Goal: Task Accomplishment & Management: Complete application form

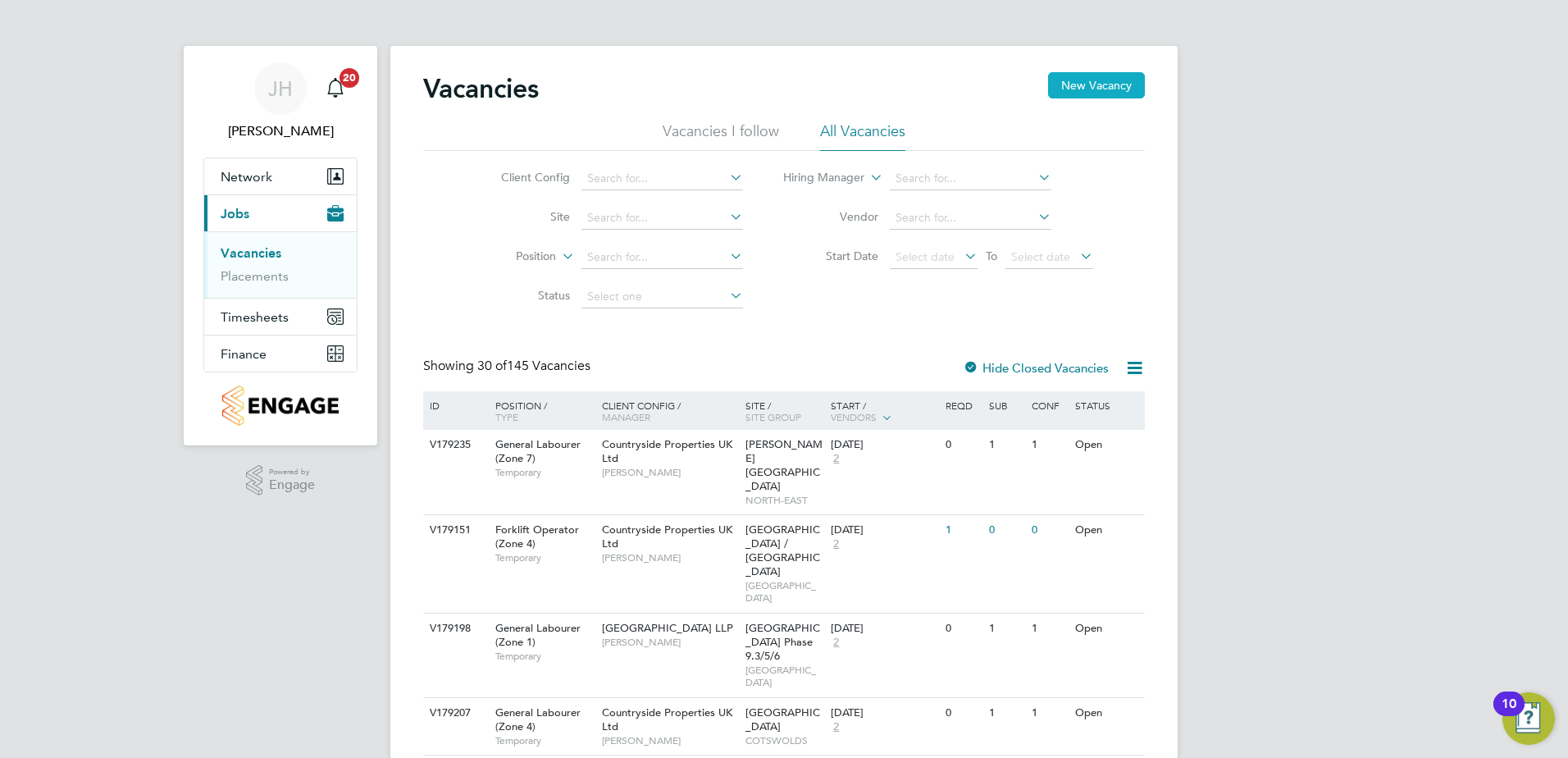
click at [1098, 94] on button "New Vacancy" at bounding box center [1096, 85] width 96 height 26
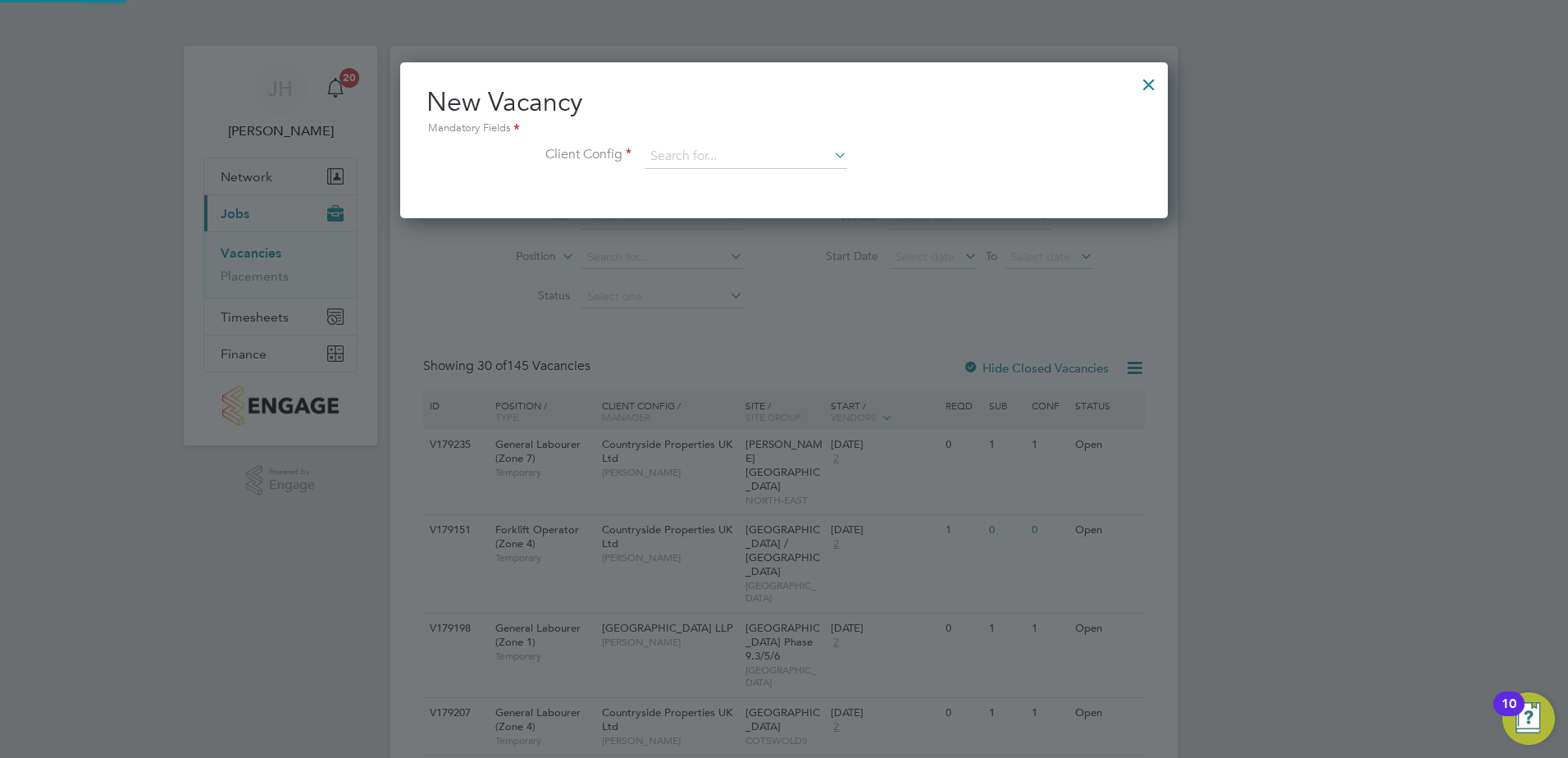
scroll to position [156, 769]
click at [662, 153] on input at bounding box center [746, 156] width 203 height 24
drag, startPoint x: 785, startPoint y: 356, endPoint x: 730, endPoint y: 255, distance: 115.0
click at [784, 353] on li "Countryside Properties UK Ltd" at bounding box center [854, 358] width 420 height 22
type input "Countryside Properties UK Ltd"
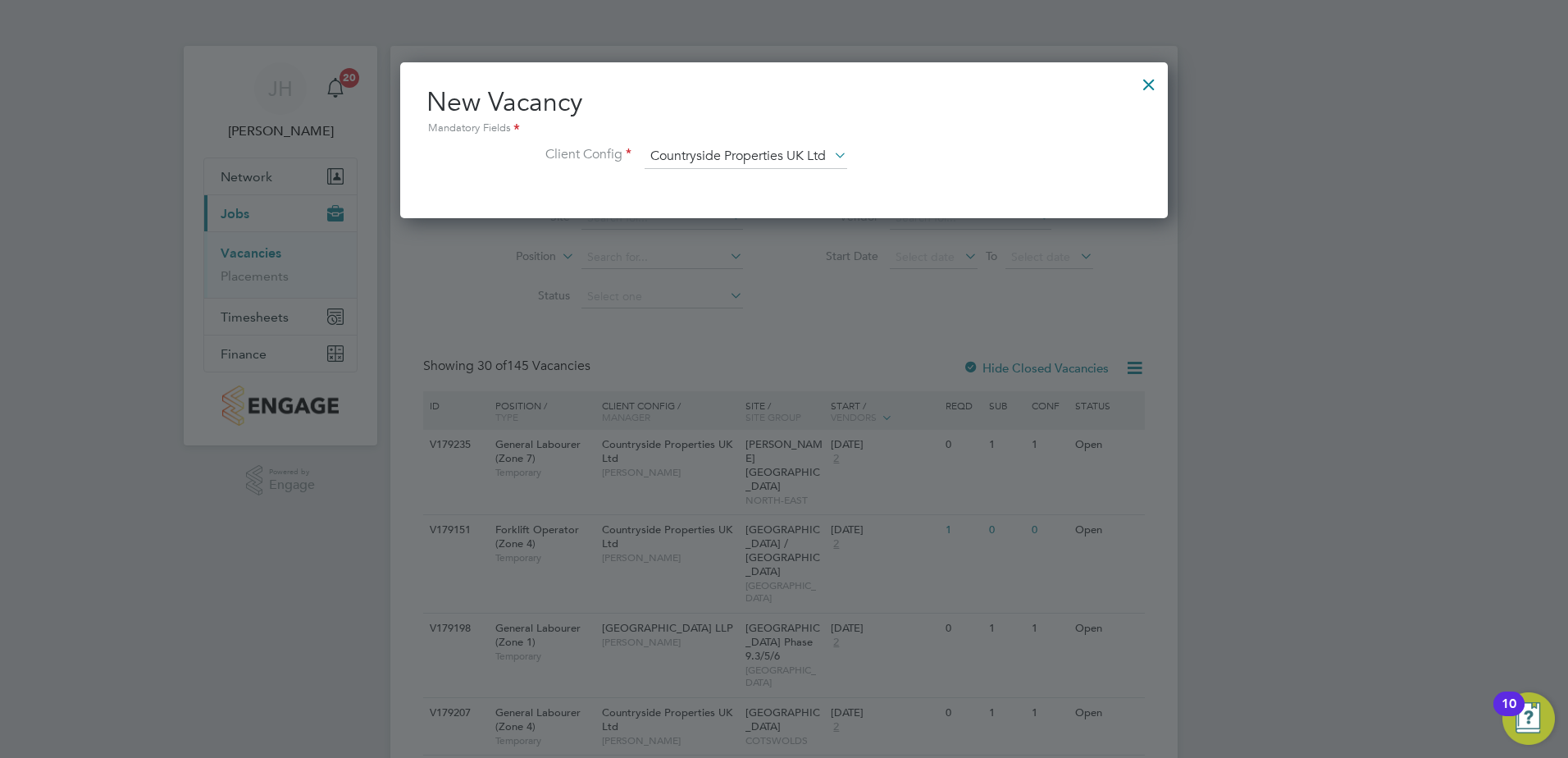
scroll to position [278, 769]
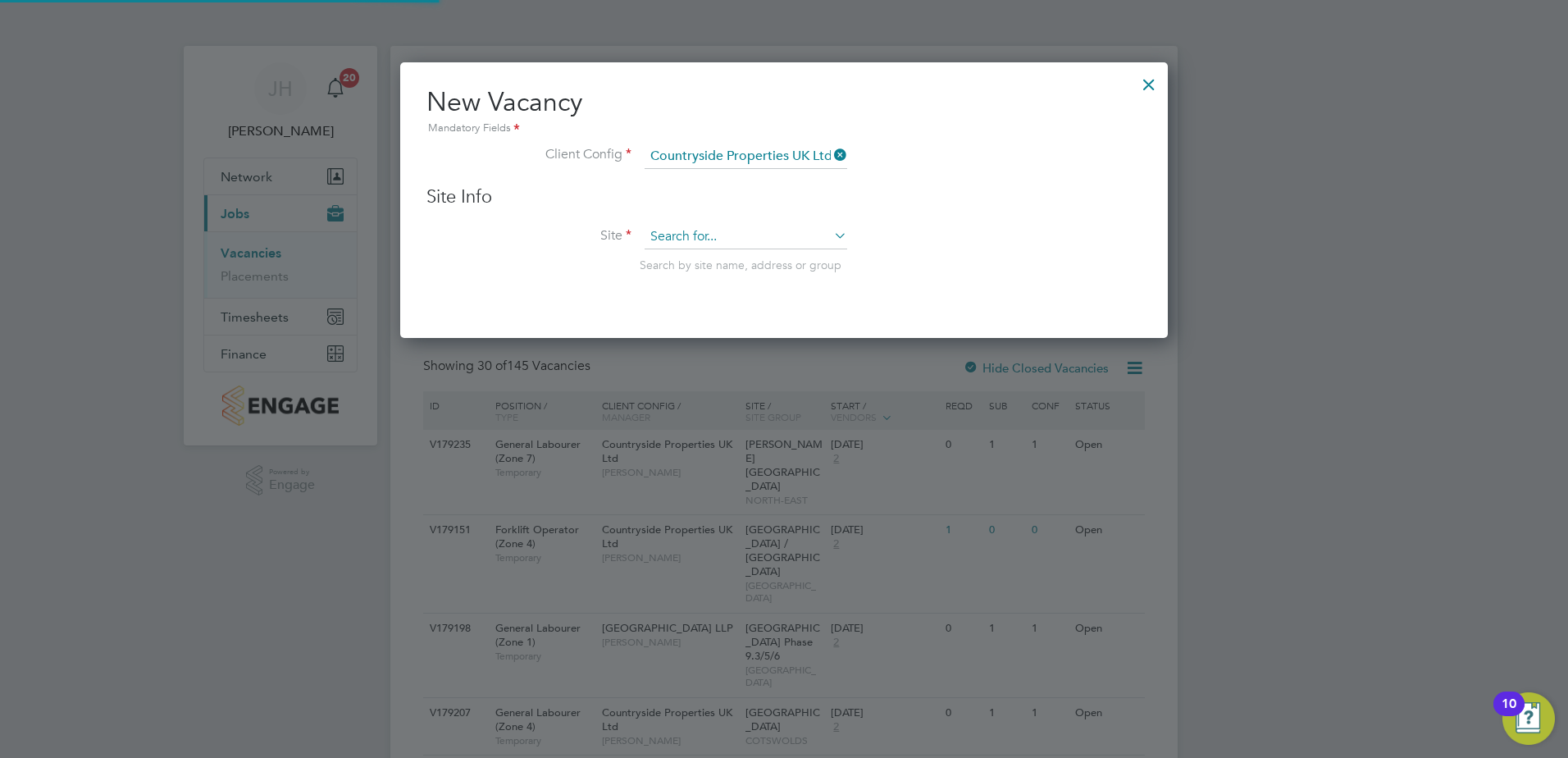
click at [694, 236] on input at bounding box center [746, 236] width 203 height 24
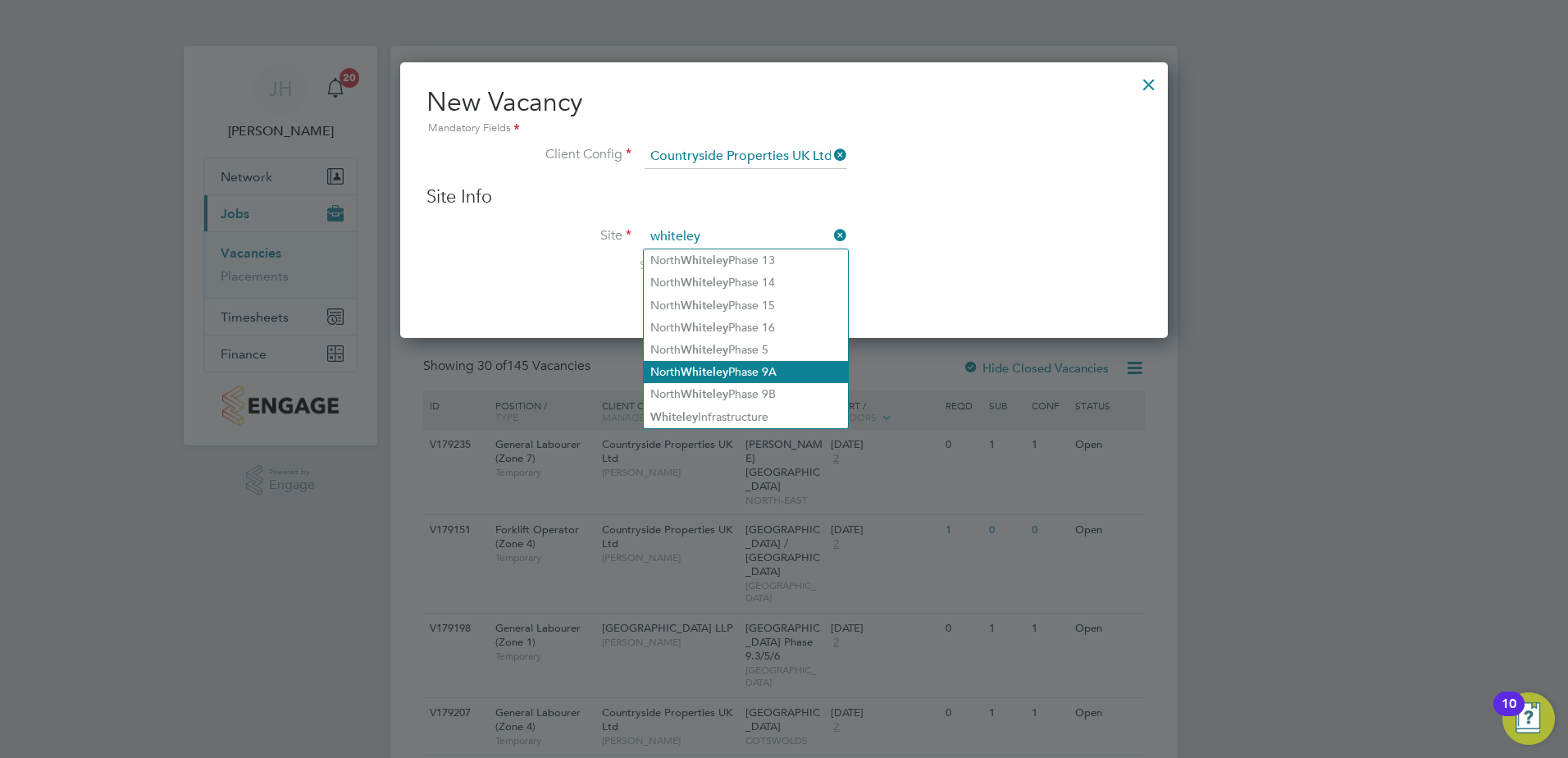
click at [773, 363] on li "North Whiteley Phase 9A" at bounding box center [746, 371] width 205 height 22
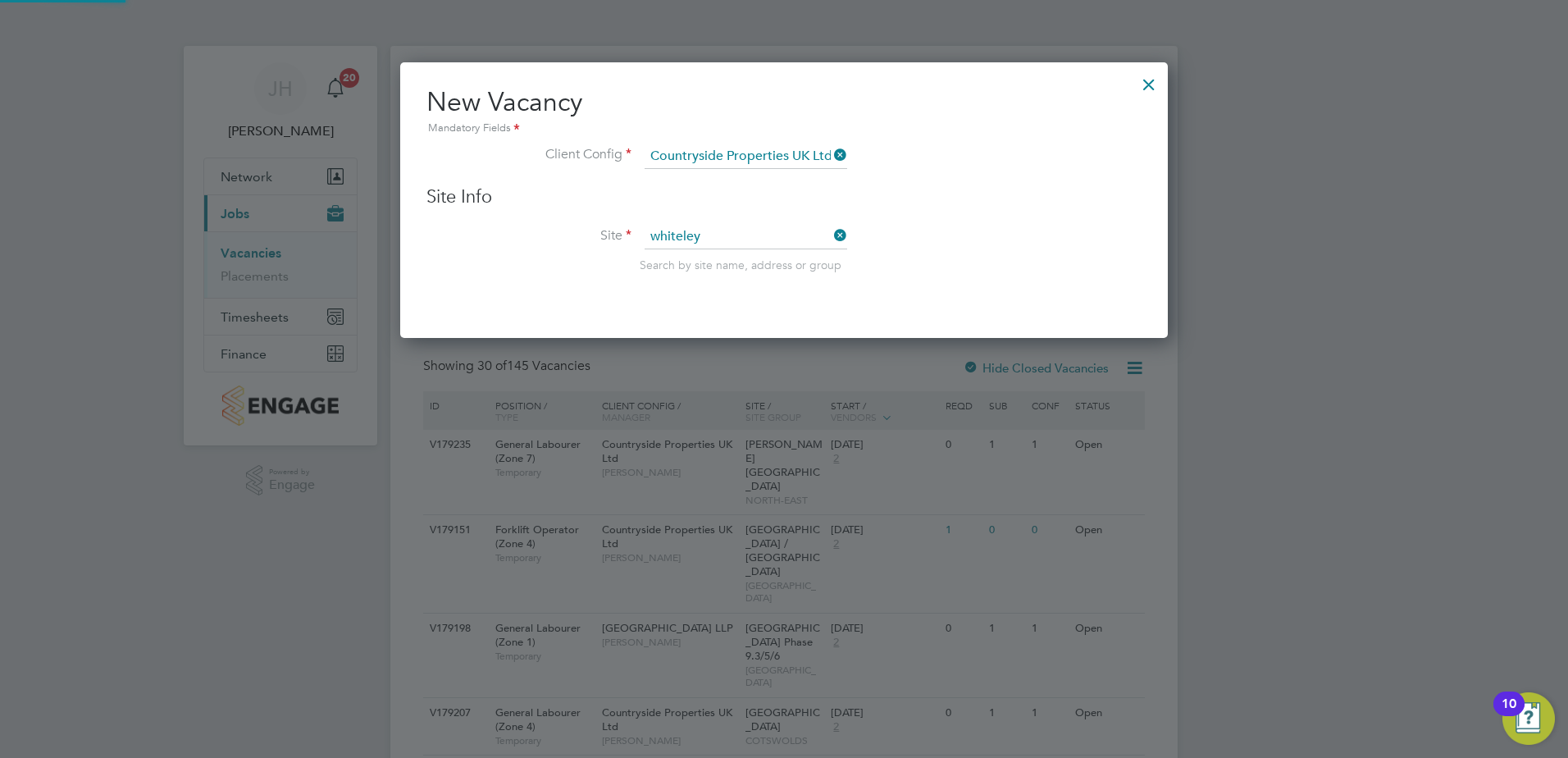
type input "North Whiteley Phase 9A"
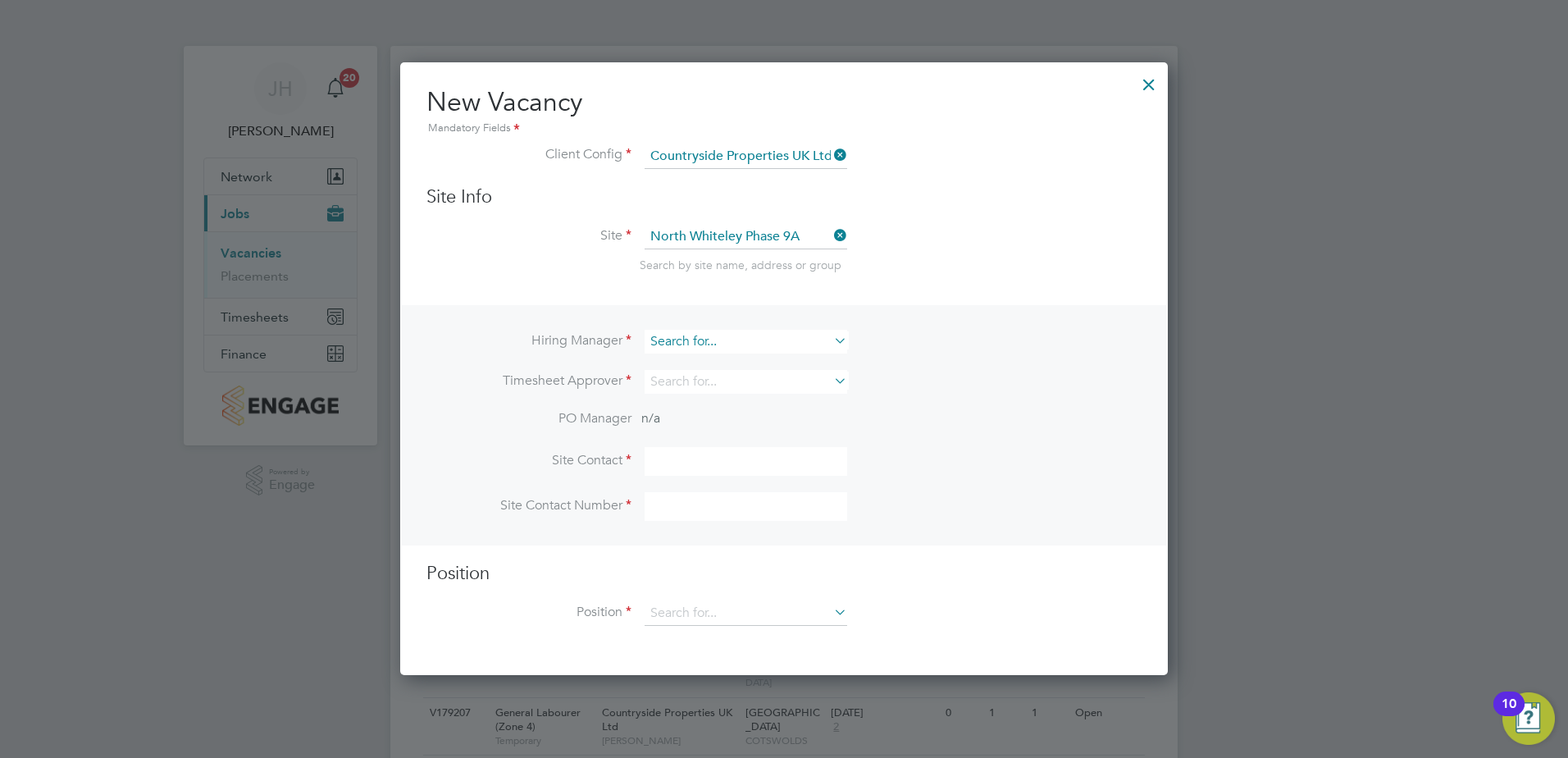
click at [723, 335] on input at bounding box center [746, 341] width 203 height 23
click at [726, 361] on li "[PERSON_NAME]" at bounding box center [746, 365] width 205 height 22
type input "[PERSON_NAME]"
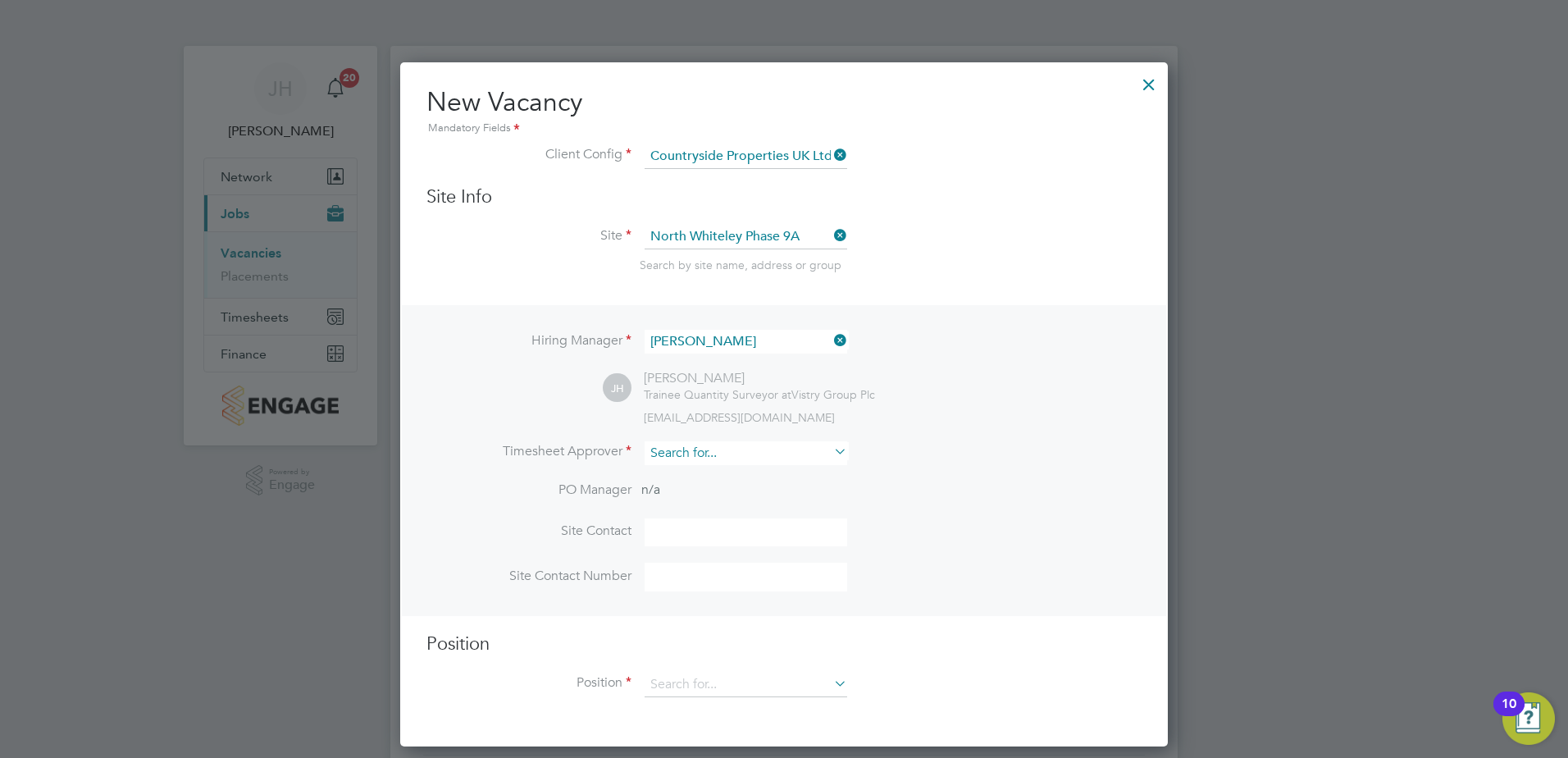
click at [714, 448] on input at bounding box center [746, 453] width 203 height 23
click at [741, 589] on li "[PERSON_NAME]" at bounding box center [746, 589] width 205 height 22
type input "[PERSON_NAME]"
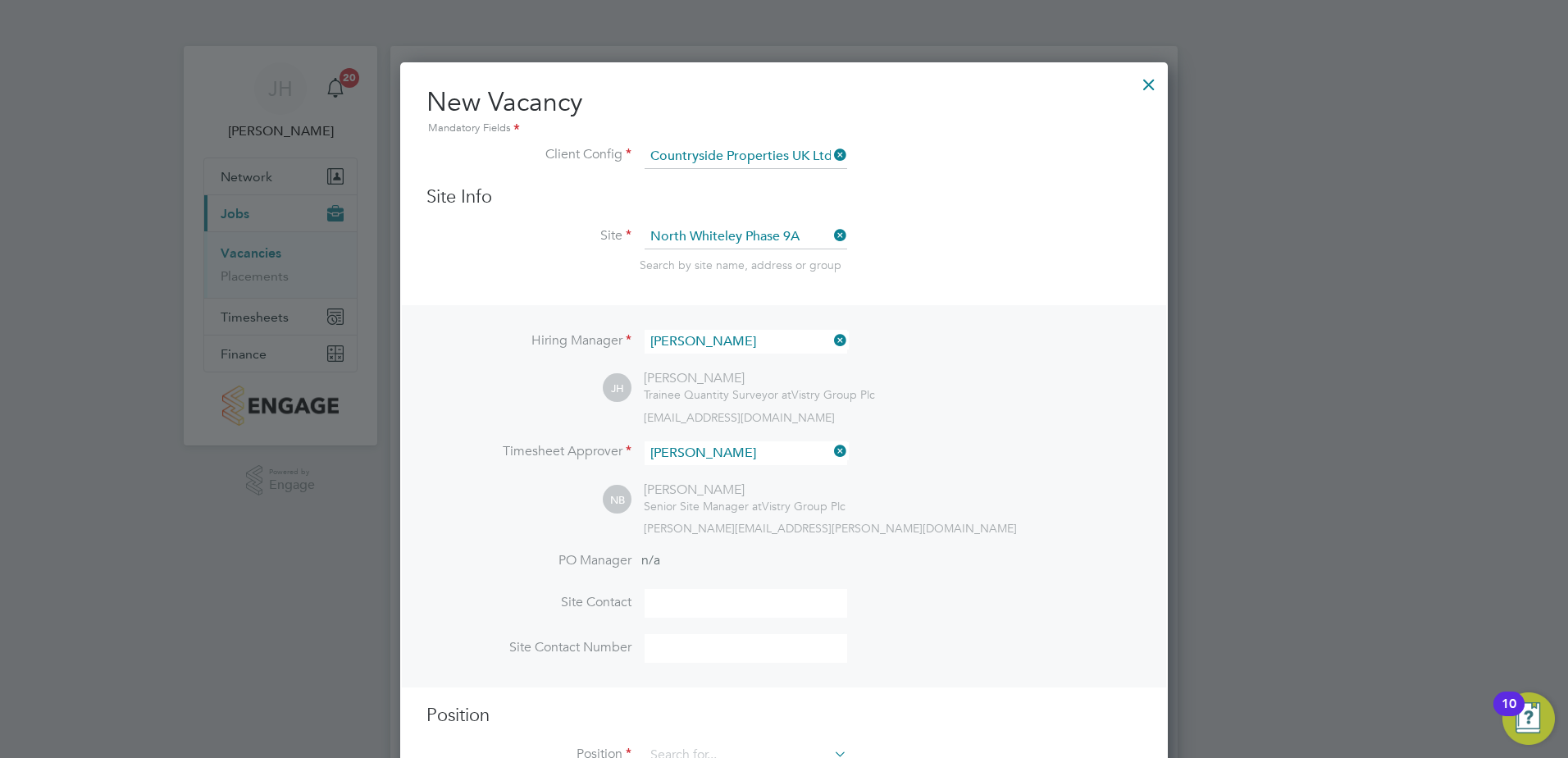
scroll to position [82, 0]
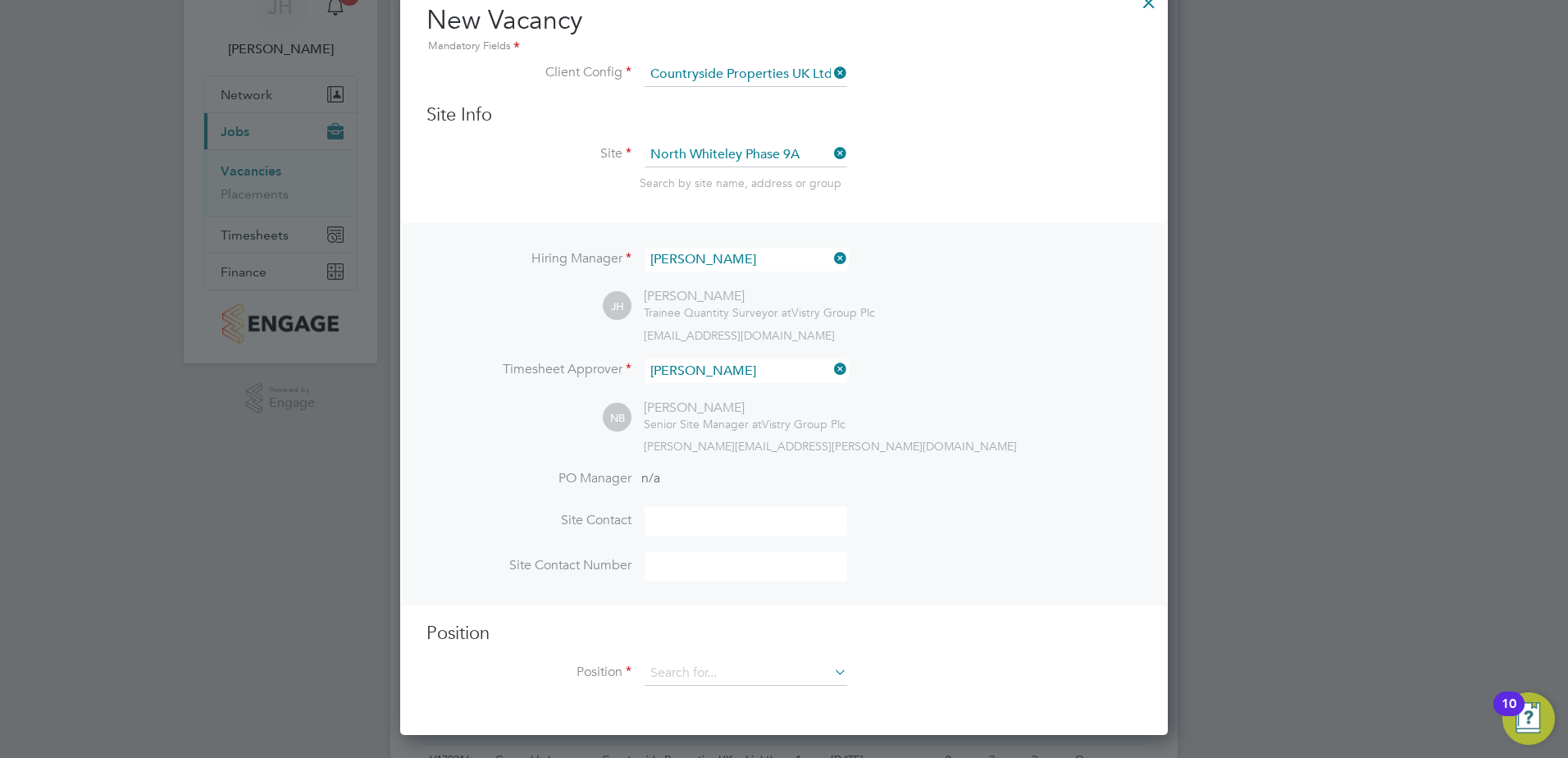
click at [704, 523] on input at bounding box center [746, 522] width 203 height 29
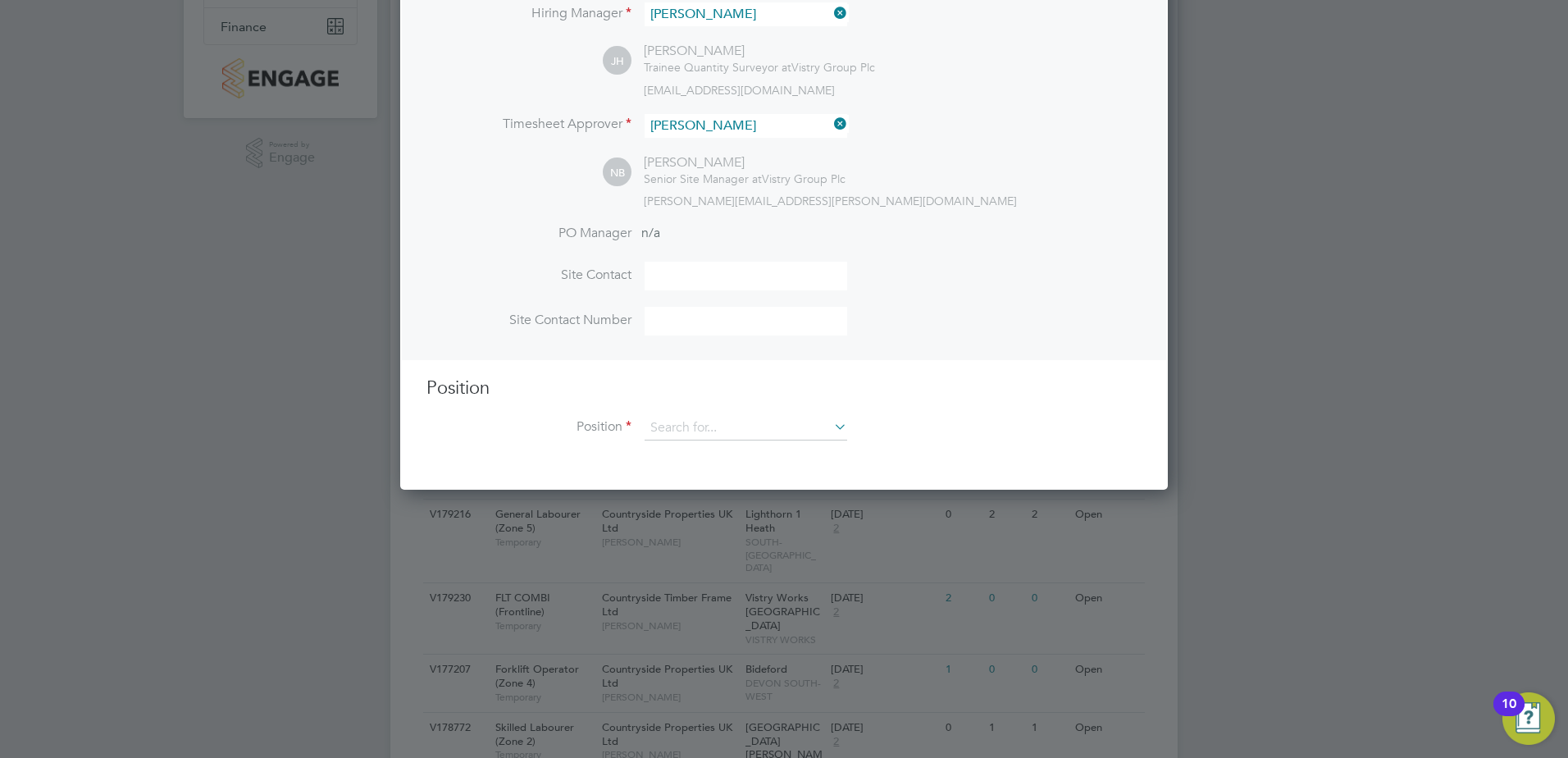
scroll to position [328, 0]
click at [748, 424] on input at bounding box center [746, 427] width 203 height 24
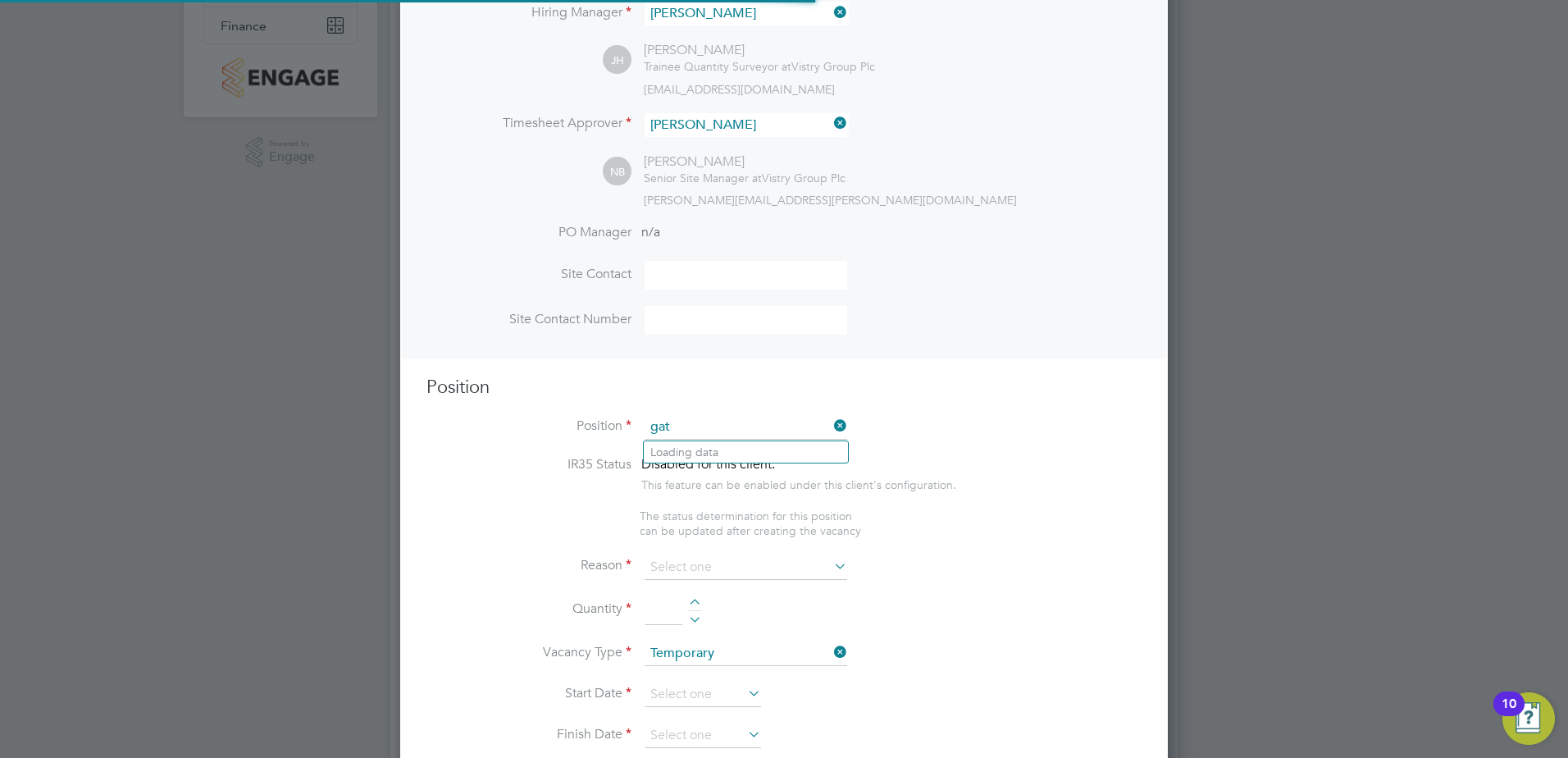
scroll to position [2365, 769]
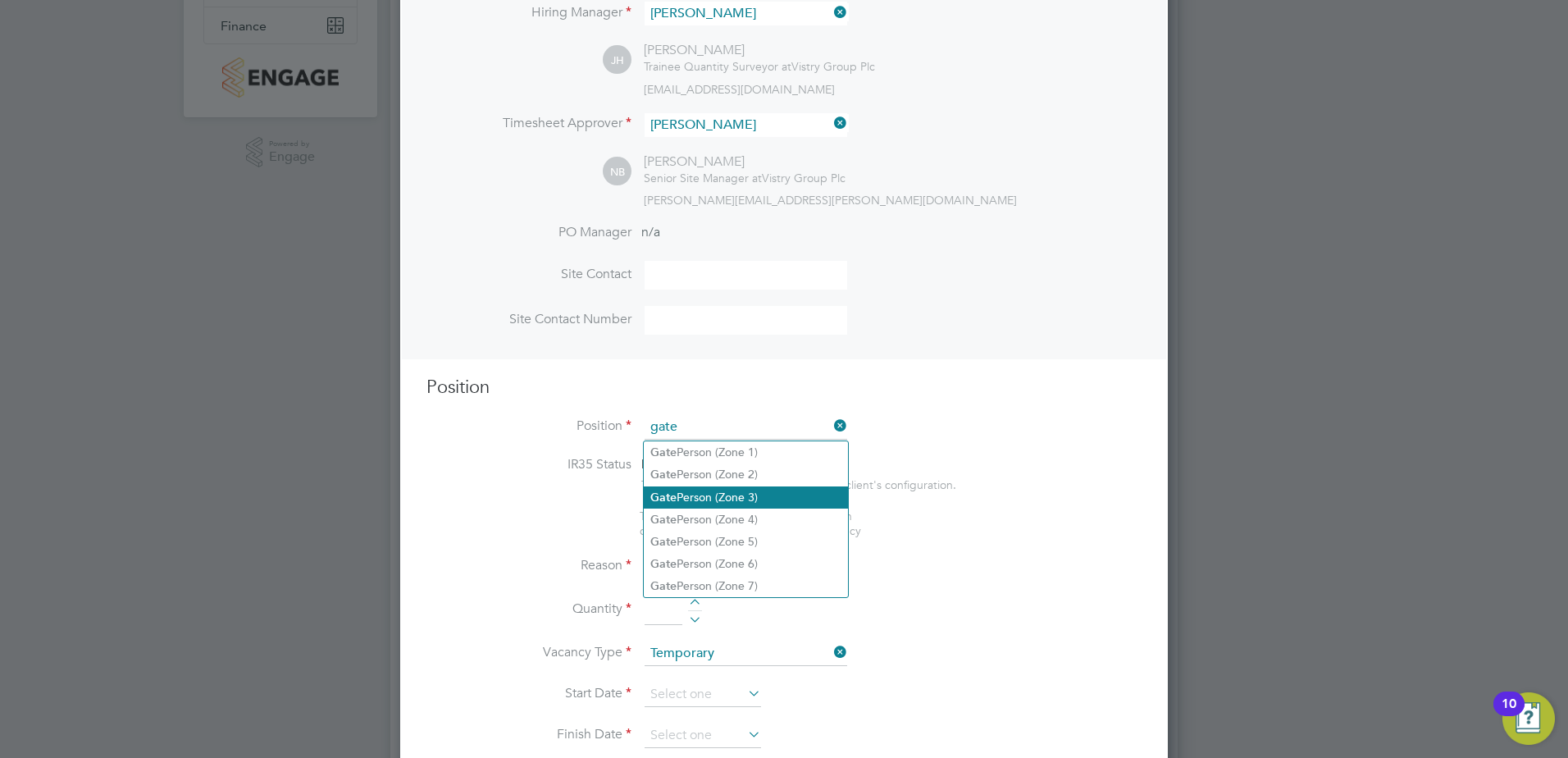
click at [745, 501] on li "Gate Person (Zone 3)" at bounding box center [746, 497] width 205 height 22
type input "Gate Person (Zone 3)"
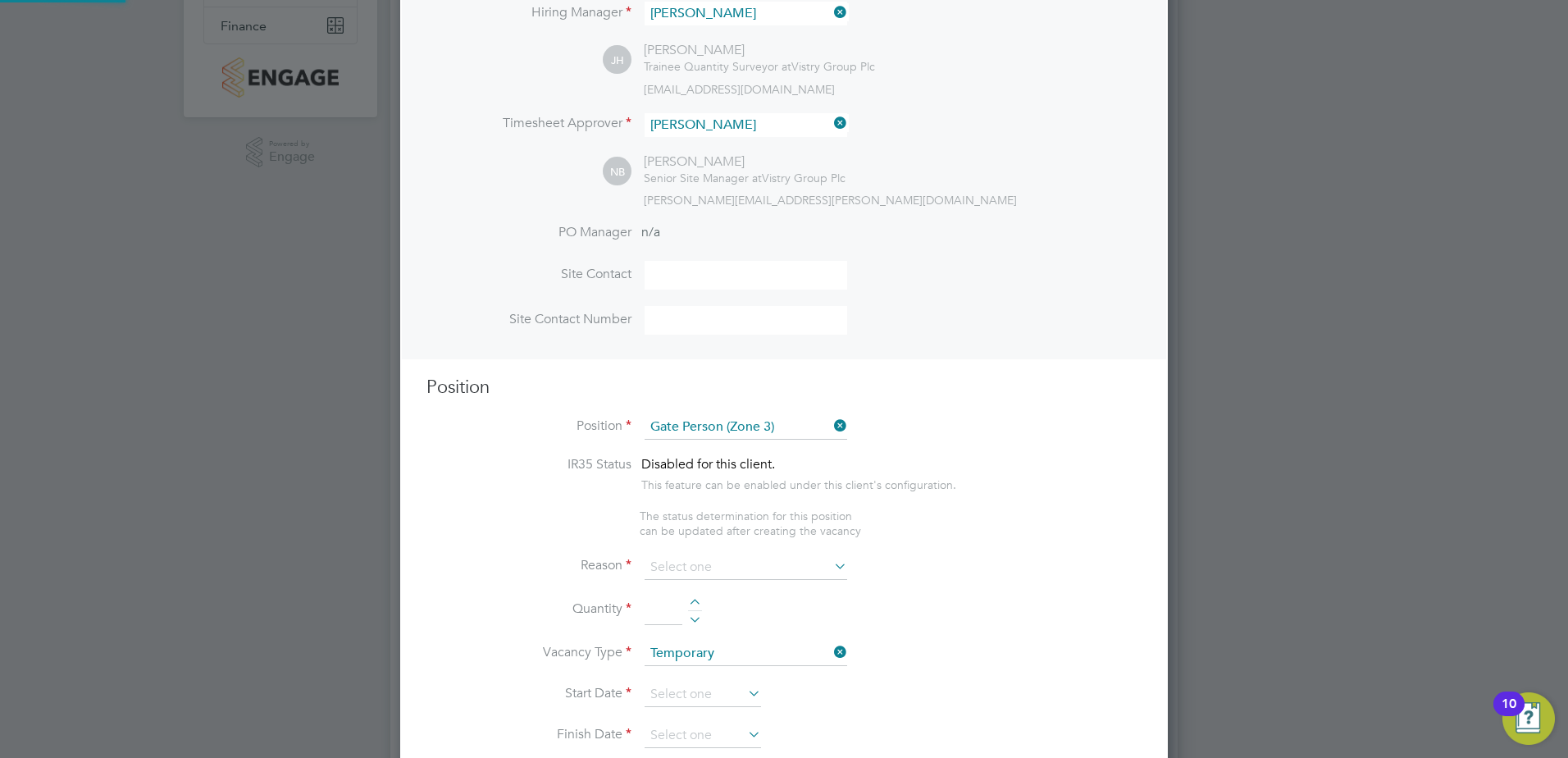
type textarea "- Welcoming visitors and signing visitors in and out of site - Checking CSCS ca…"
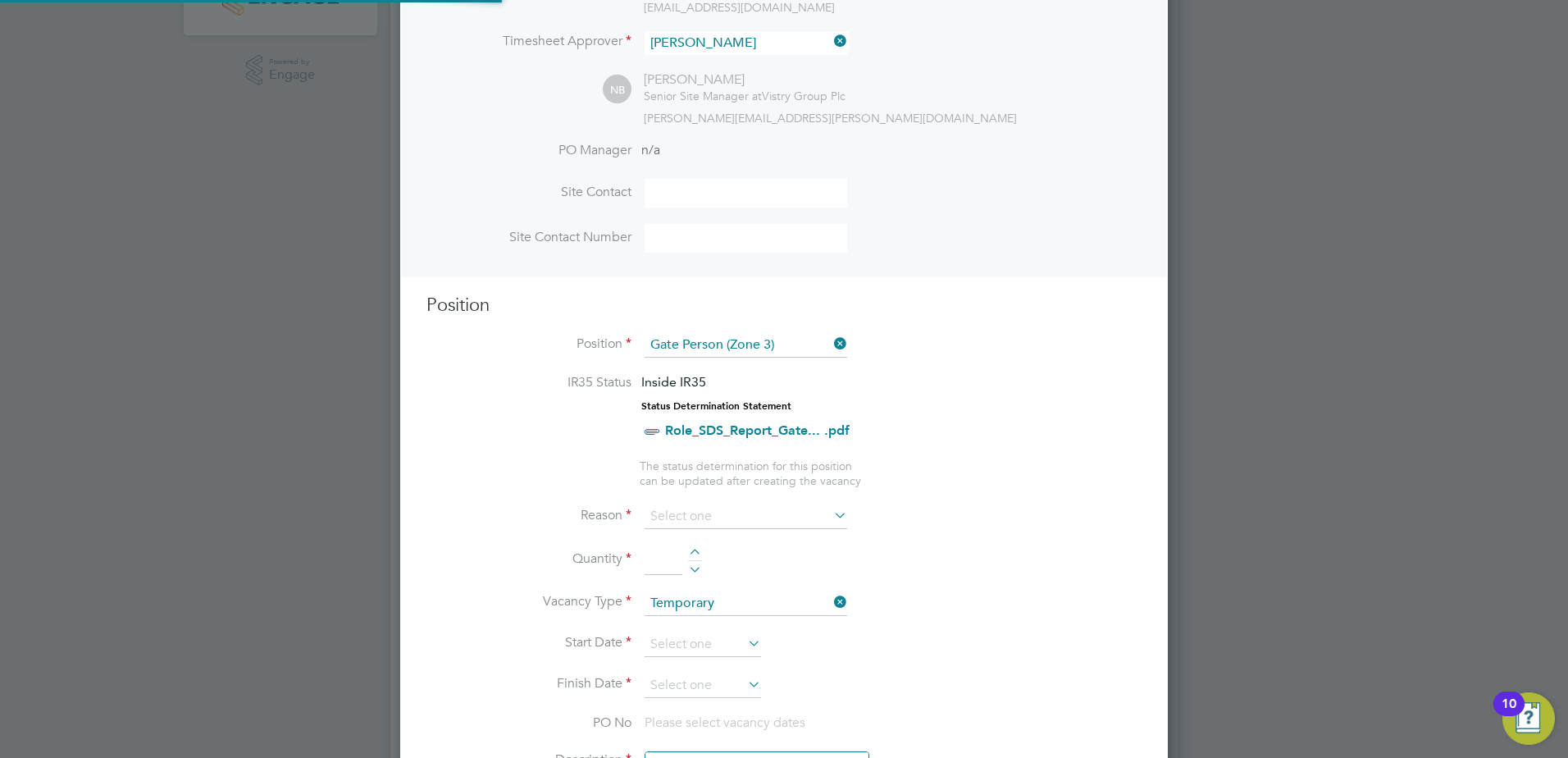
scroll to position [49, 86]
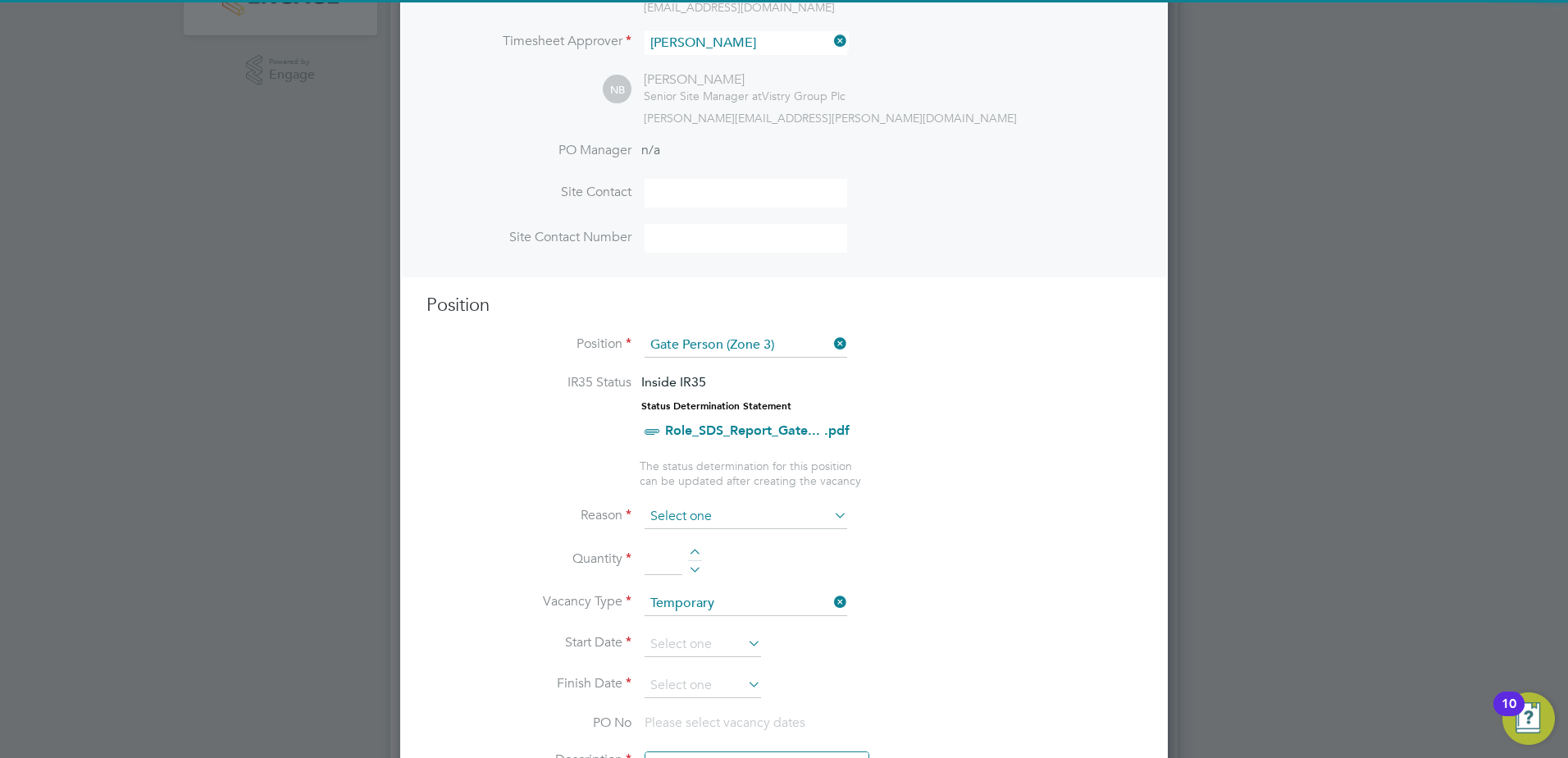
click at [739, 521] on input at bounding box center [746, 517] width 203 height 24
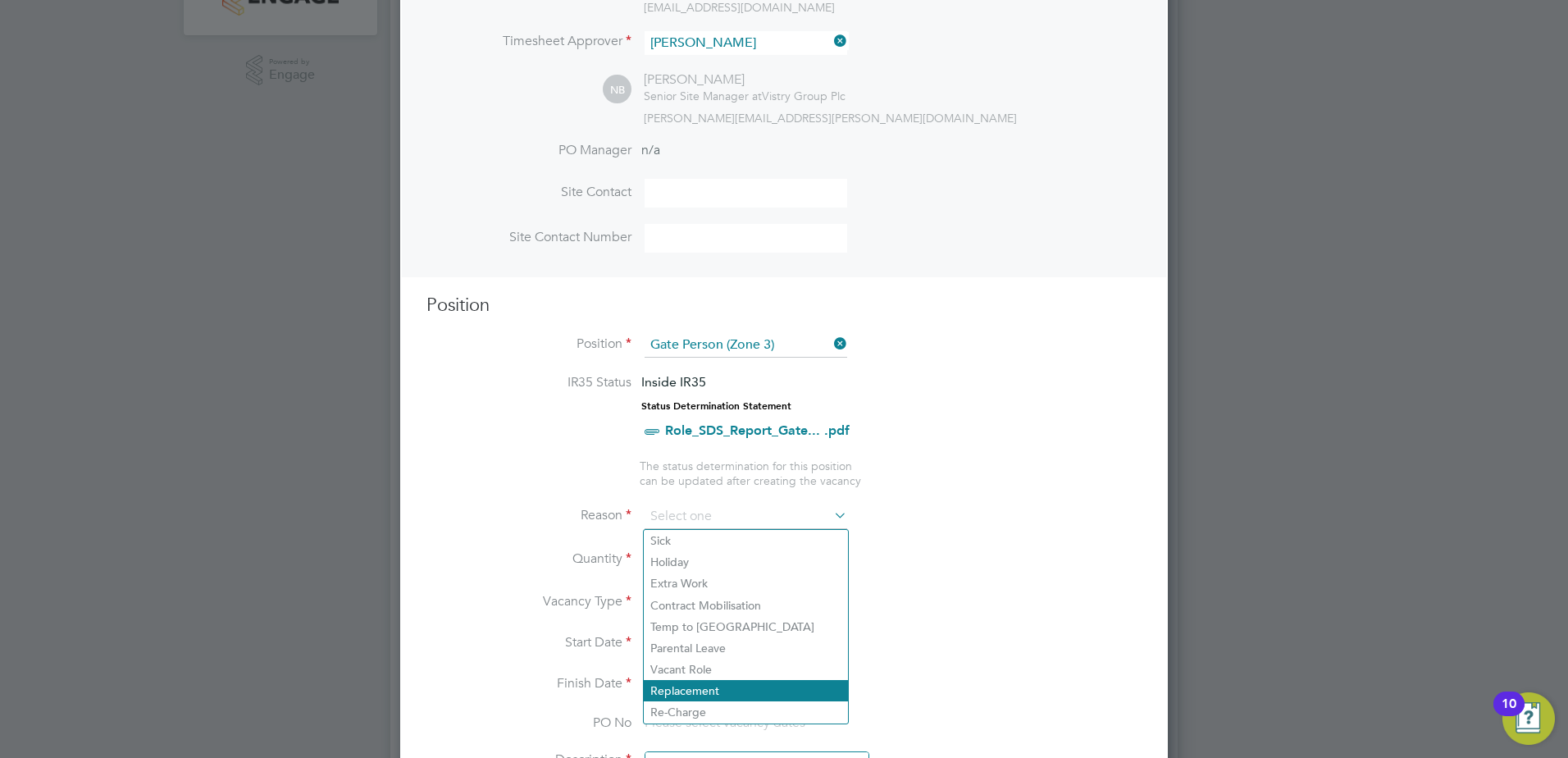
click at [731, 685] on li "Replacement" at bounding box center [746, 690] width 205 height 21
type input "Replacement"
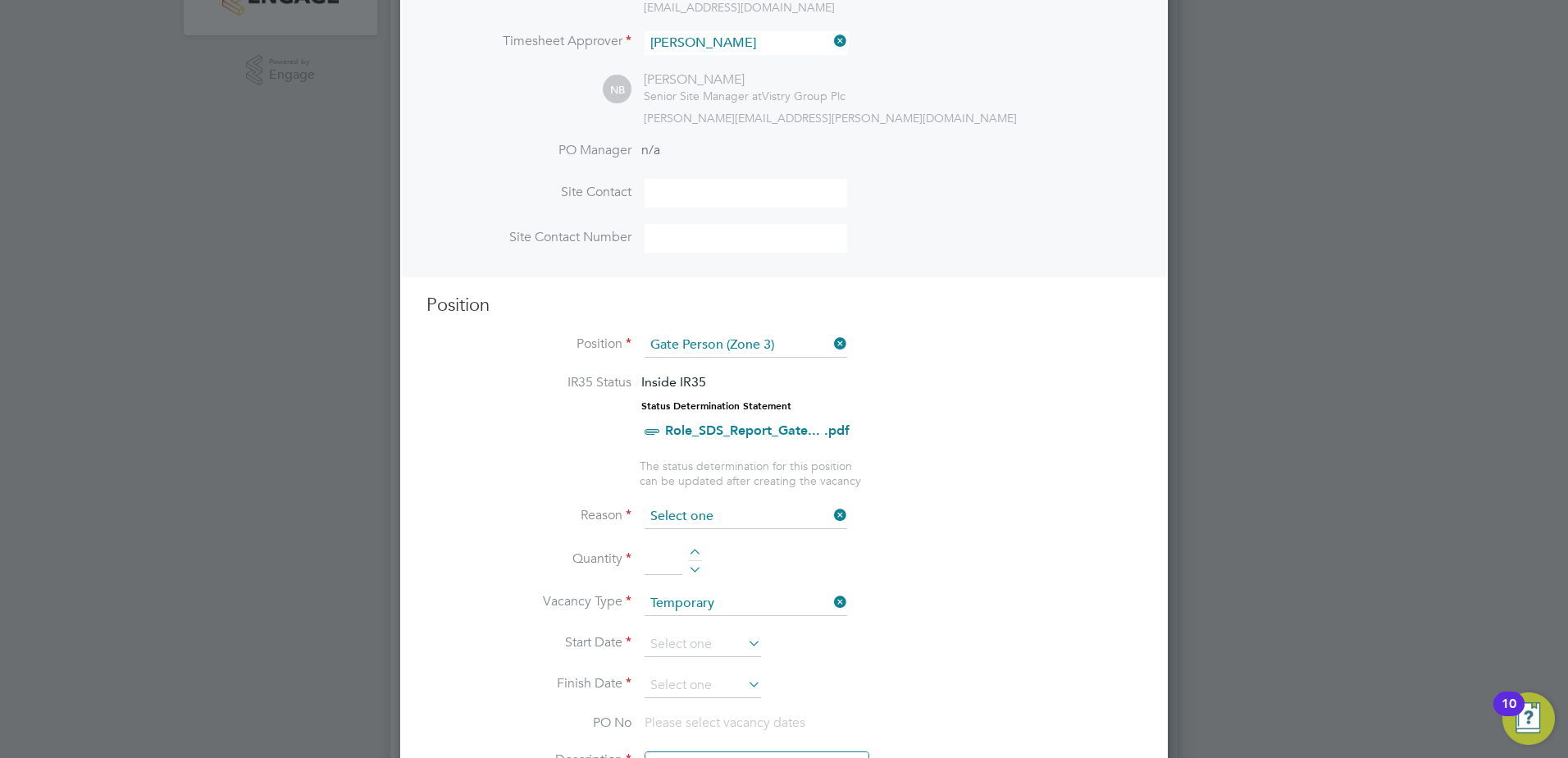
click at [716, 510] on input at bounding box center [746, 517] width 203 height 24
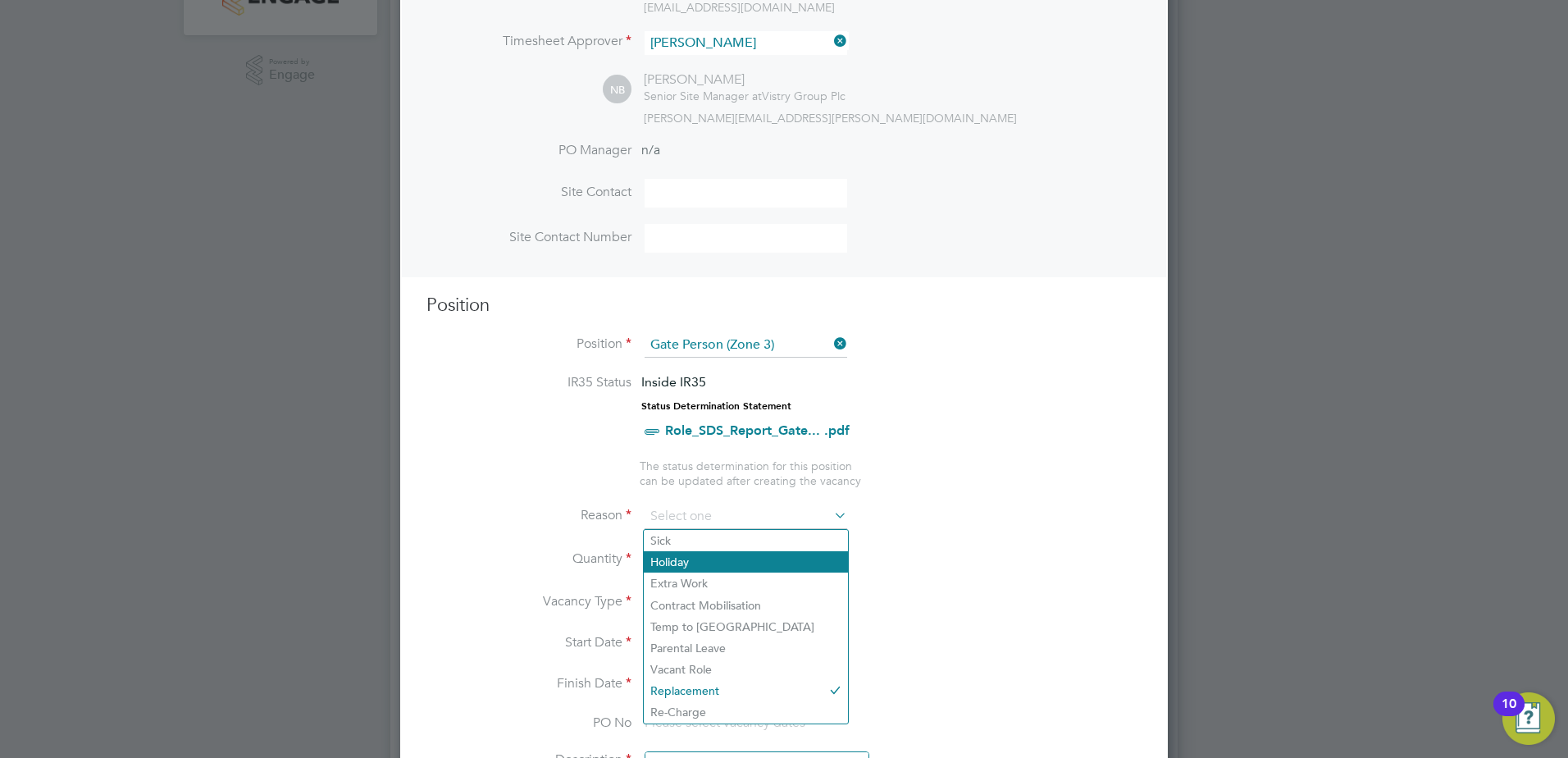
click at [723, 562] on li "Holiday" at bounding box center [746, 561] width 205 height 21
type input "Holiday"
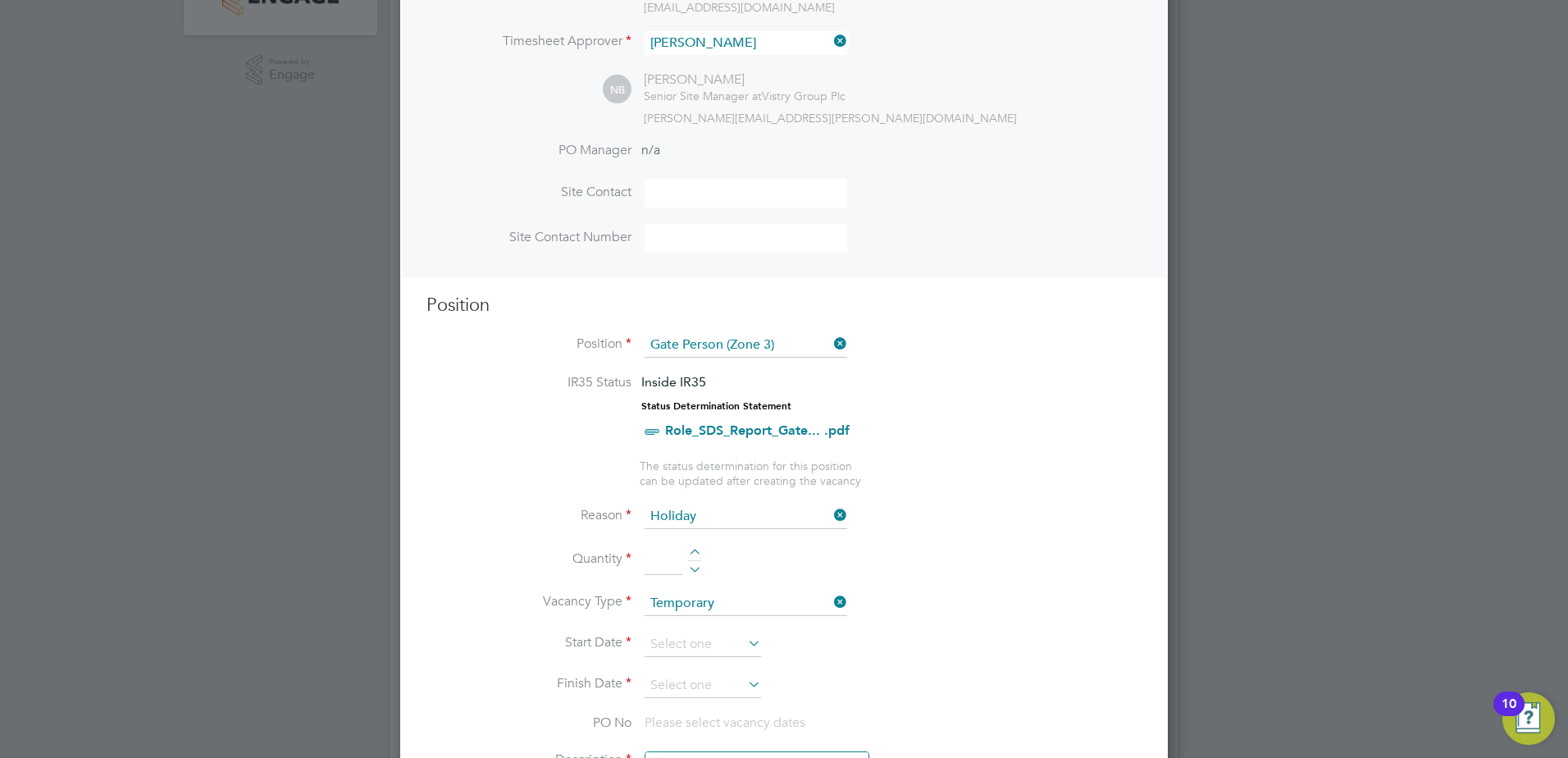
click at [696, 551] on div at bounding box center [695, 554] width 14 height 12
type input "1"
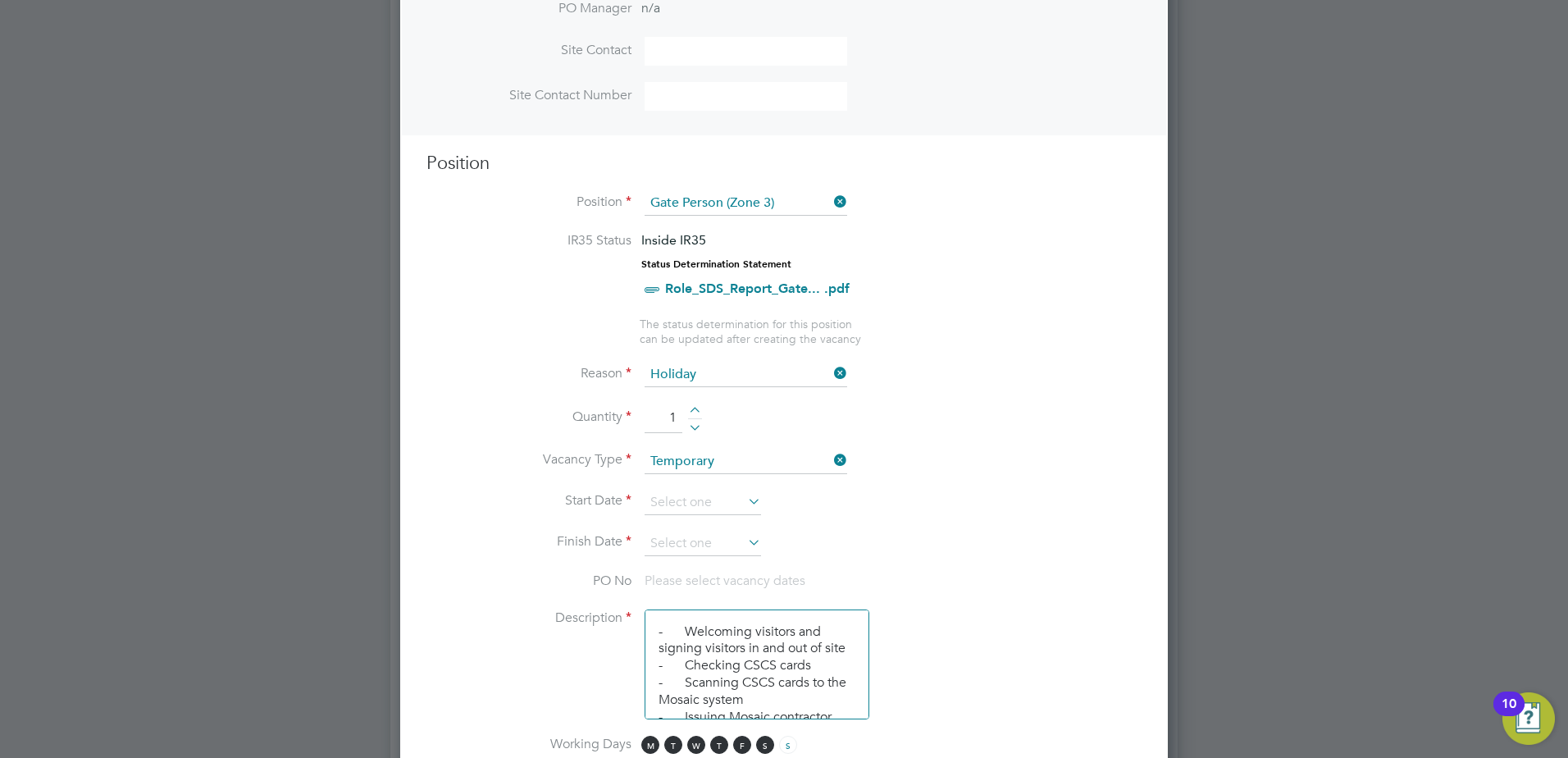
scroll to position [574, 0]
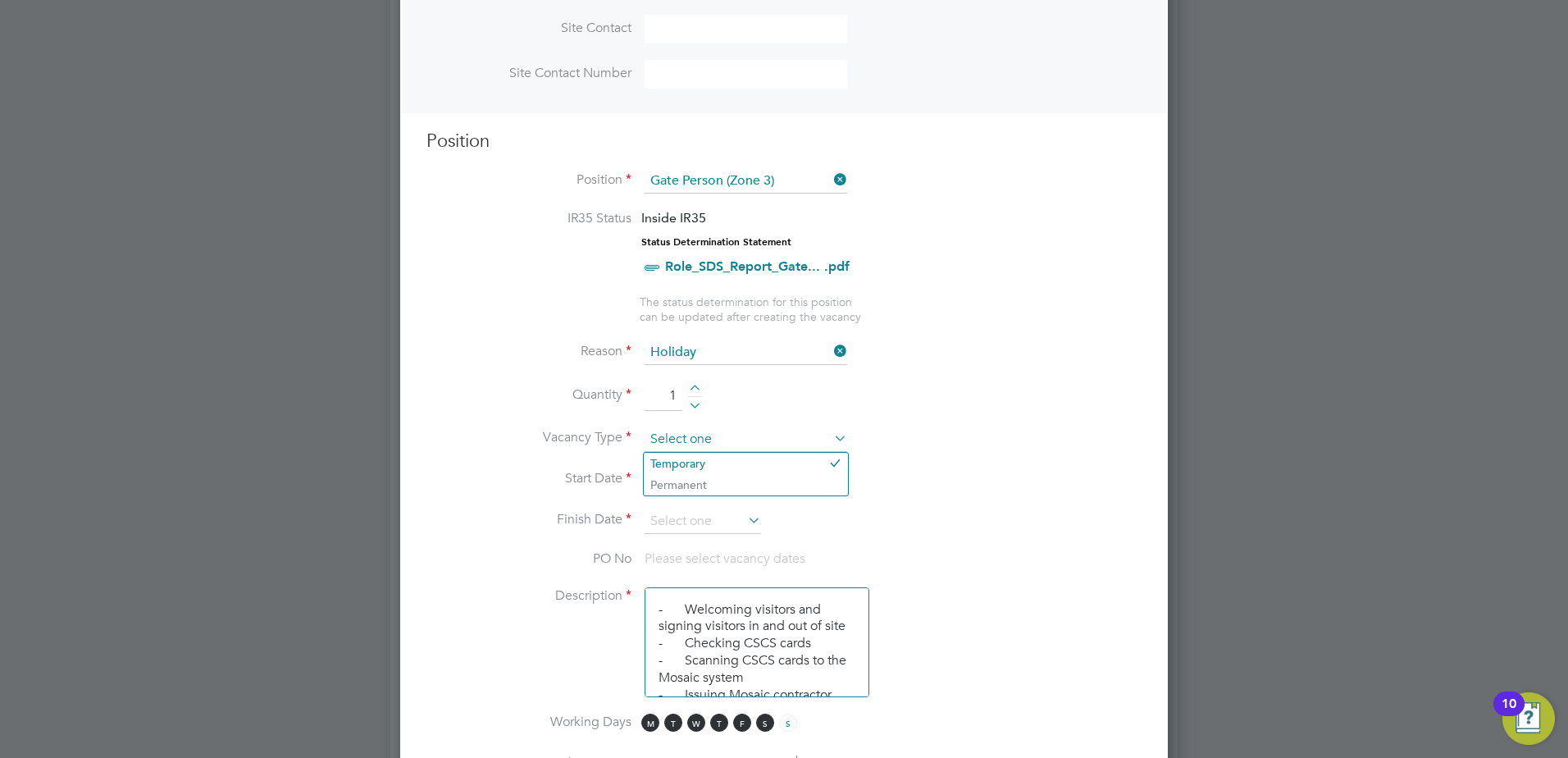
click at [745, 440] on input at bounding box center [746, 439] width 203 height 24
click at [729, 464] on li "Temporary" at bounding box center [746, 463] width 205 height 21
type input "Temporary"
click at [714, 490] on input at bounding box center [703, 480] width 117 height 24
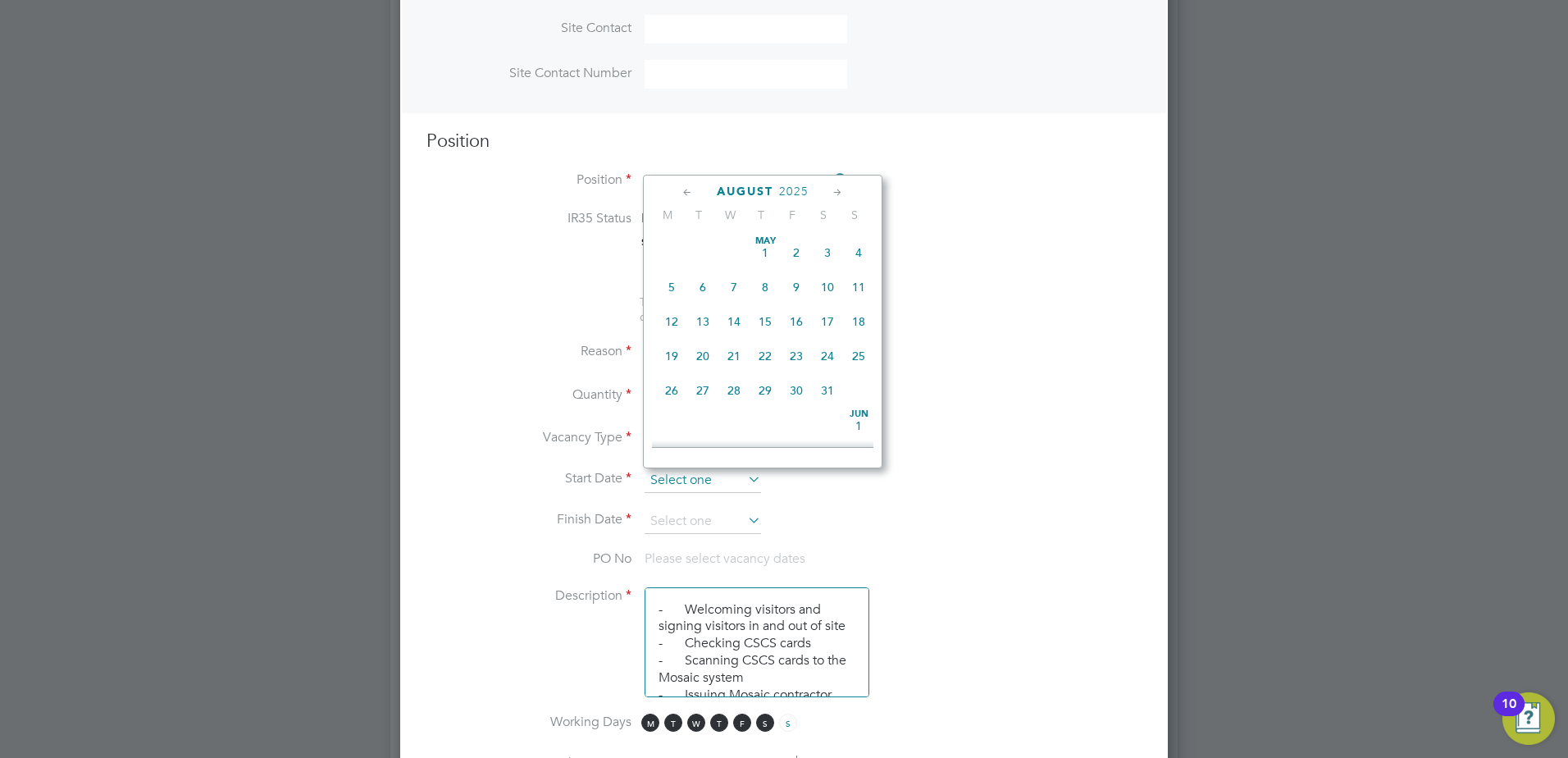
scroll to position [639, 0]
click at [794, 285] on span "22" at bounding box center [796, 270] width 31 height 31
type input "[DATE]"
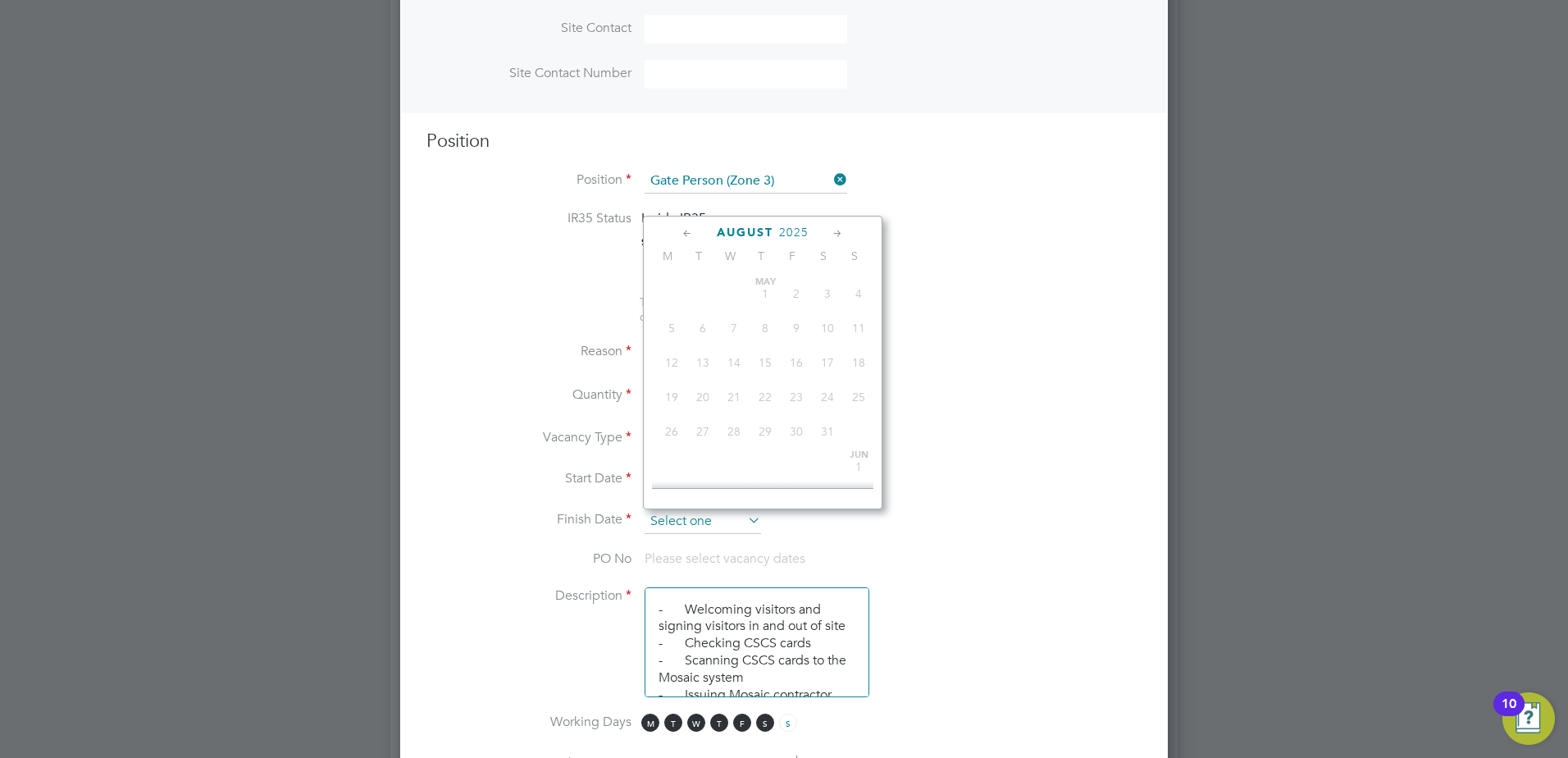
click at [731, 517] on input at bounding box center [703, 521] width 117 height 24
click at [797, 327] on span "22" at bounding box center [796, 311] width 31 height 31
type input "[DATE]"
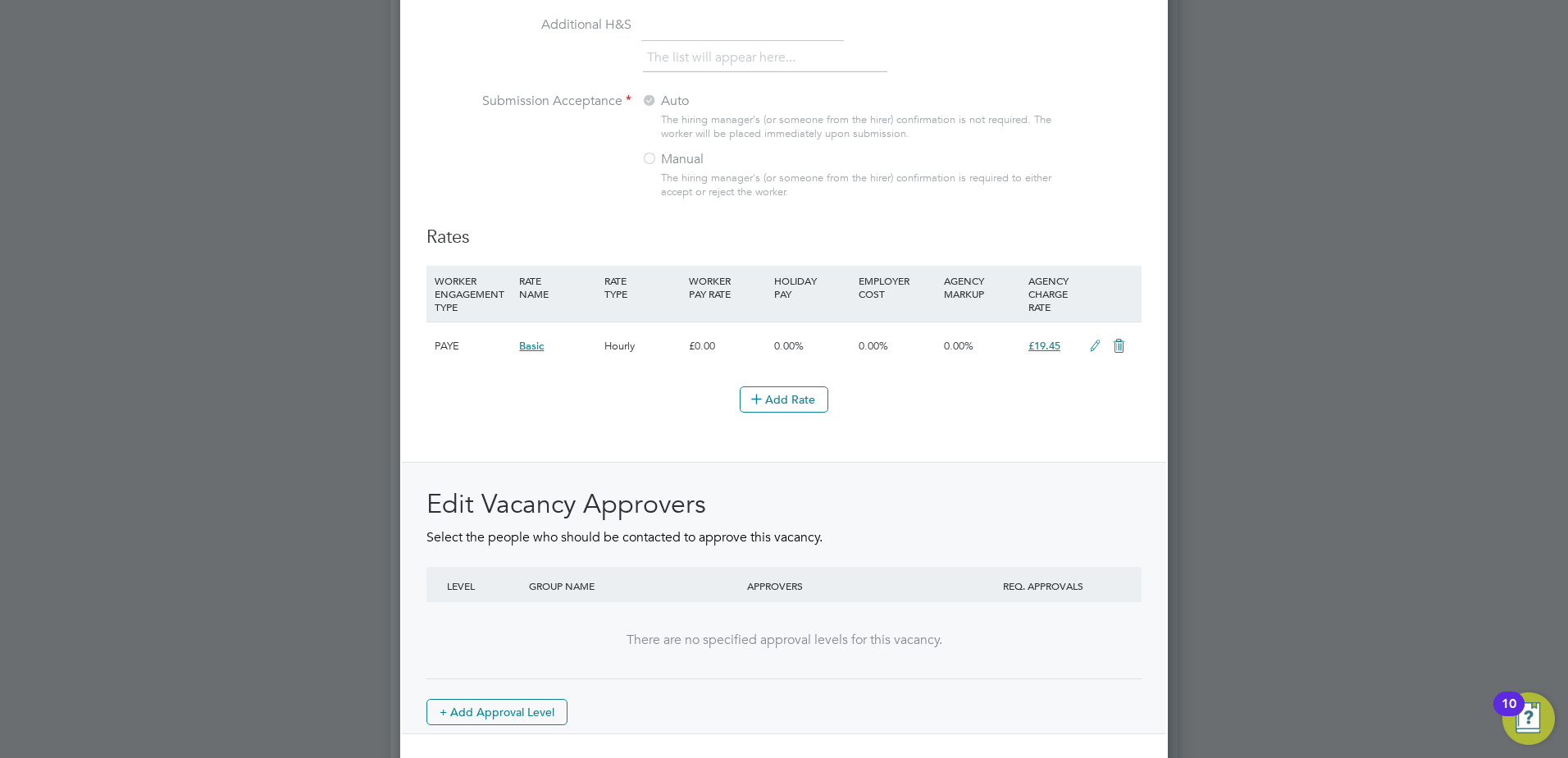
scroll to position [1788, 0]
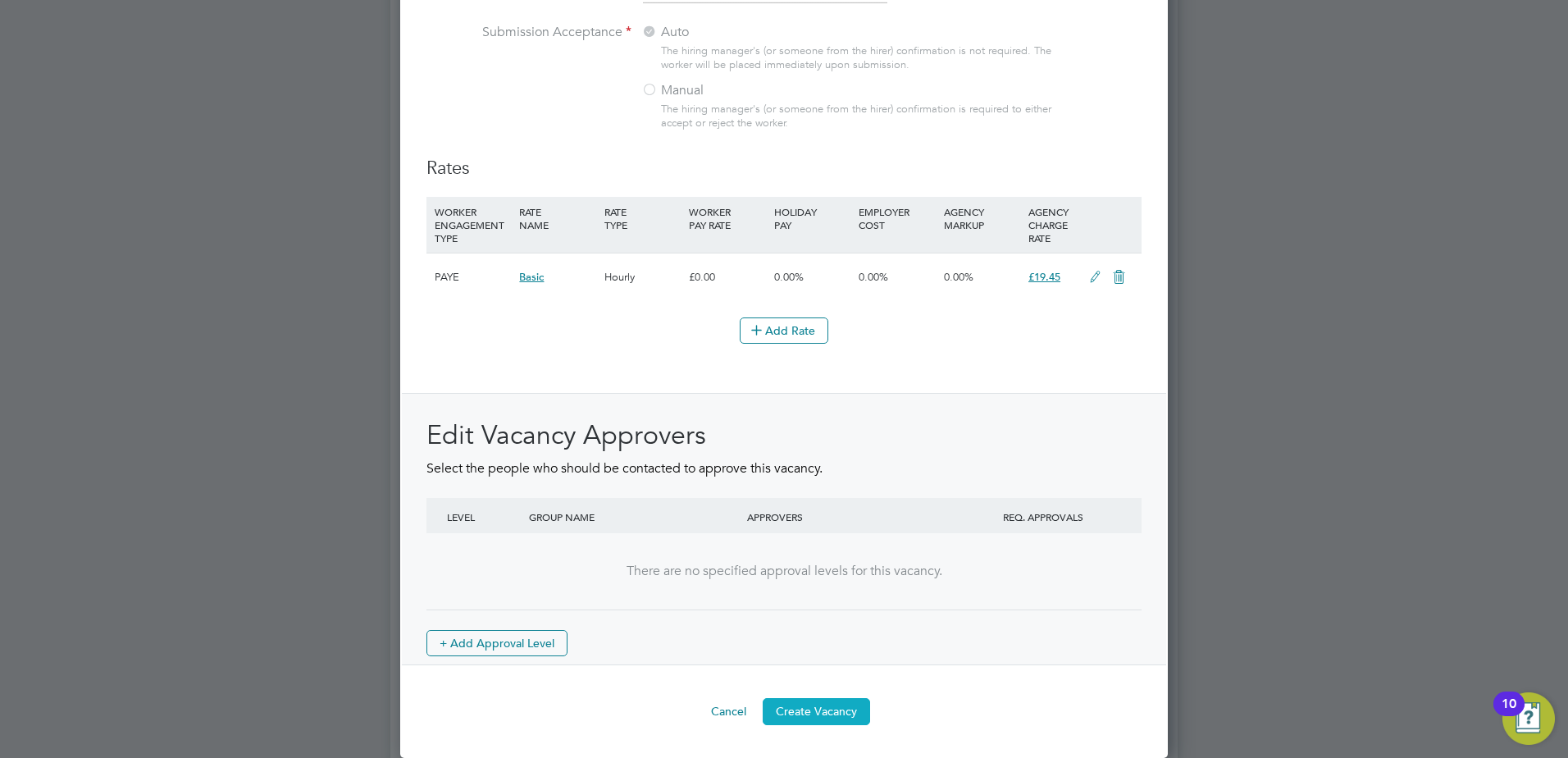
click at [833, 714] on button "Create Vacancy" at bounding box center [817, 710] width 107 height 26
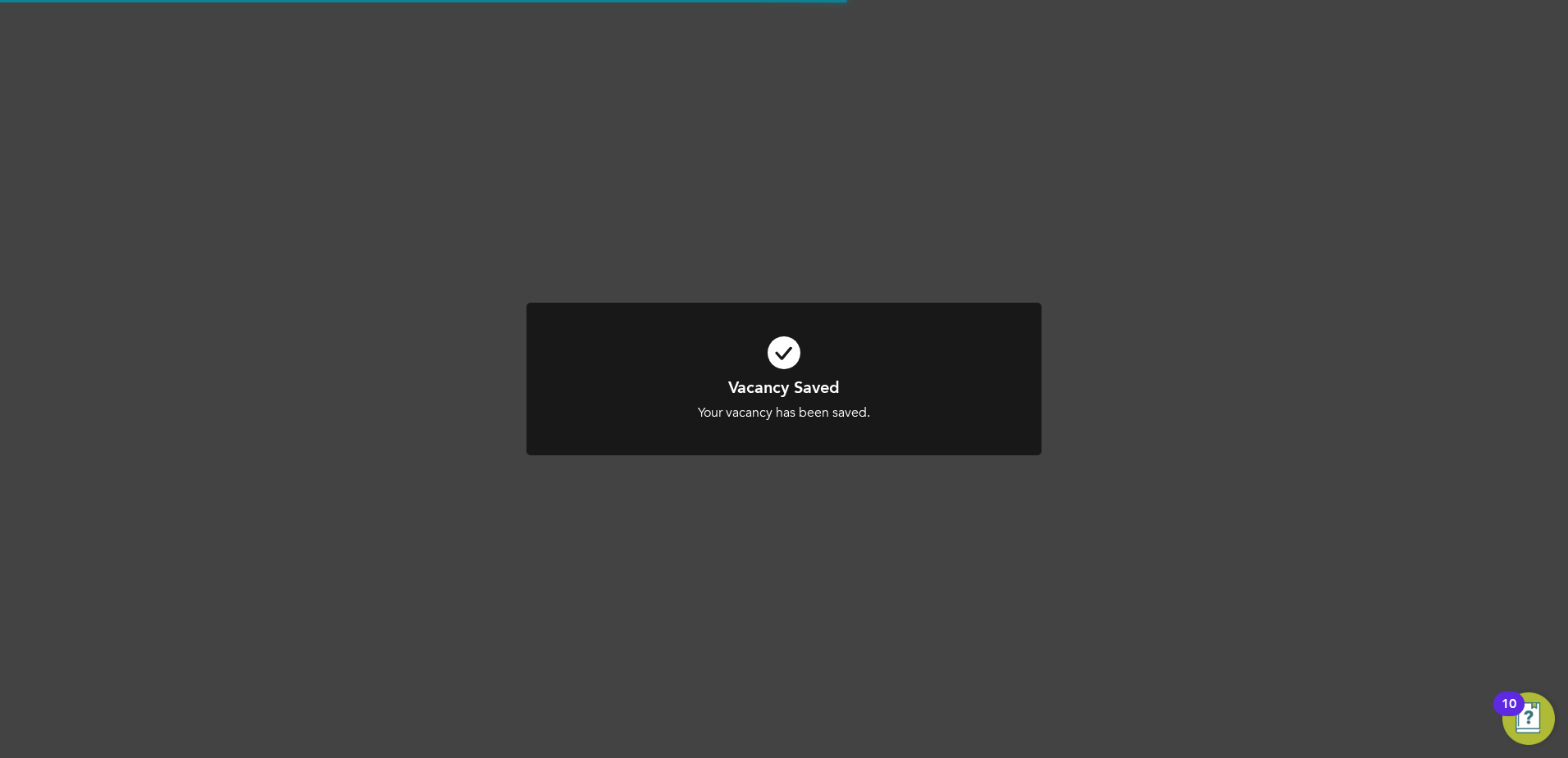
scroll to position [1202, 0]
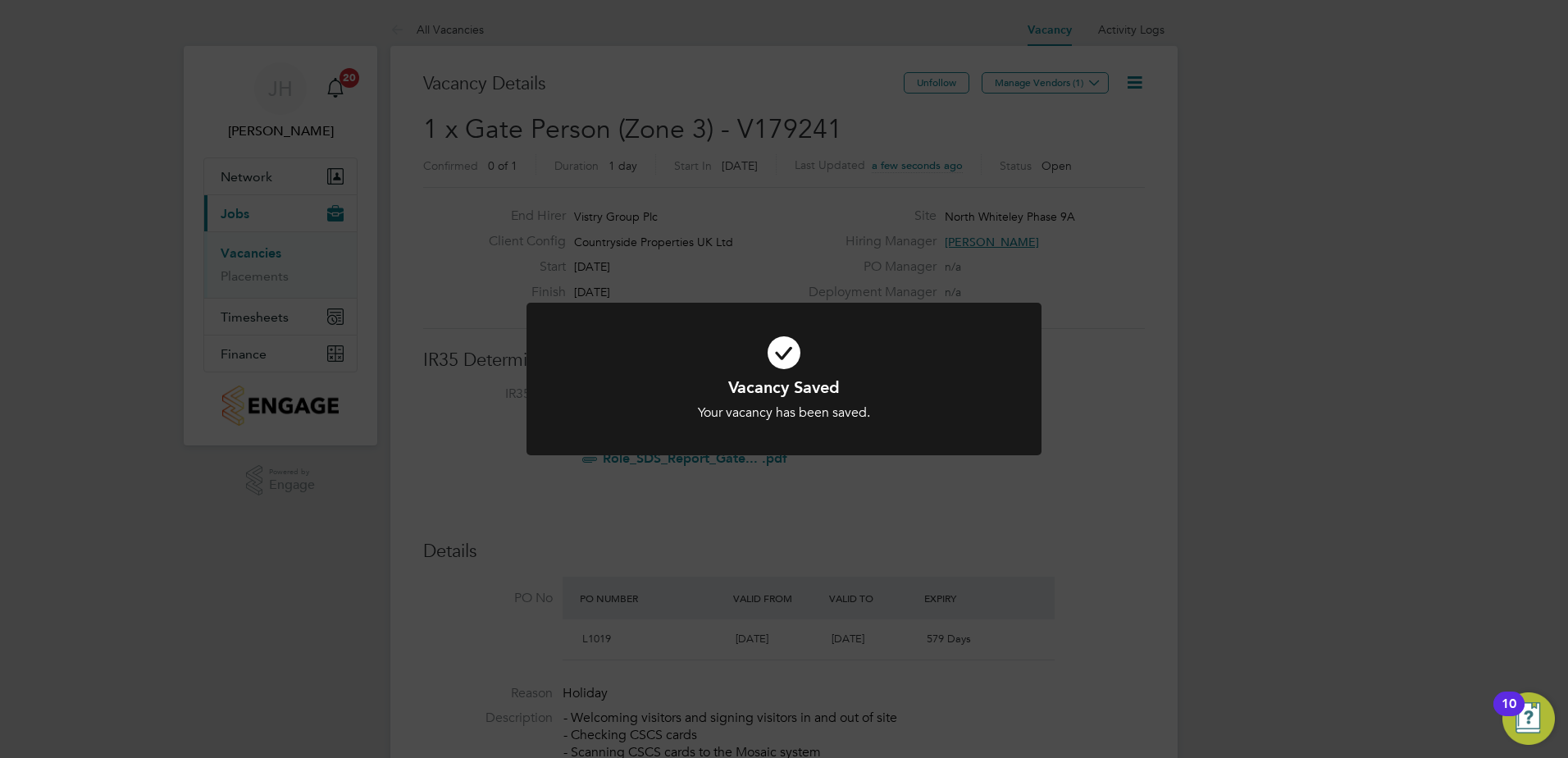
click at [1128, 275] on div "Vacancy Saved Your vacancy has been saved. Cancel Okay" at bounding box center [784, 379] width 1568 height 758
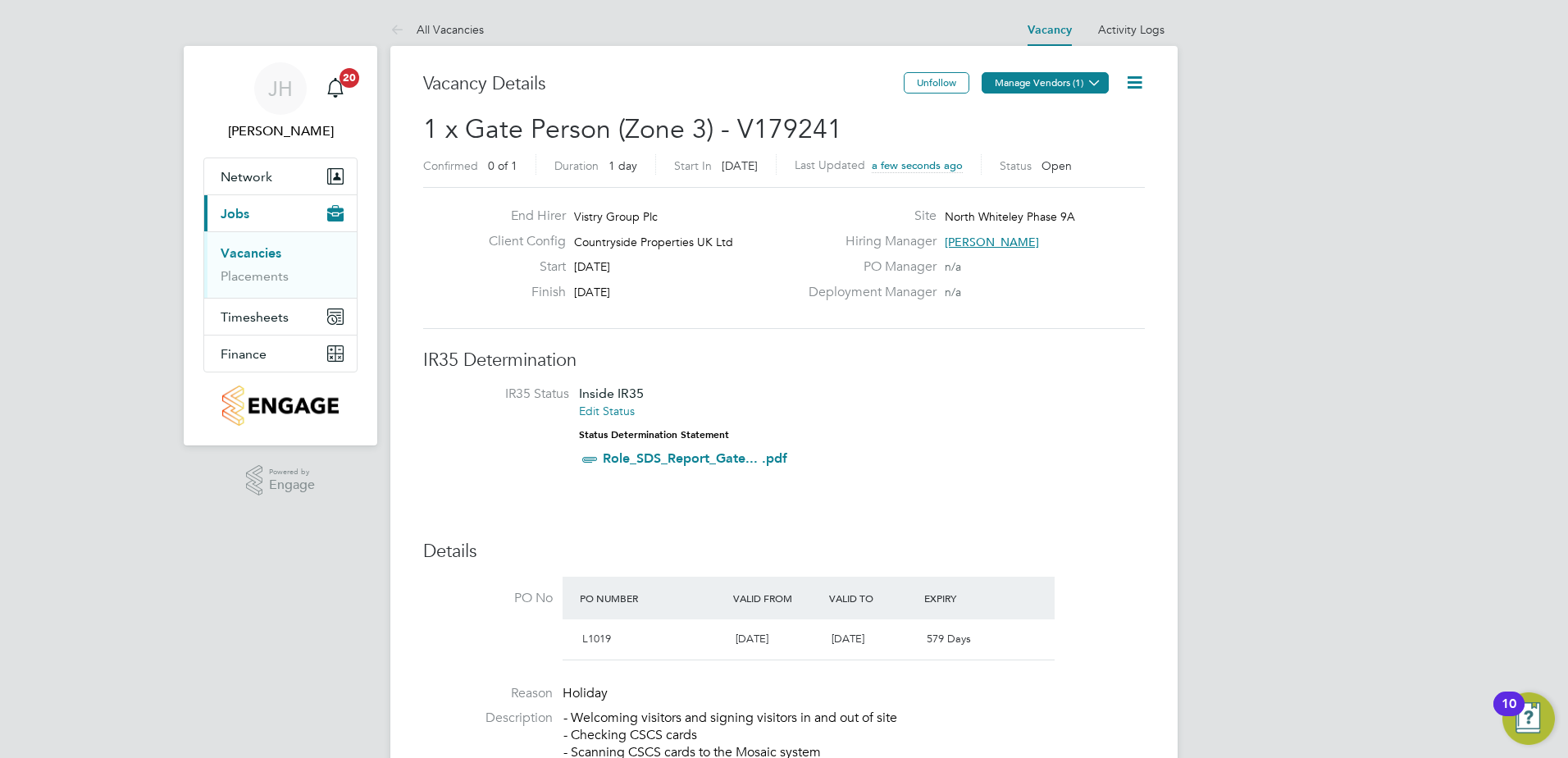
click at [1100, 86] on icon at bounding box center [1094, 82] width 13 height 13
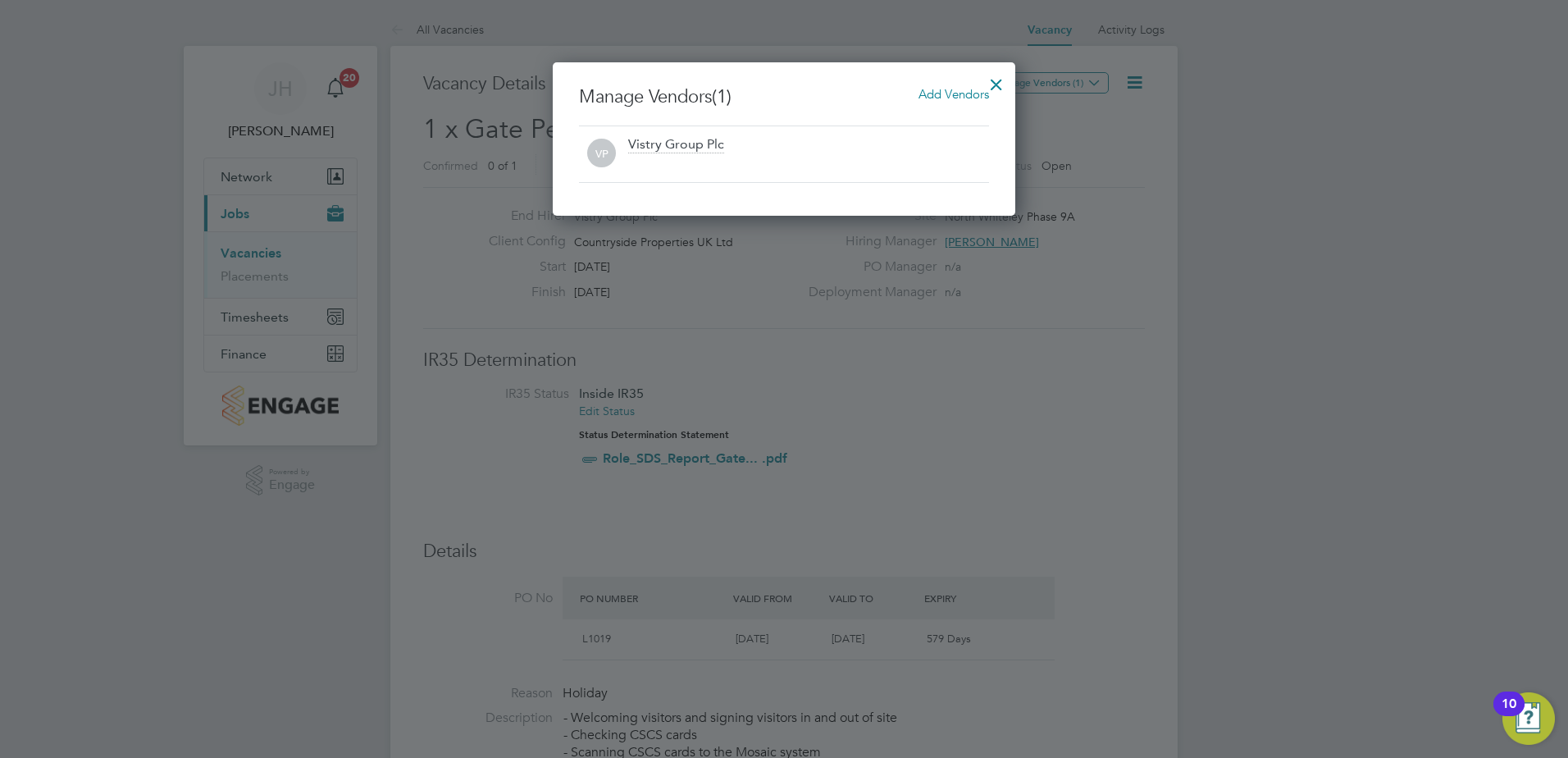
click at [940, 98] on span "Add Vendors" at bounding box center [954, 94] width 70 height 16
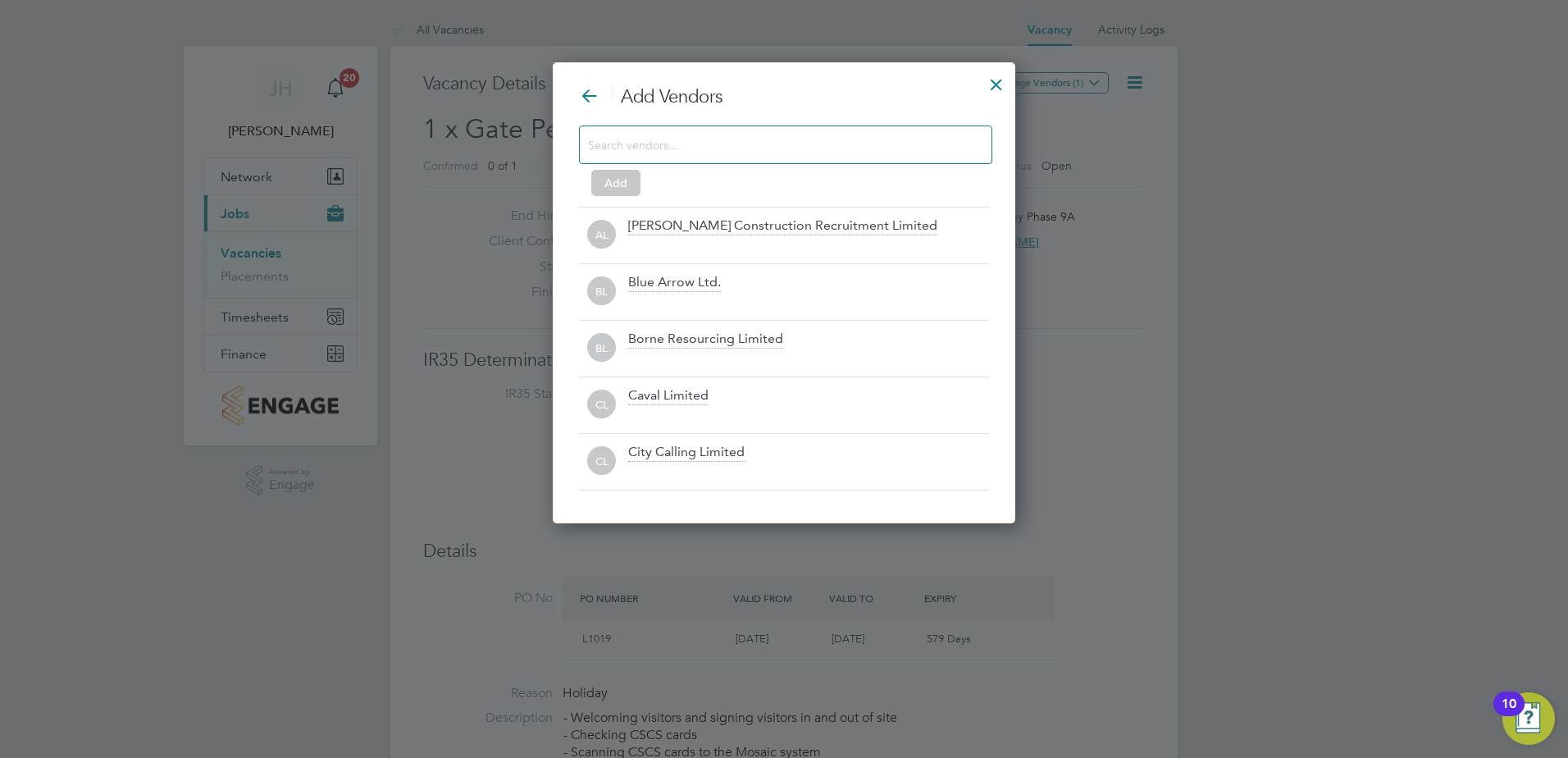
click at [773, 150] on input at bounding box center [772, 143] width 369 height 21
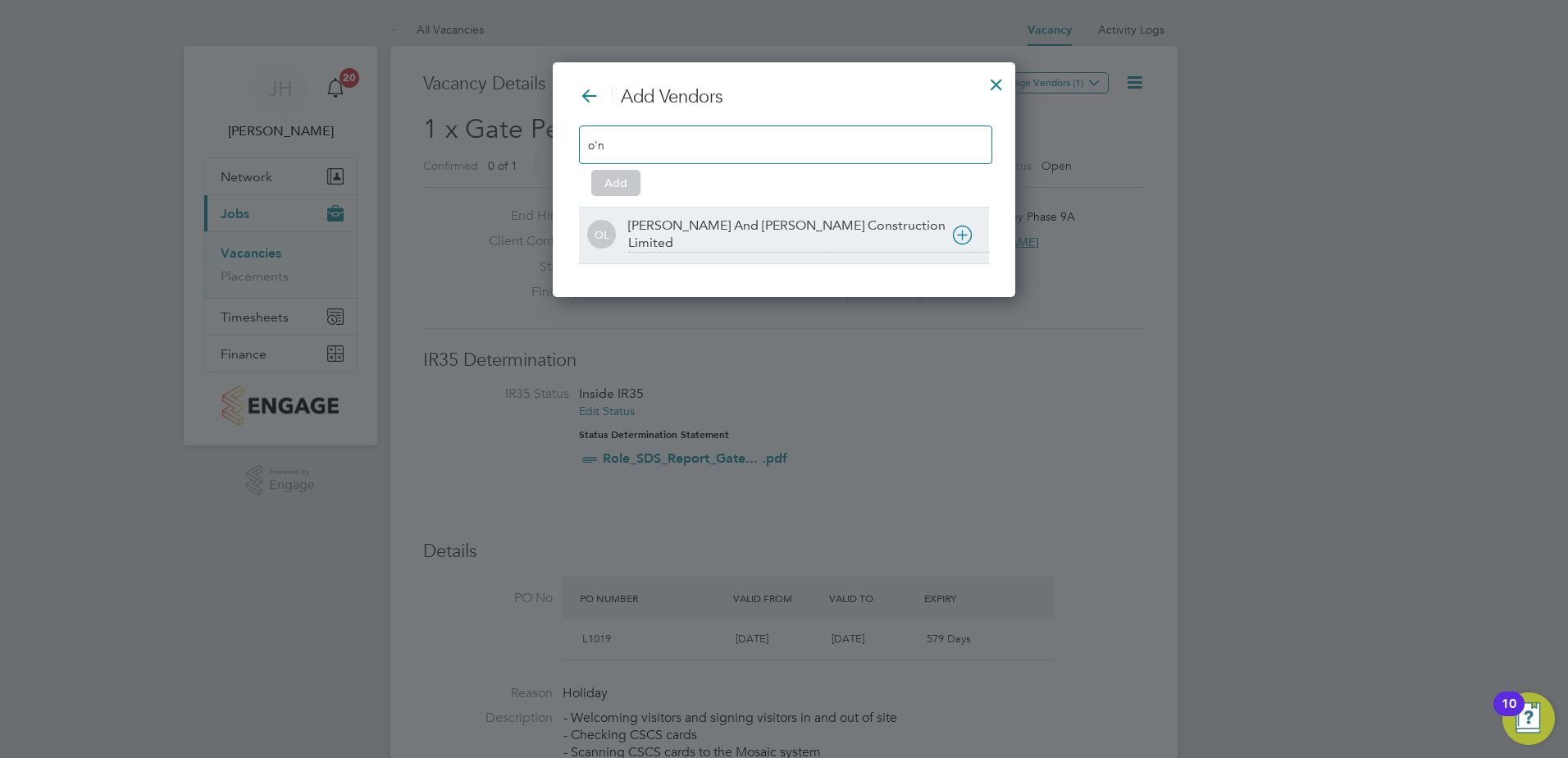
type input "o'n"
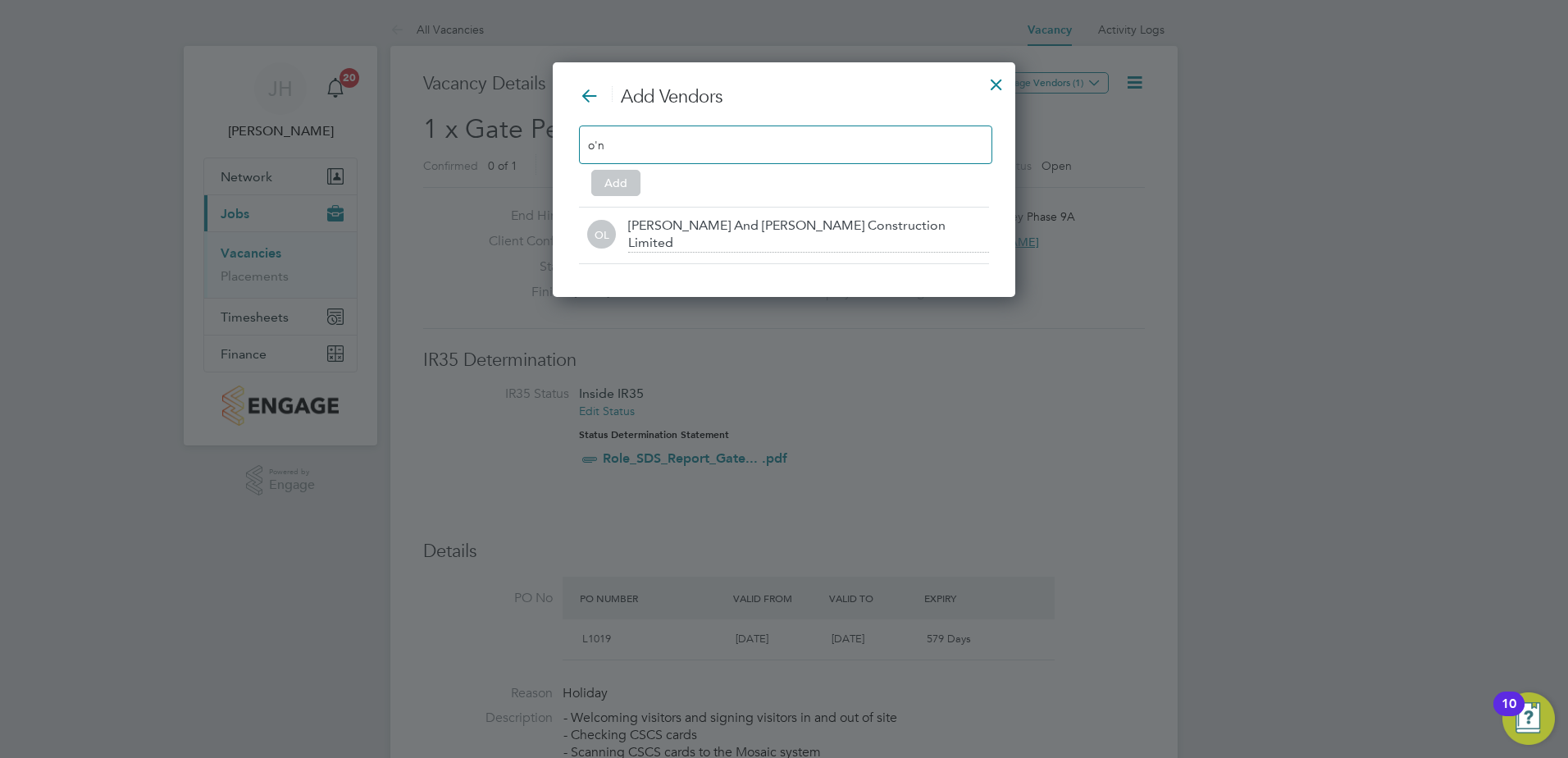
drag, startPoint x: 724, startPoint y: 220, endPoint x: 648, endPoint y: 190, distance: 81.7
click at [722, 219] on div "[PERSON_NAME] And [PERSON_NAME] Construction Limited" at bounding box center [808, 235] width 361 height 35
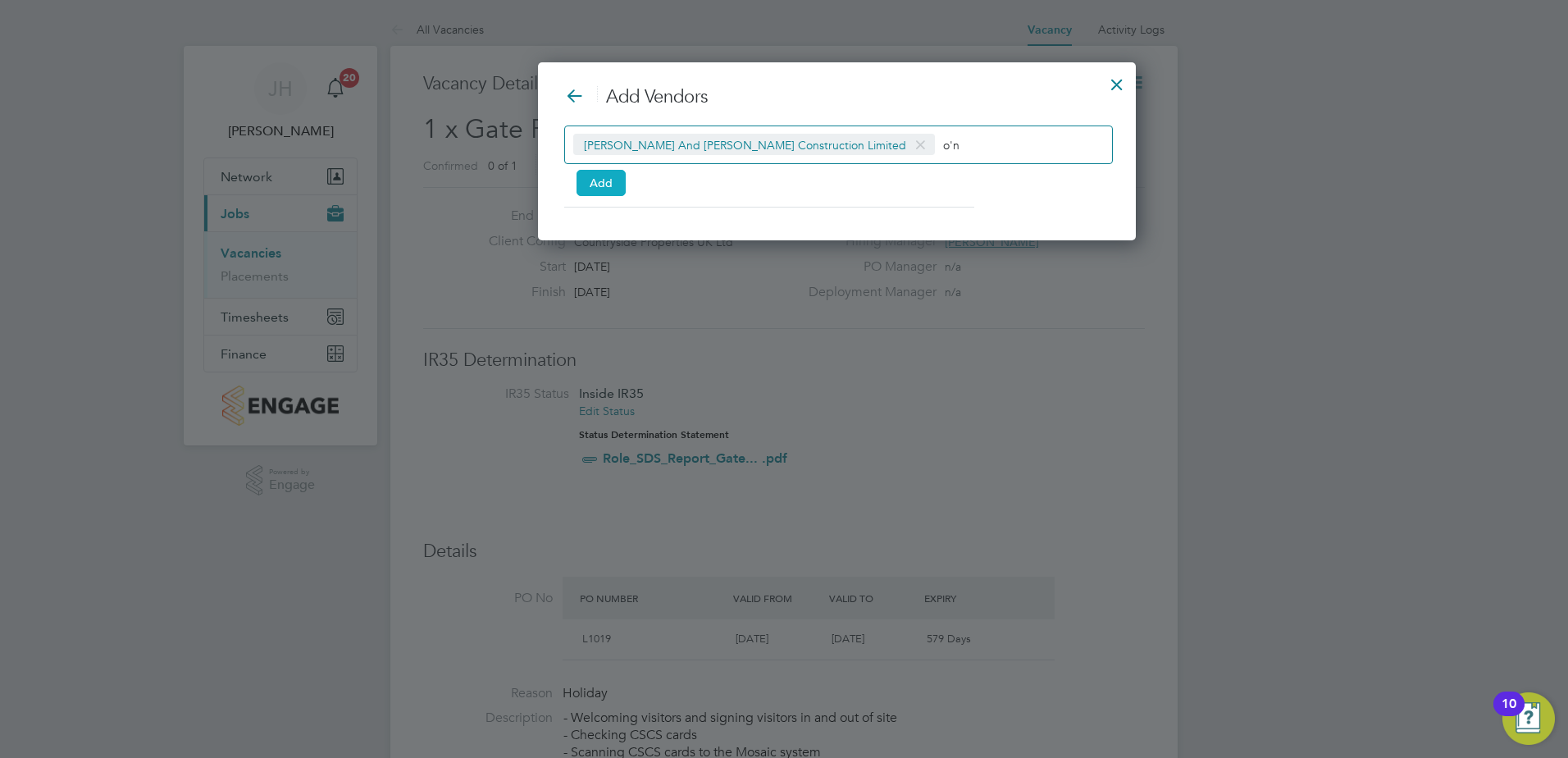
click at [594, 181] on button "Add" at bounding box center [601, 182] width 49 height 26
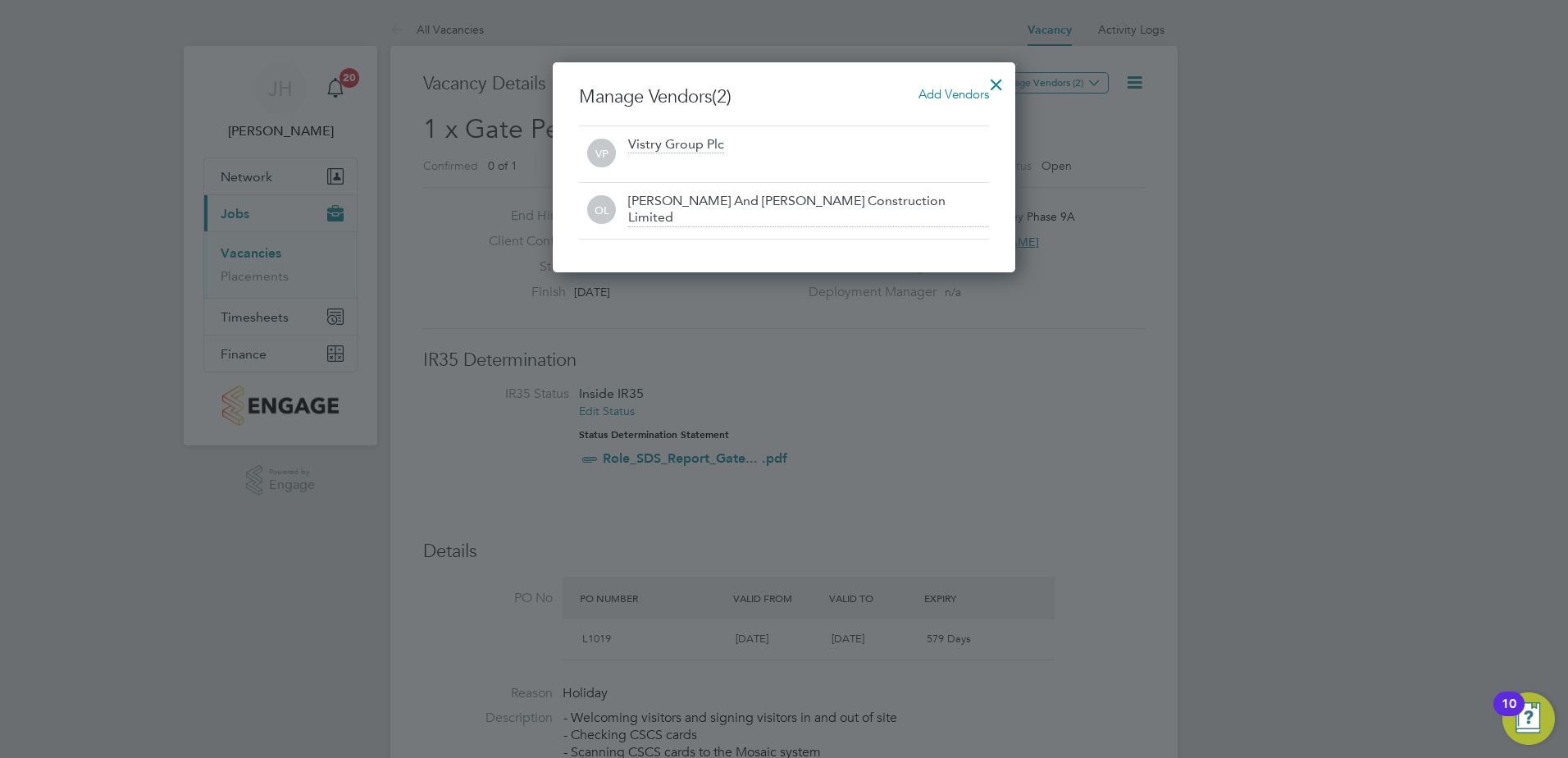
click at [993, 79] on div at bounding box center [996, 80] width 29 height 29
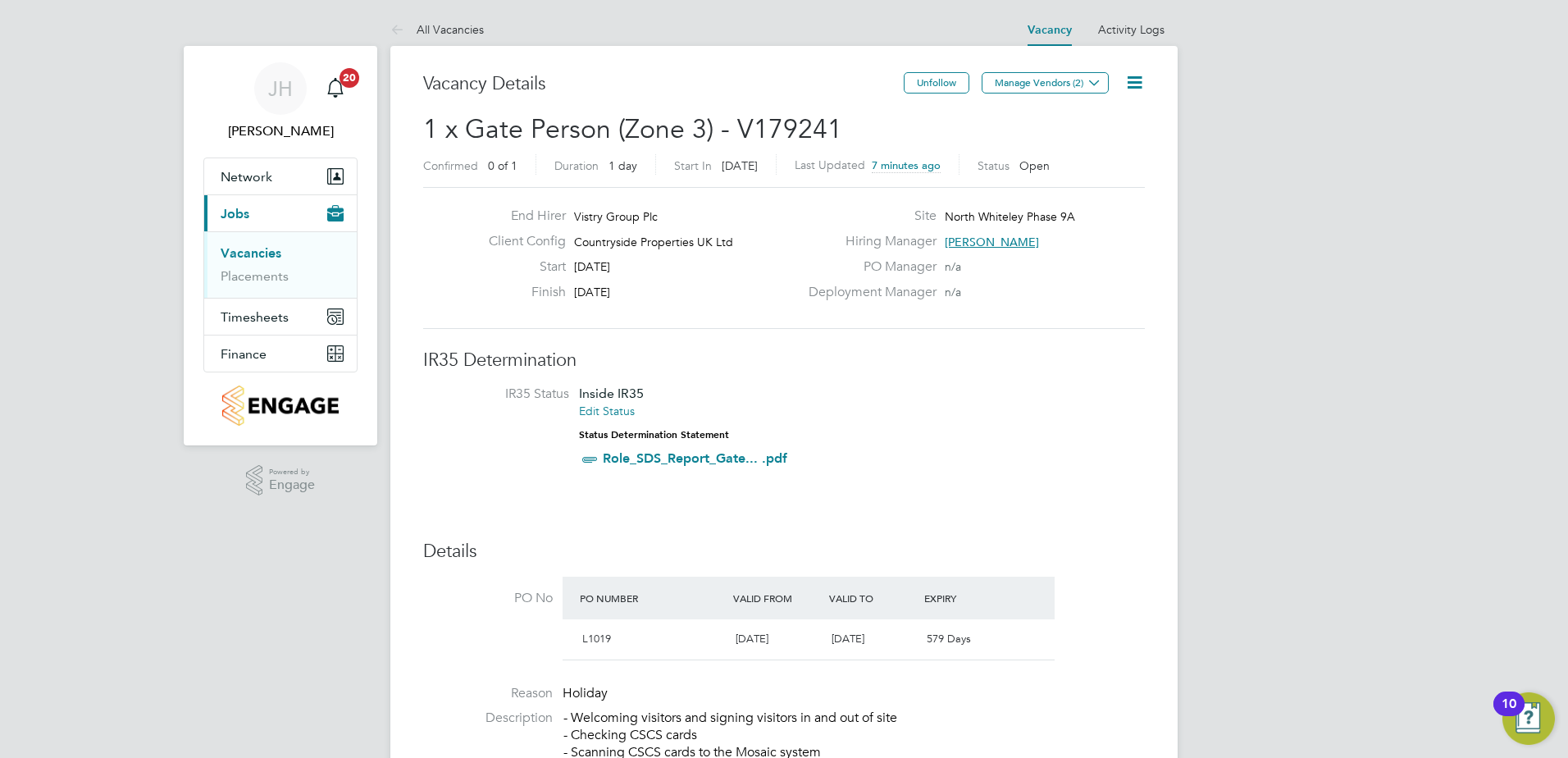
click at [277, 253] on link "Vacancies" at bounding box center [251, 252] width 60 height 16
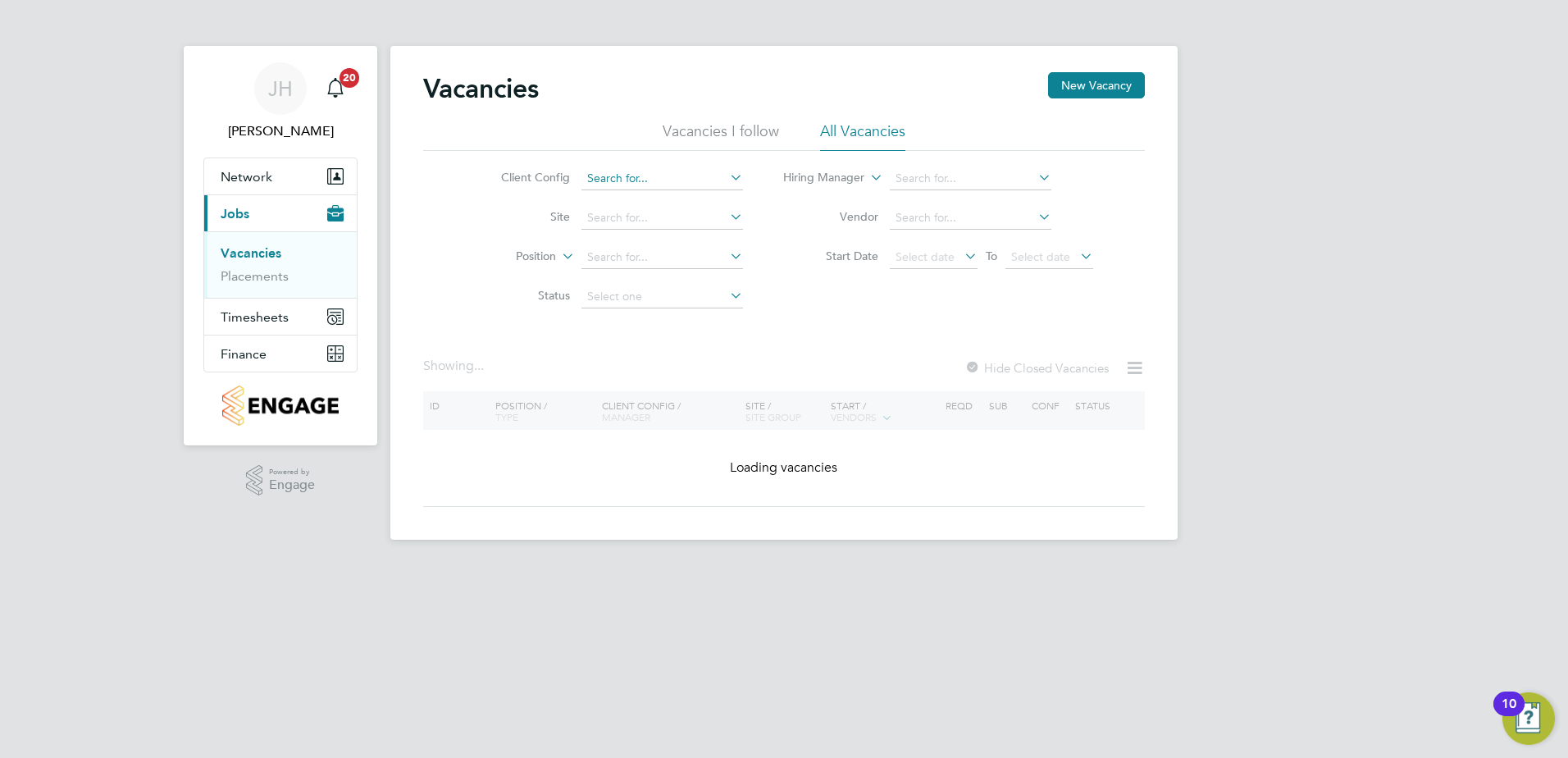
click at [709, 182] on input at bounding box center [662, 179] width 162 height 23
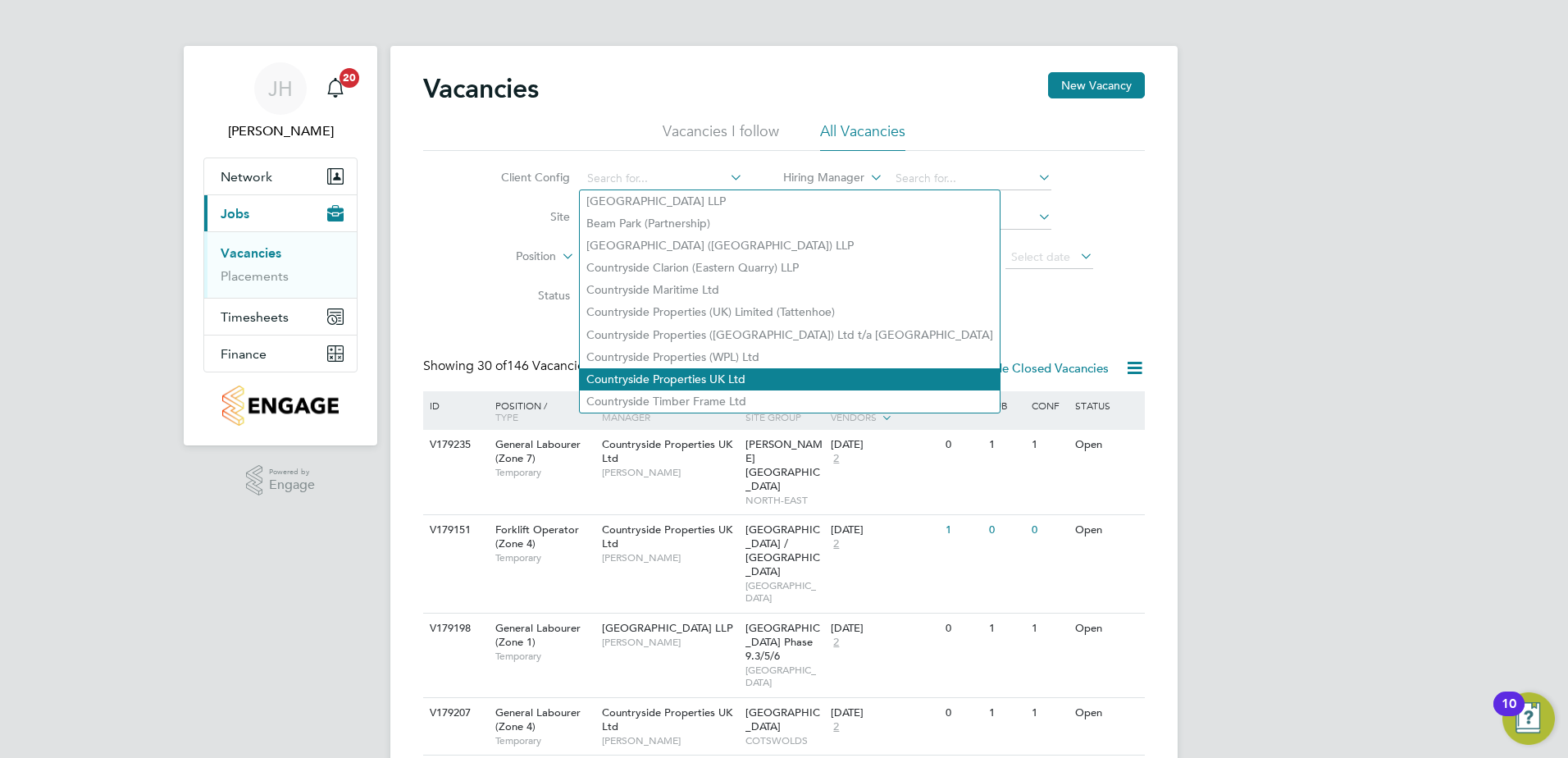
click at [732, 374] on li "Countryside Properties UK Ltd" at bounding box center [790, 379] width 420 height 22
type input "Countryside Properties UK Ltd"
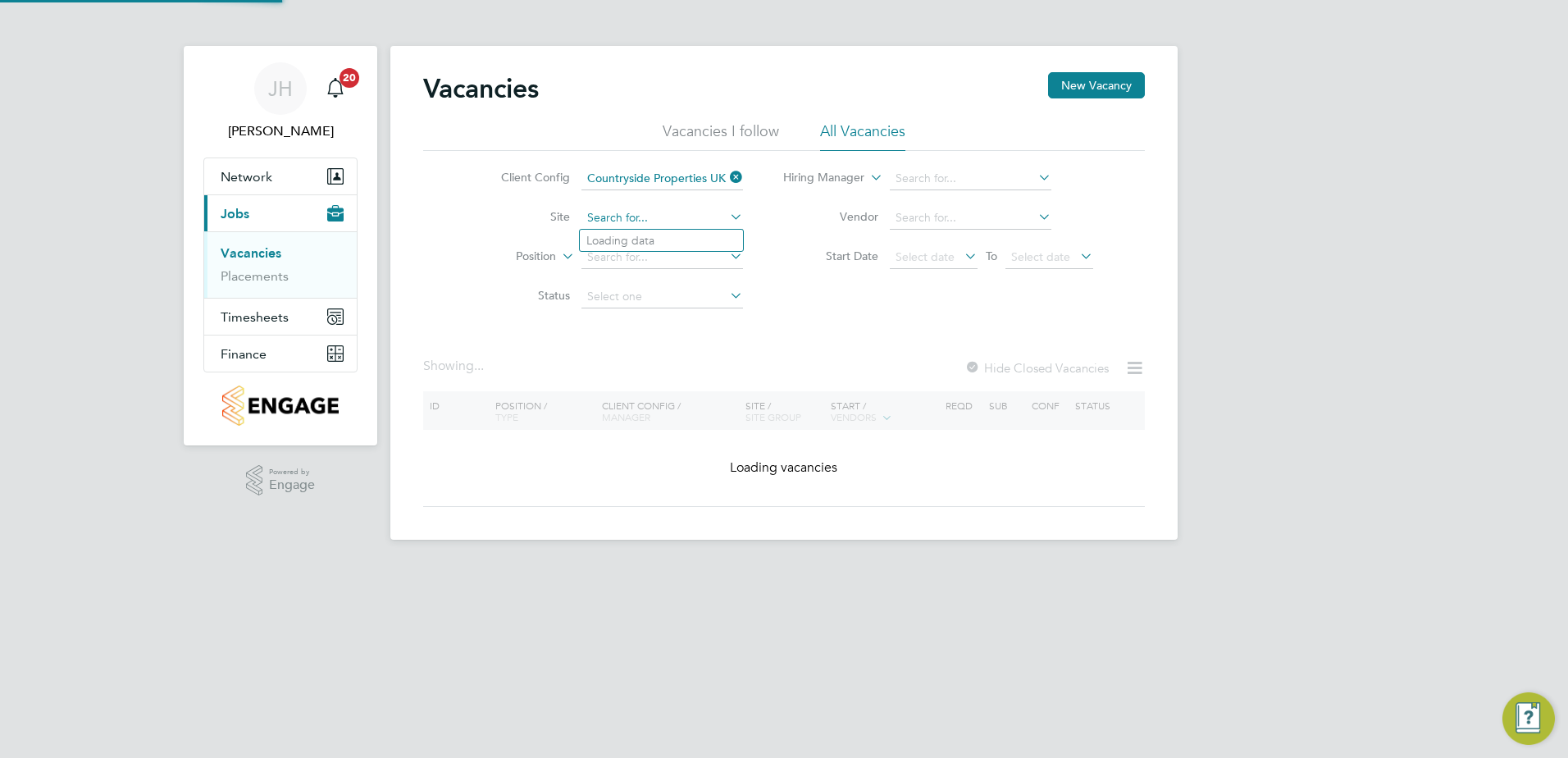
click at [658, 209] on input at bounding box center [662, 218] width 162 height 23
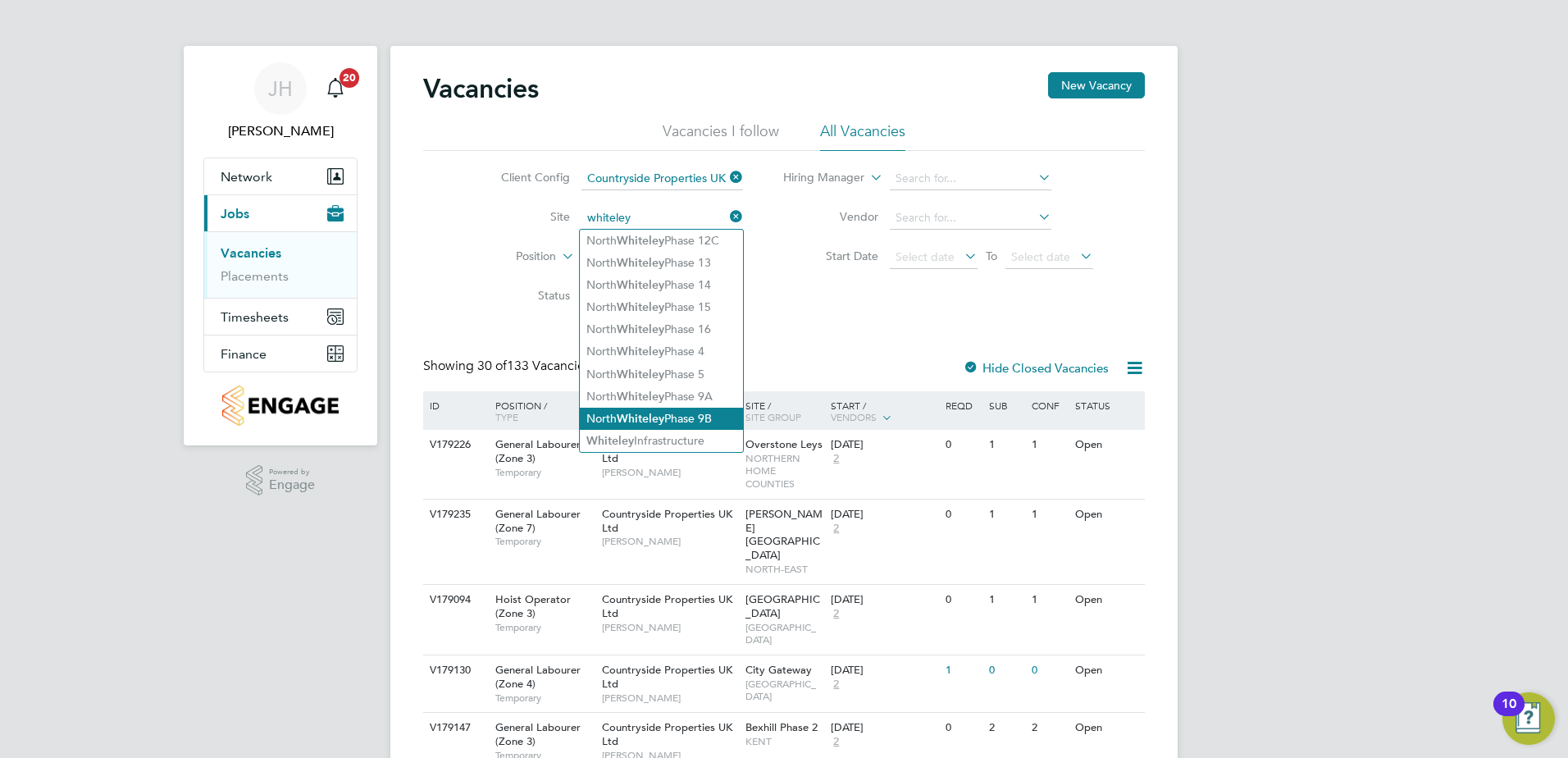
click at [717, 408] on li "North Whiteley Phase 9B" at bounding box center [662, 418] width 164 height 22
type input "North Whiteley Phase 9B"
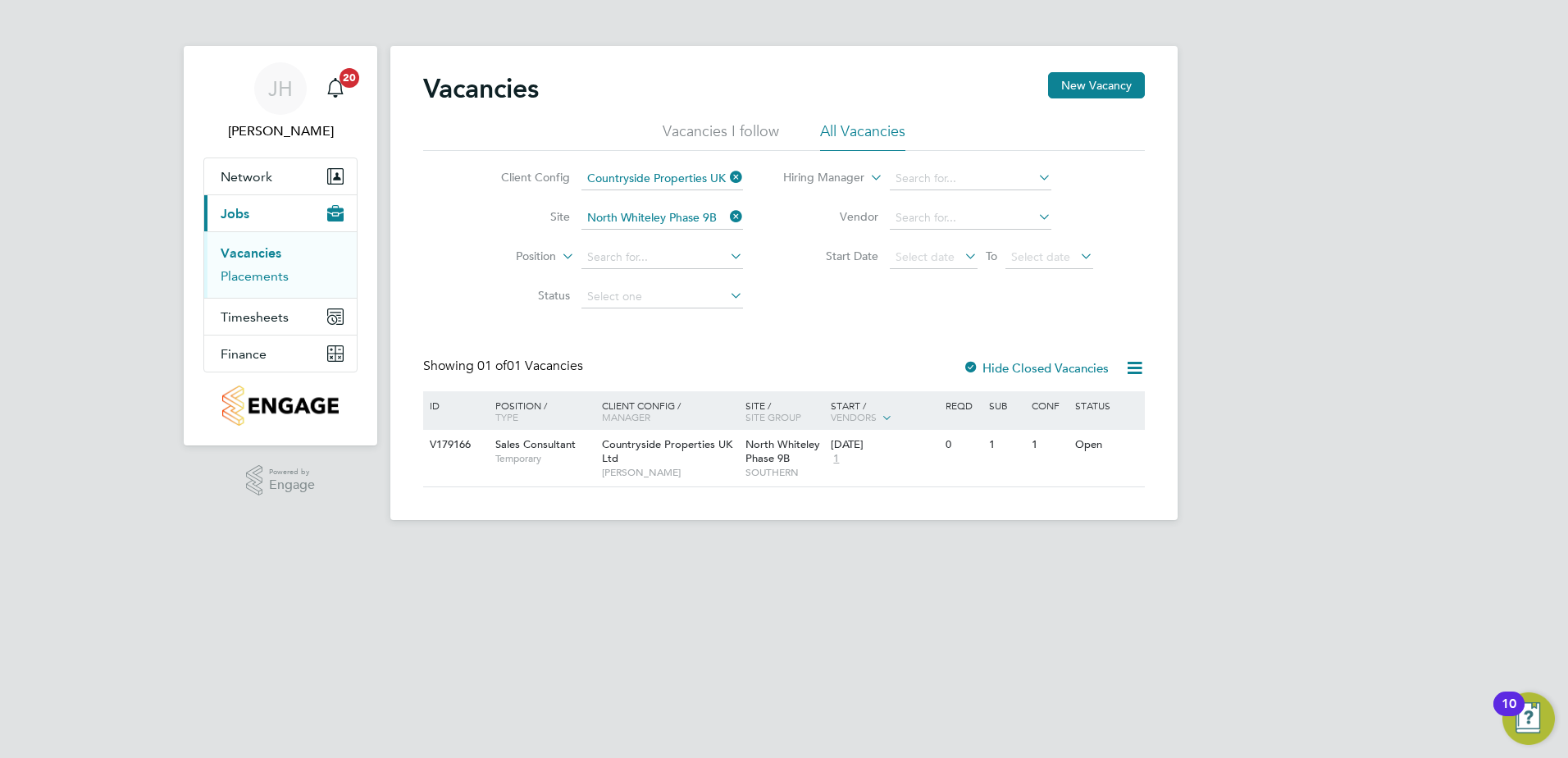
click at [272, 278] on link "Placements" at bounding box center [254, 276] width 68 height 16
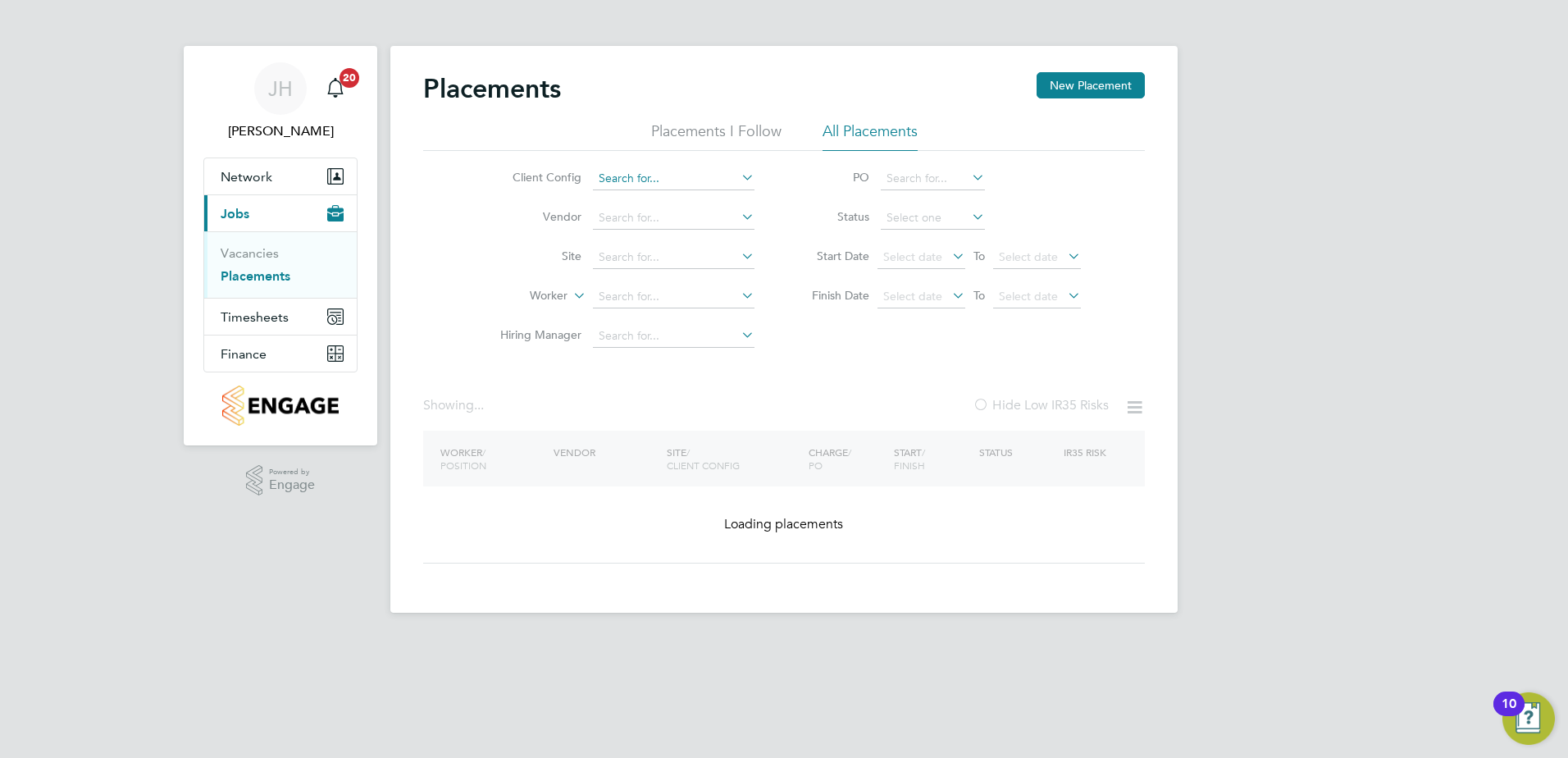
click at [652, 175] on input at bounding box center [673, 179] width 162 height 23
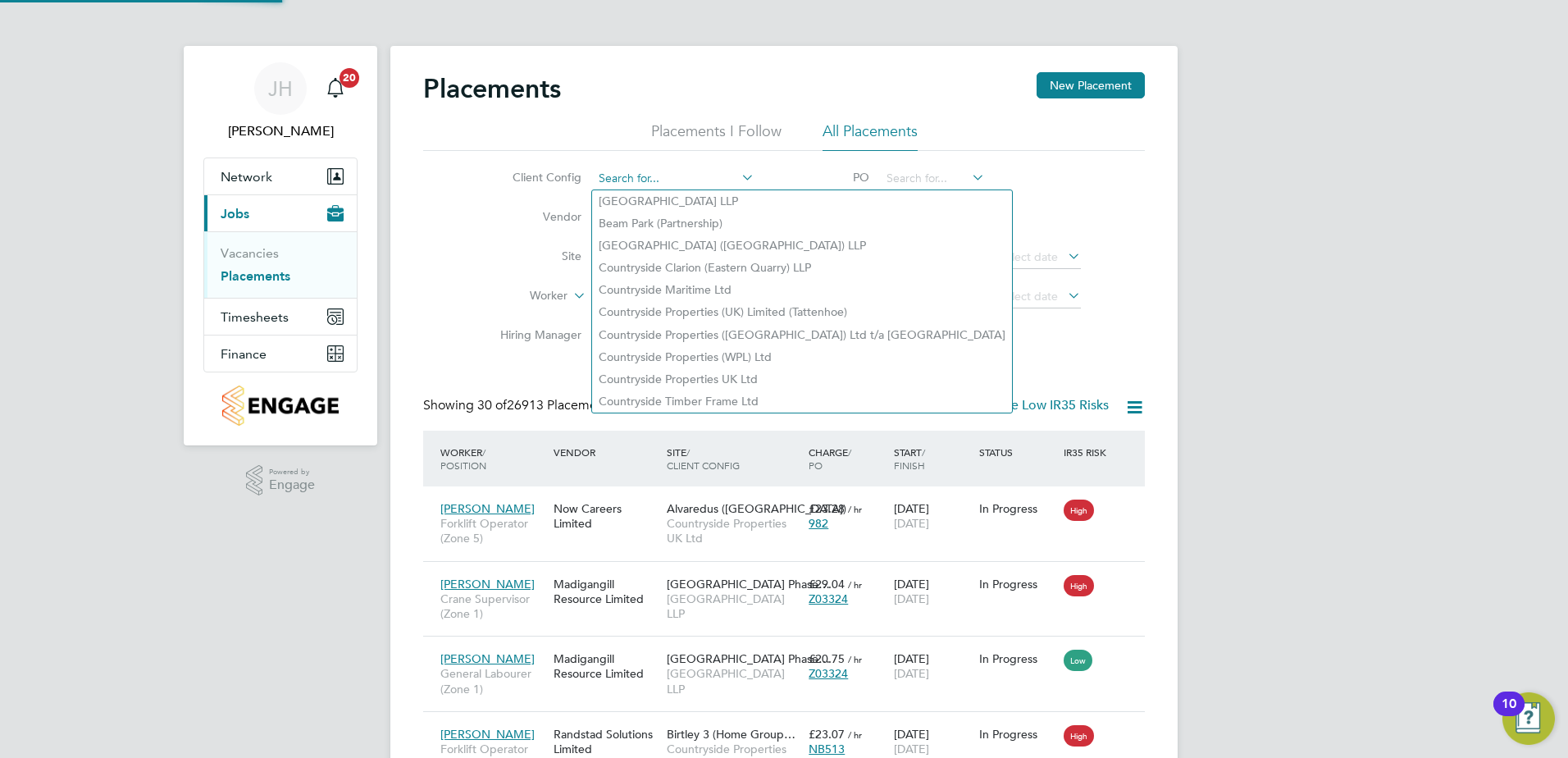
scroll to position [48, 143]
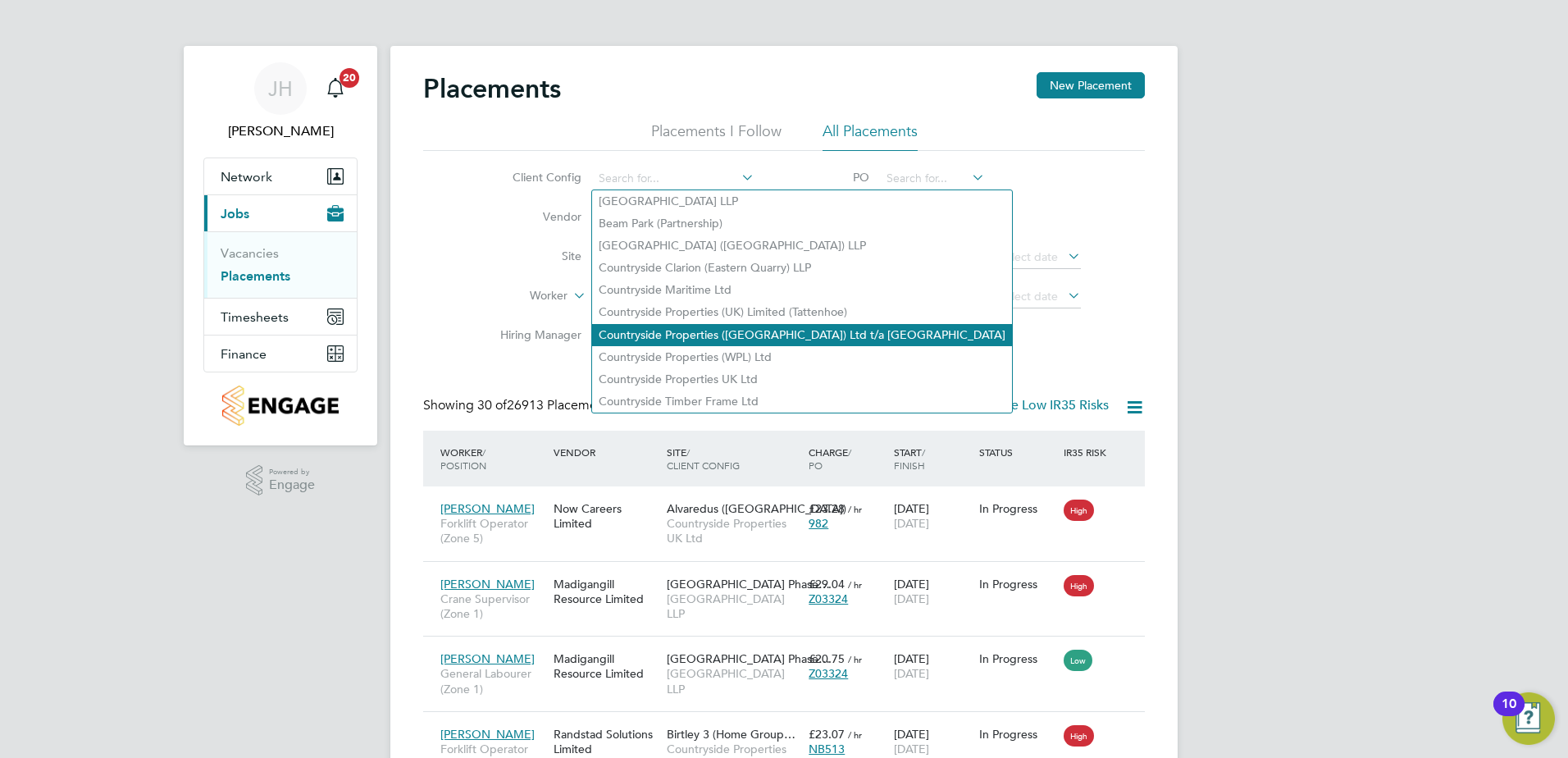
drag, startPoint x: 741, startPoint y: 371, endPoint x: 698, endPoint y: 320, distance: 66.7
click at [740, 368] on li "Countryside Properties UK Ltd" at bounding box center [802, 379] width 420 height 22
type input "Countryside Properties UK Ltd"
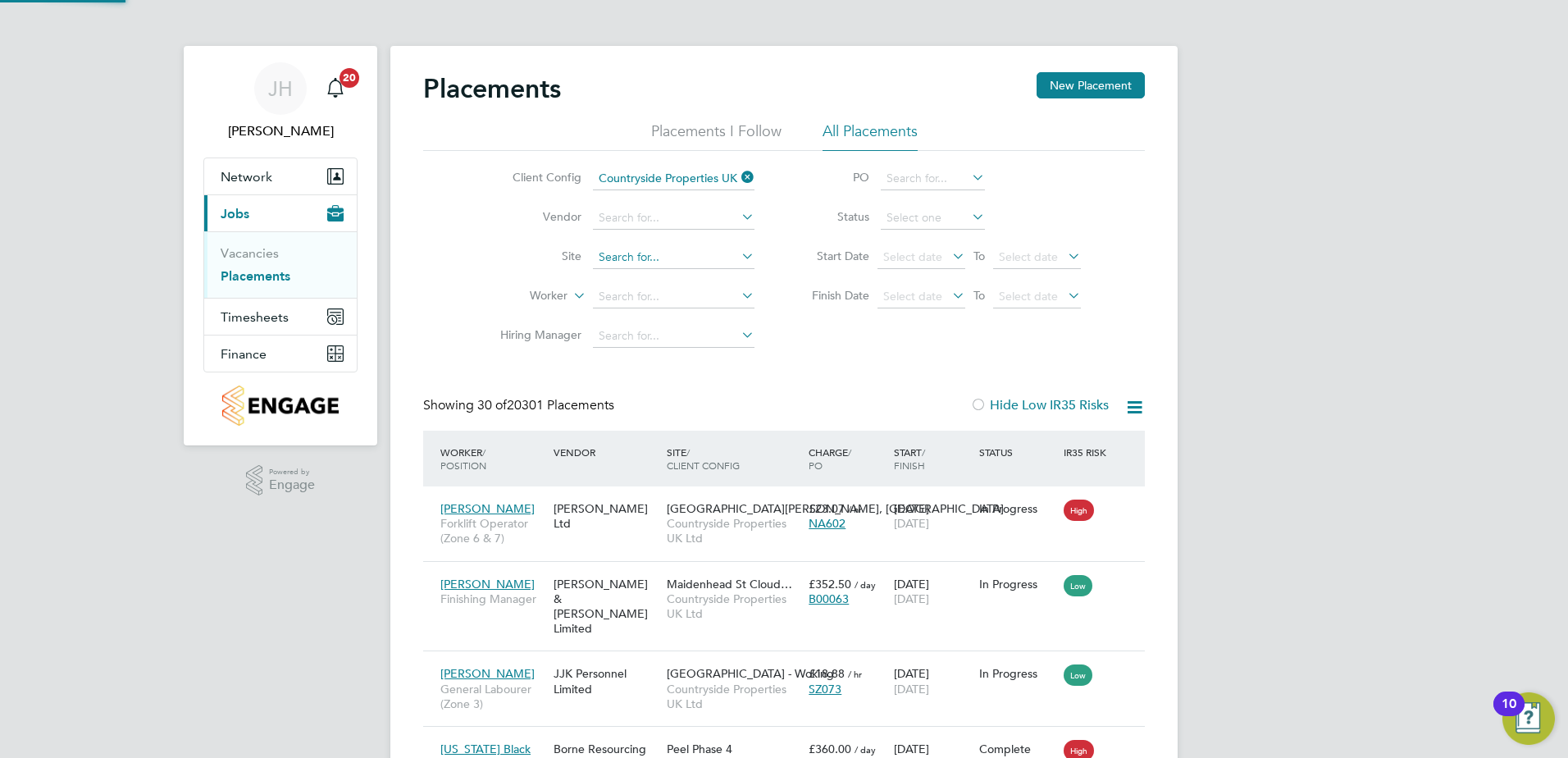
click at [634, 256] on input at bounding box center [673, 257] width 162 height 23
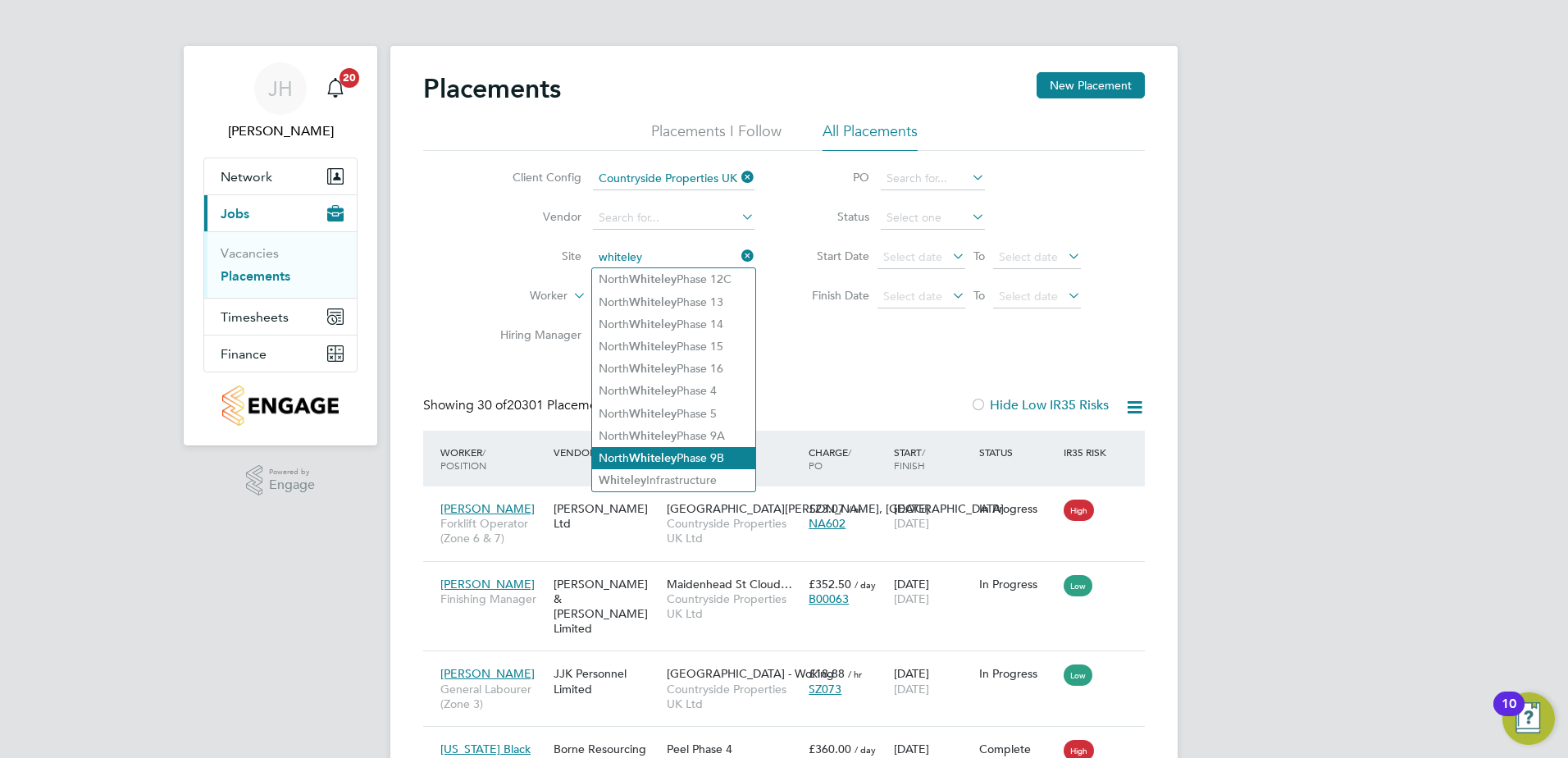
click at [740, 449] on li "North Whiteley Phase 9B" at bounding box center [673, 458] width 164 height 22
type input "North Whiteley Phase 9B"
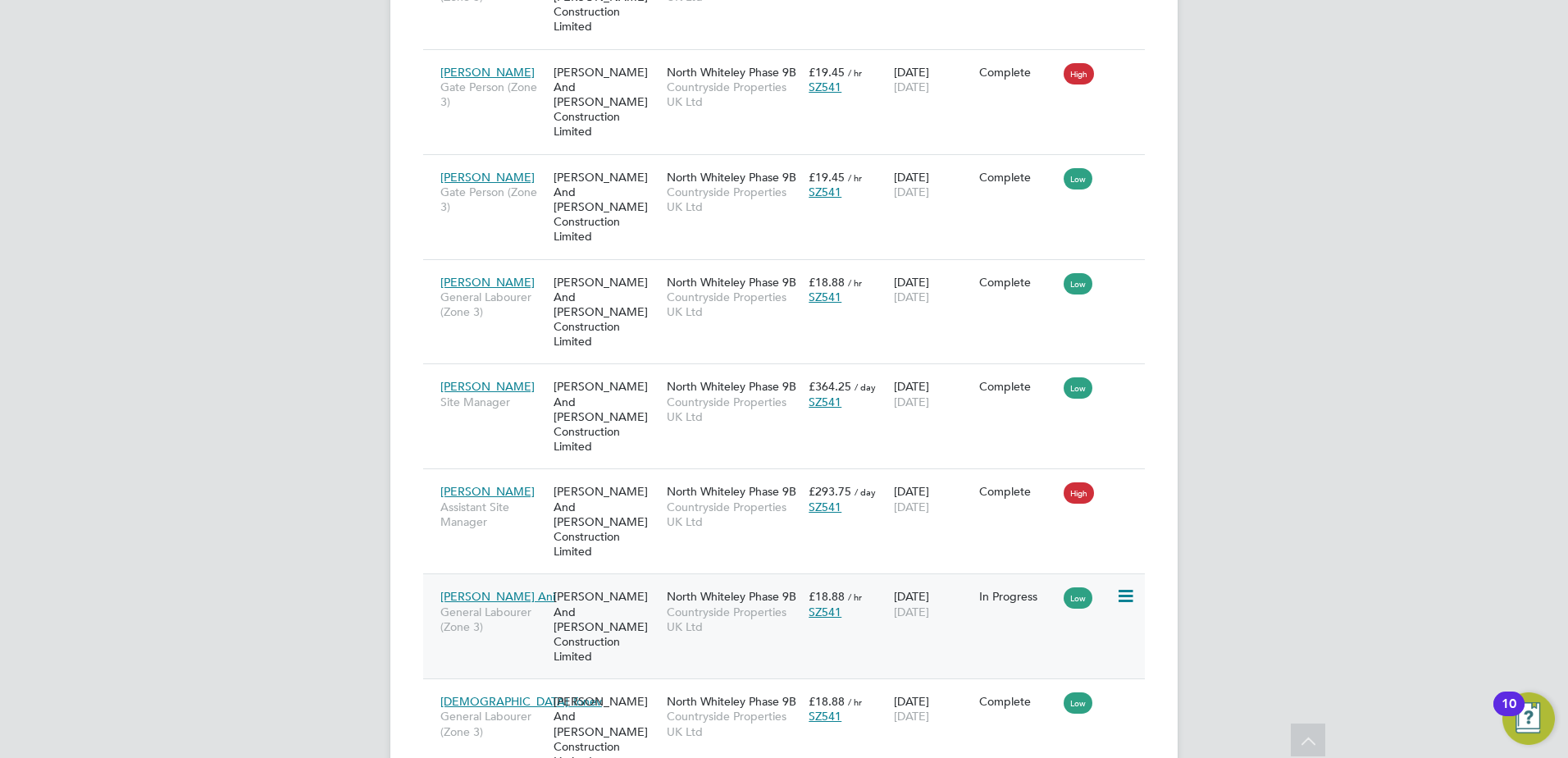
click at [1121, 586] on icon at bounding box center [1124, 595] width 17 height 19
click at [1081, 504] on li "Replace Worker" at bounding box center [1075, 501] width 117 height 23
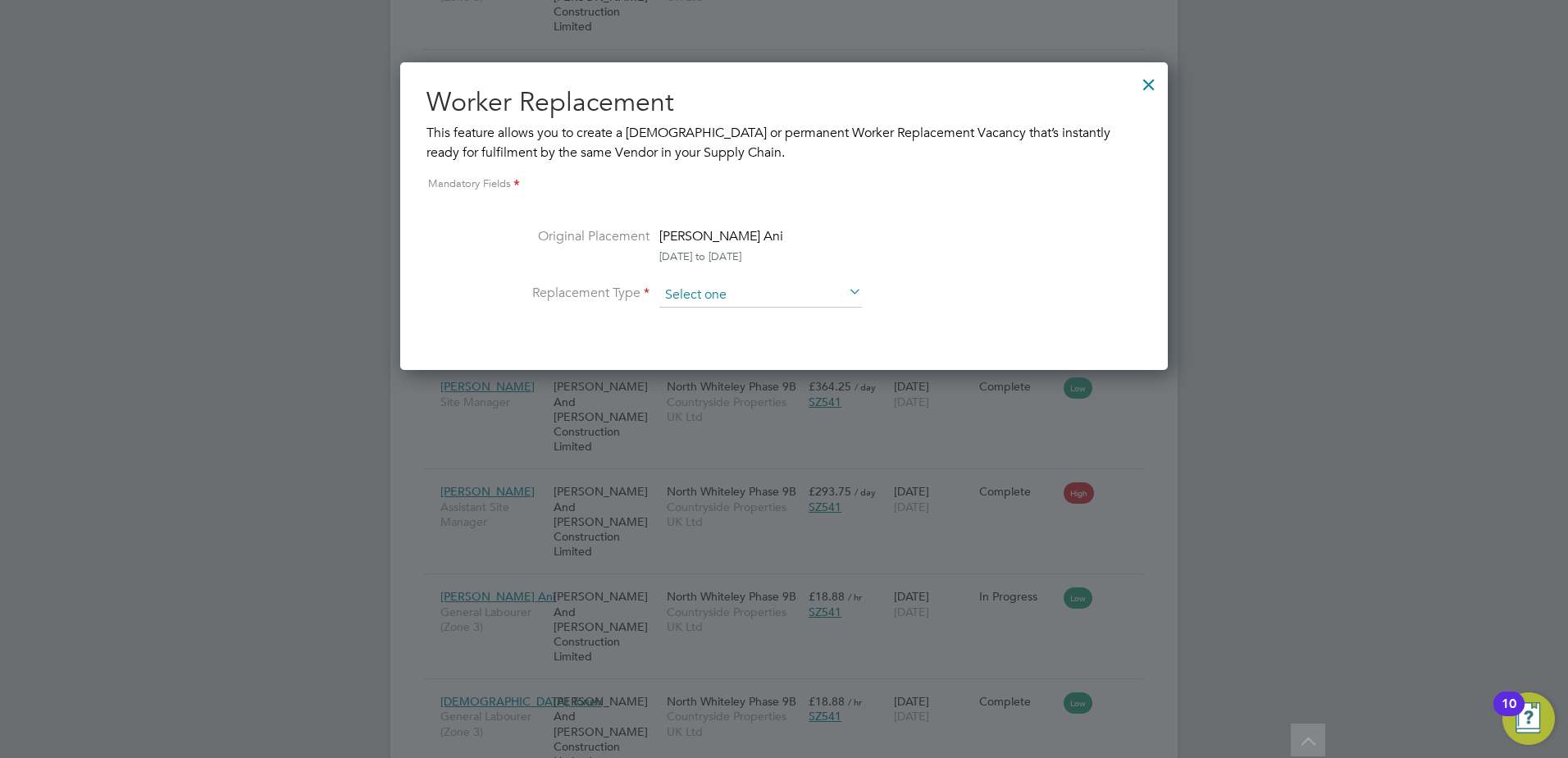
click at [729, 288] on input at bounding box center [761, 294] width 203 height 24
click at [733, 314] on li "Temporary" at bounding box center [761, 318] width 205 height 21
type input "Temporary"
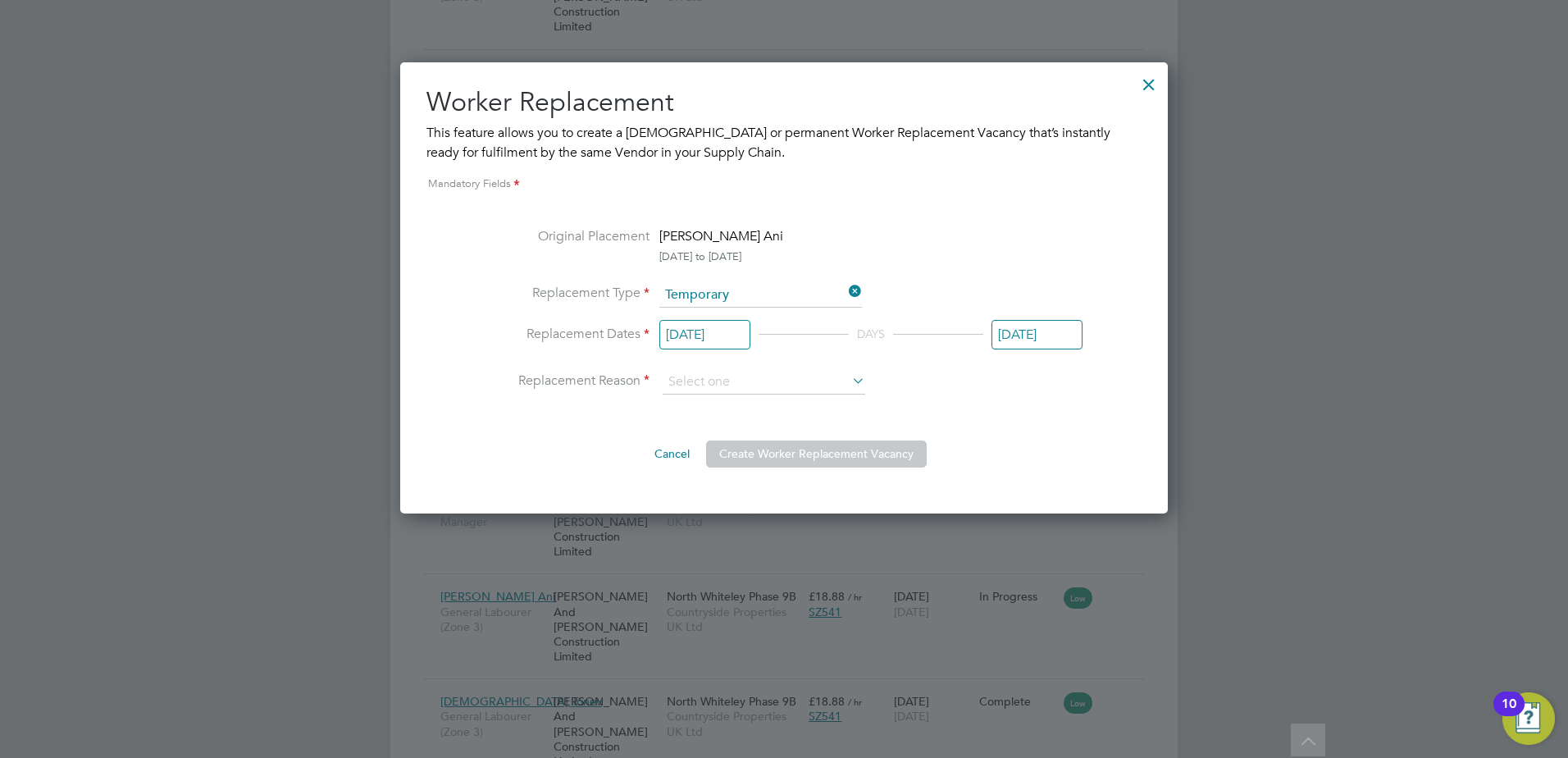
click at [1144, 89] on div at bounding box center [1149, 80] width 29 height 29
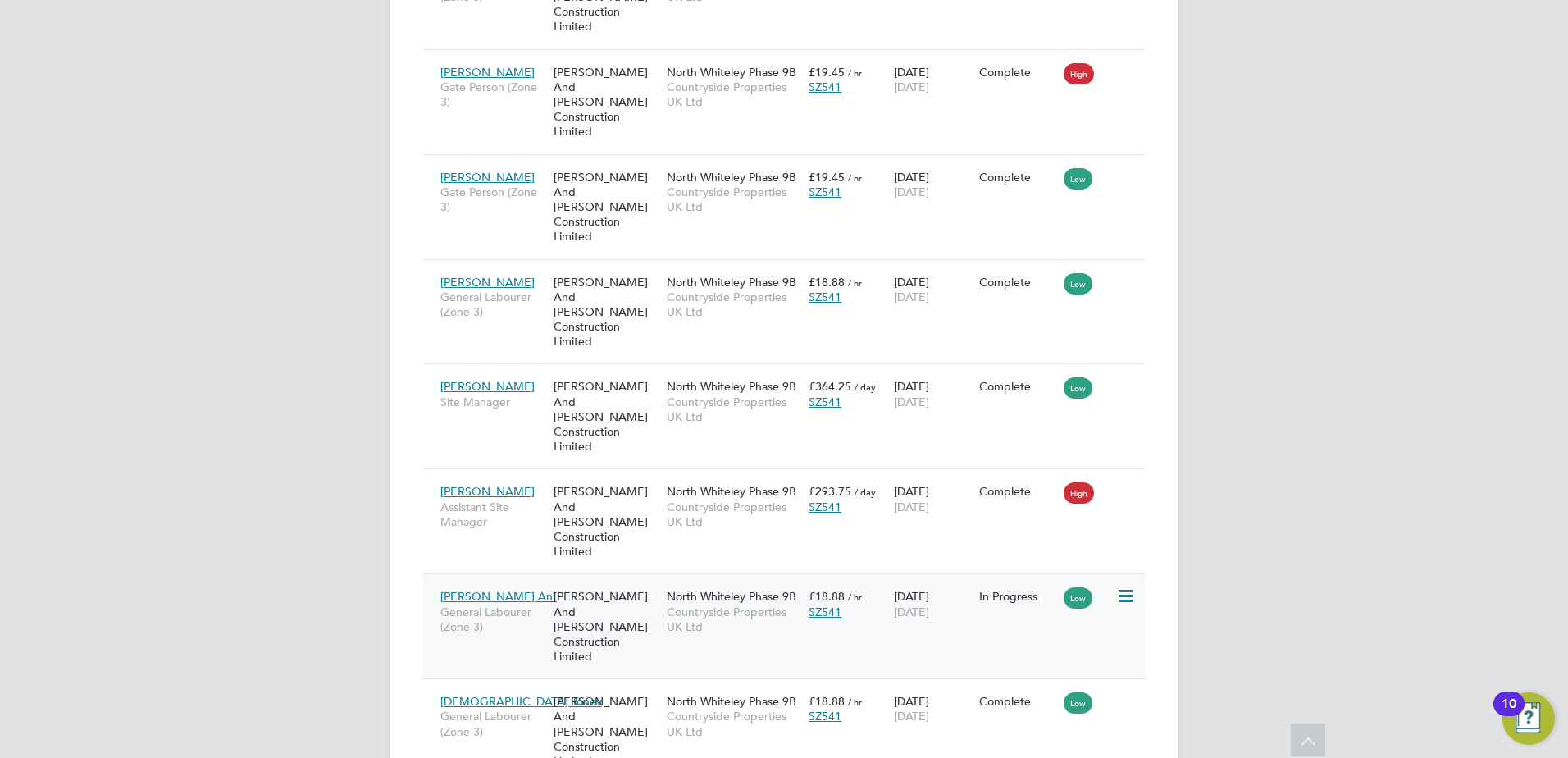
click at [1133, 586] on icon at bounding box center [1124, 595] width 17 height 19
click at [914, 574] on div "[PERSON_NAME] Ani General Labourer (Zone 3) [PERSON_NAME] And [PERSON_NAME] Con…" at bounding box center [784, 626] width 722 height 105
click at [1124, 586] on icon at bounding box center [1124, 595] width 17 height 19
click at [575, 581] on div "[PERSON_NAME] And [PERSON_NAME] Construction Limited" at bounding box center [605, 626] width 113 height 91
click at [1121, 586] on icon at bounding box center [1124, 595] width 17 height 19
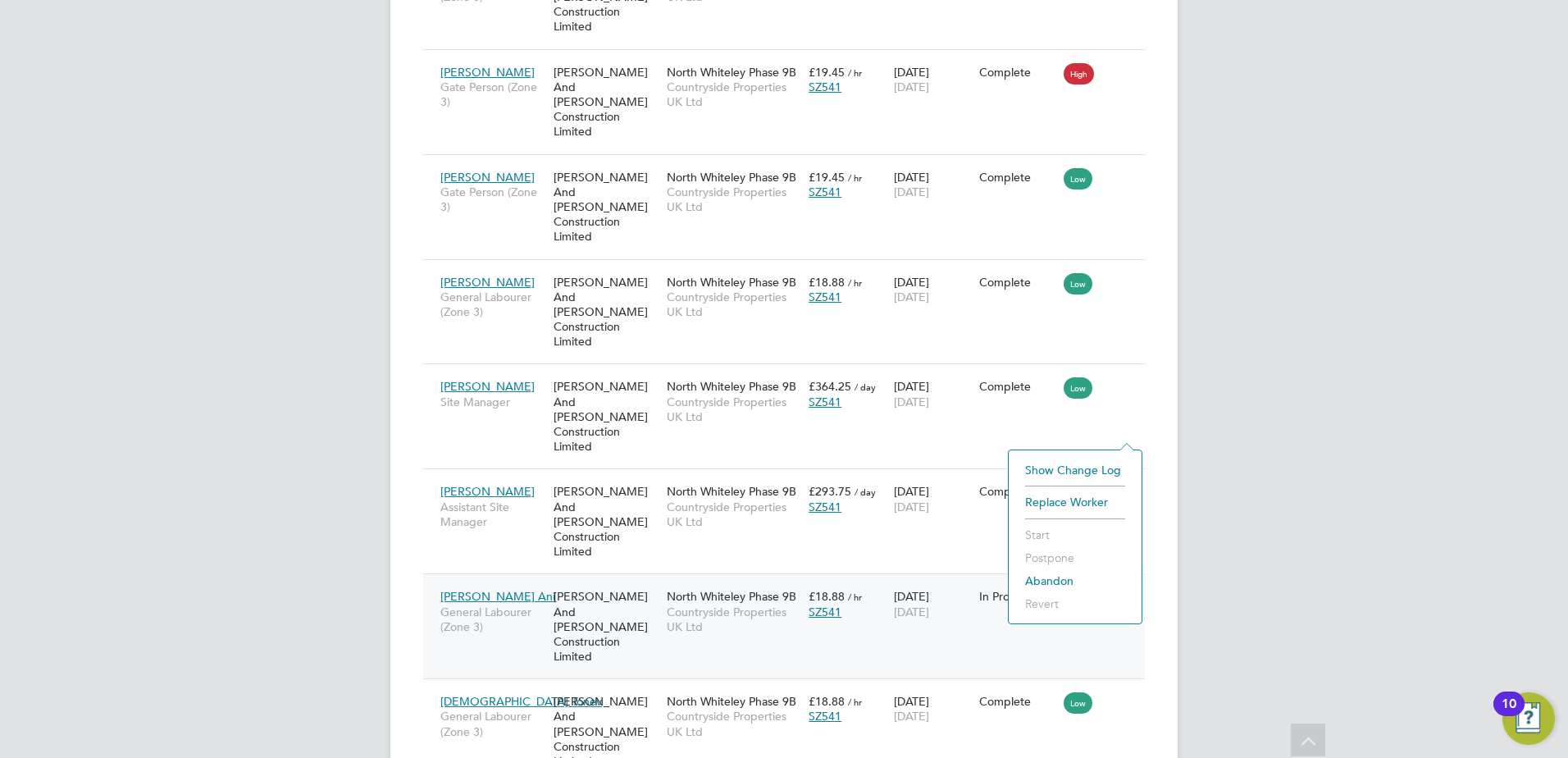
click at [1103, 502] on li "Replace Worker" at bounding box center [1075, 501] width 117 height 23
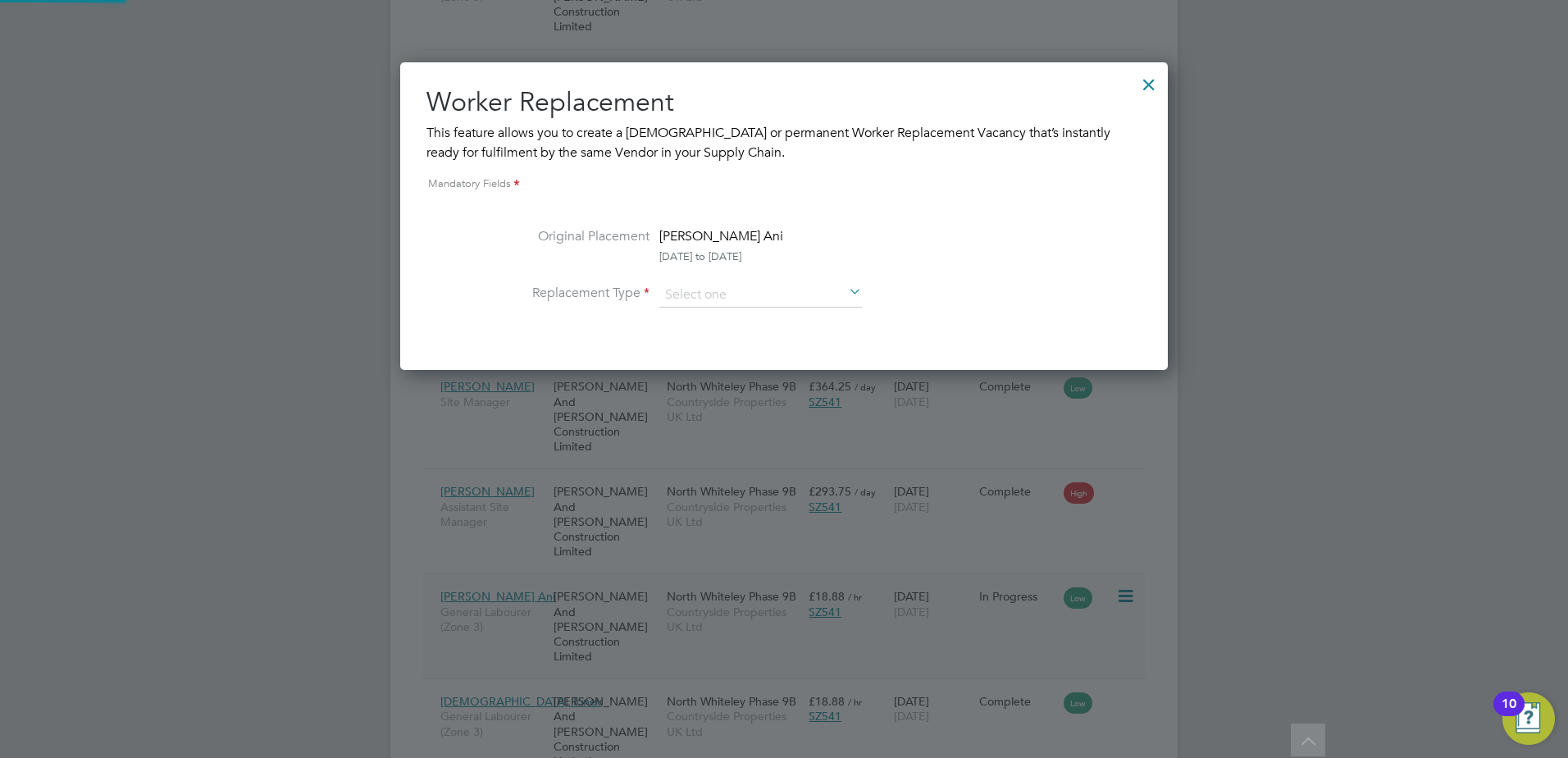
scroll to position [308, 769]
click at [778, 292] on input at bounding box center [761, 294] width 203 height 24
click at [733, 320] on li "Temporary" at bounding box center [761, 318] width 205 height 21
type input "Temporary"
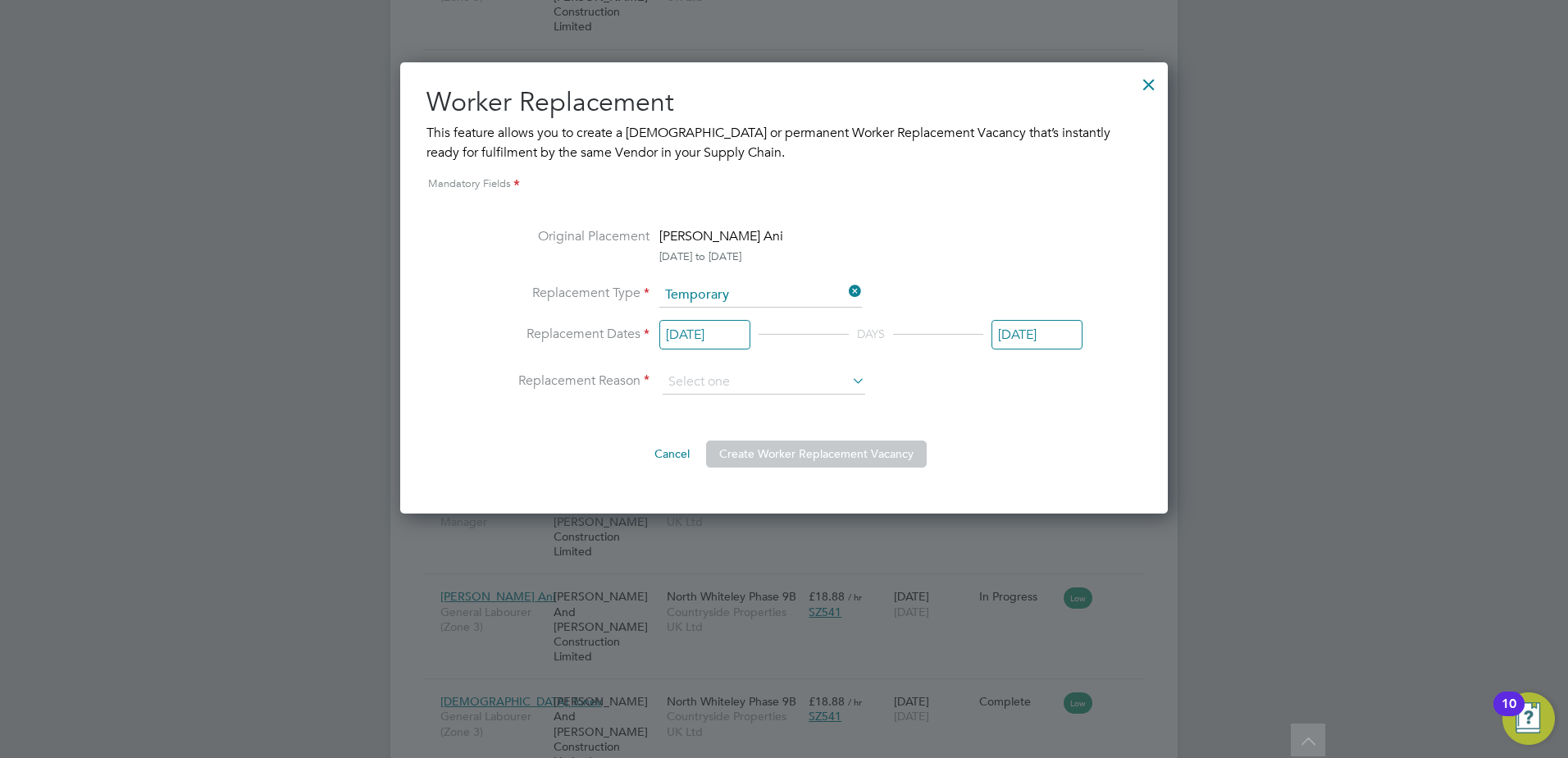
click at [712, 335] on input "[DATE]" at bounding box center [705, 335] width 91 height 30
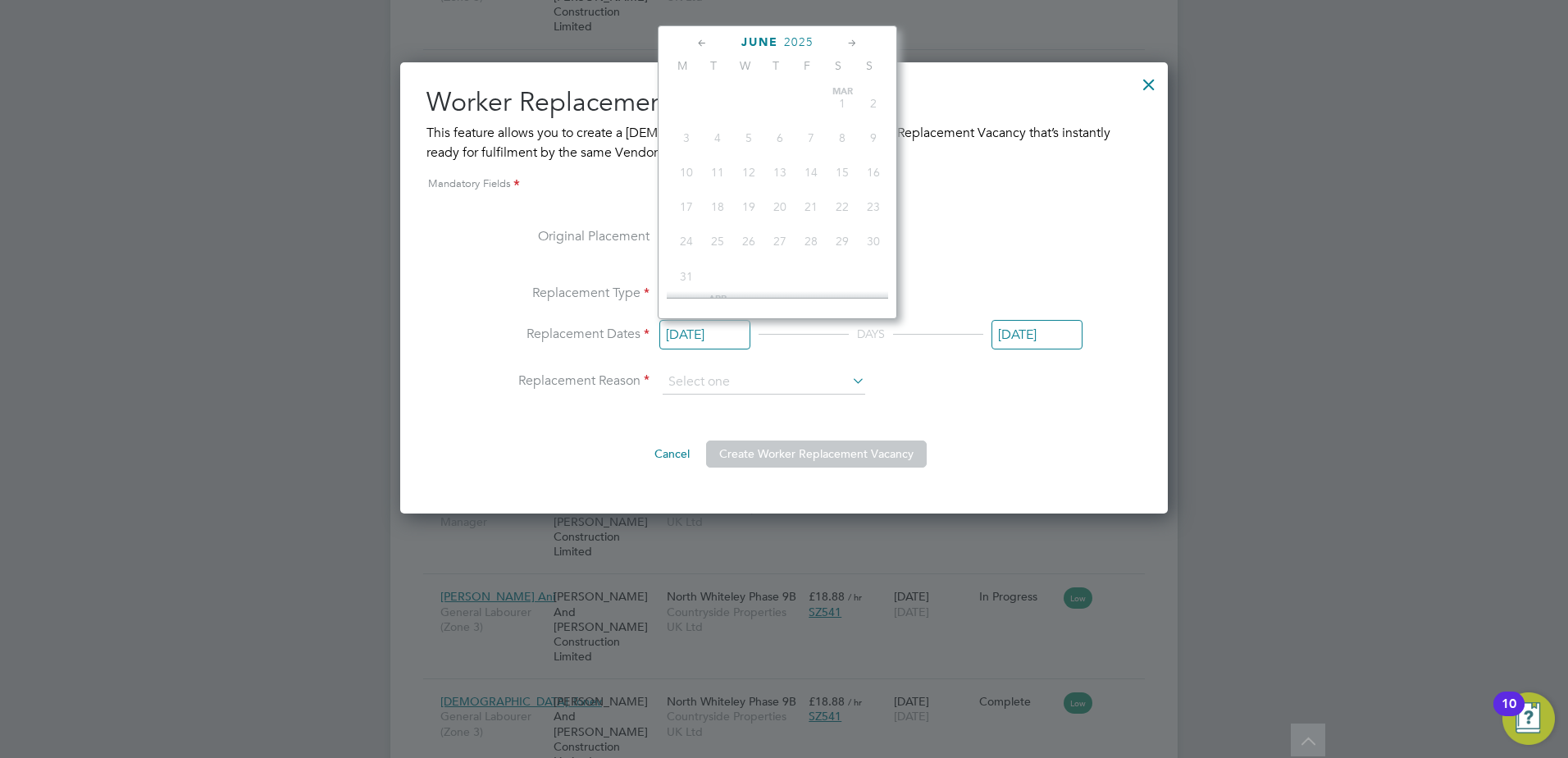
scroll to position [568, 0]
click at [781, 241] on span "26" at bounding box center [780, 226] width 31 height 31
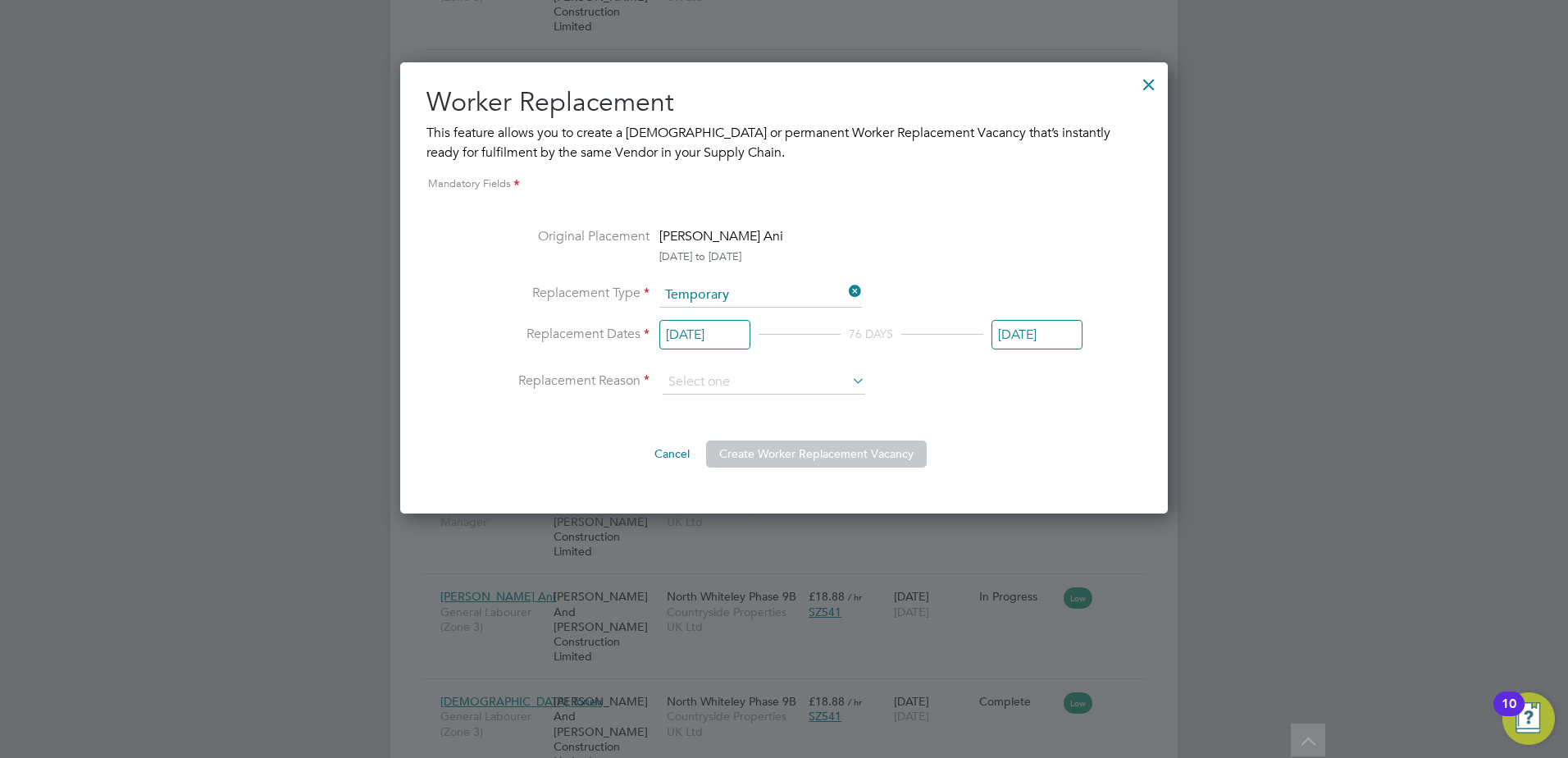
click at [722, 334] on input "[DATE]" at bounding box center [705, 335] width 91 height 30
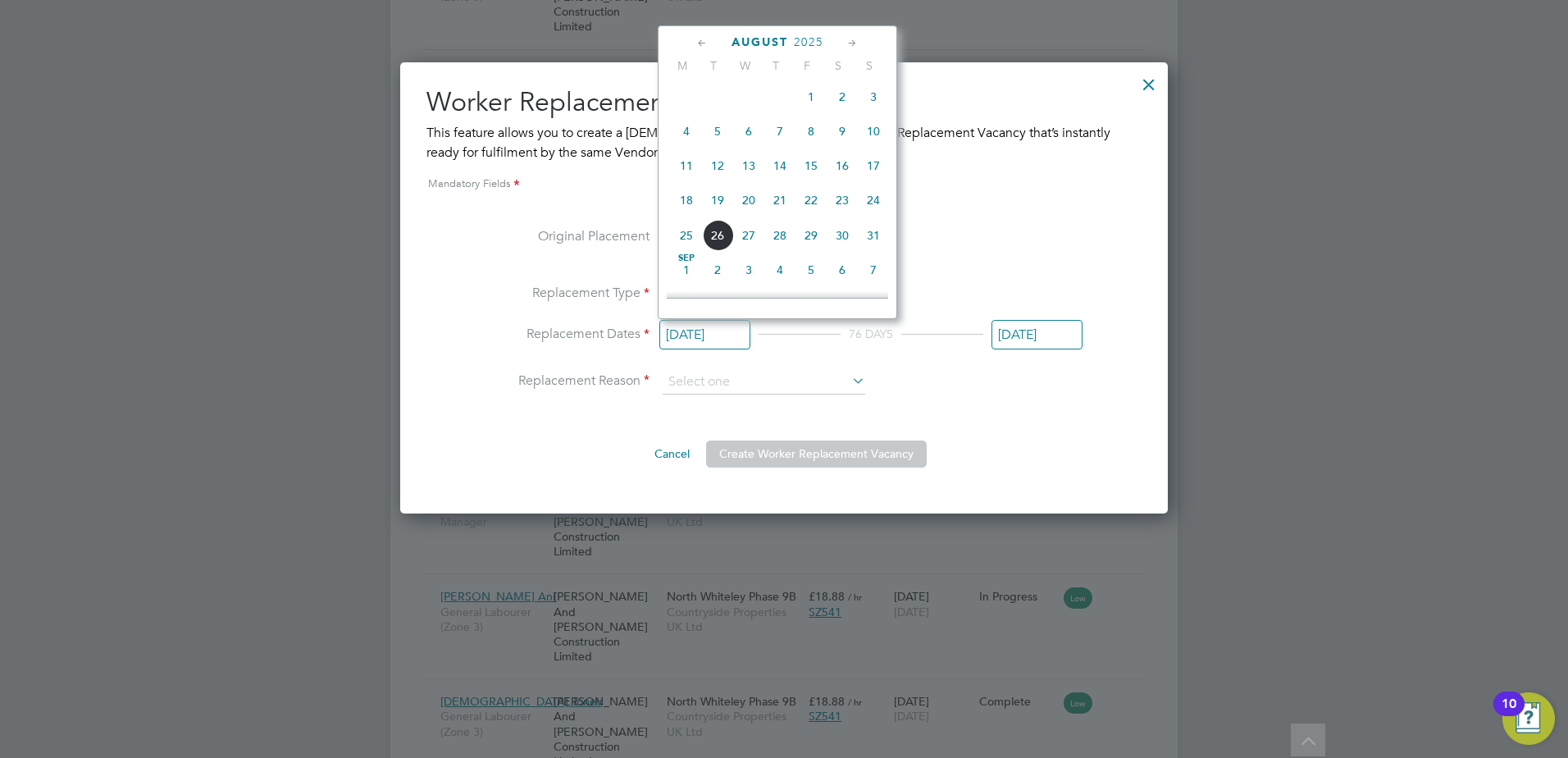
scroll to position [967, 0]
click at [717, 225] on span "26" at bounding box center [717, 209] width 31 height 31
type input "[DATE]"
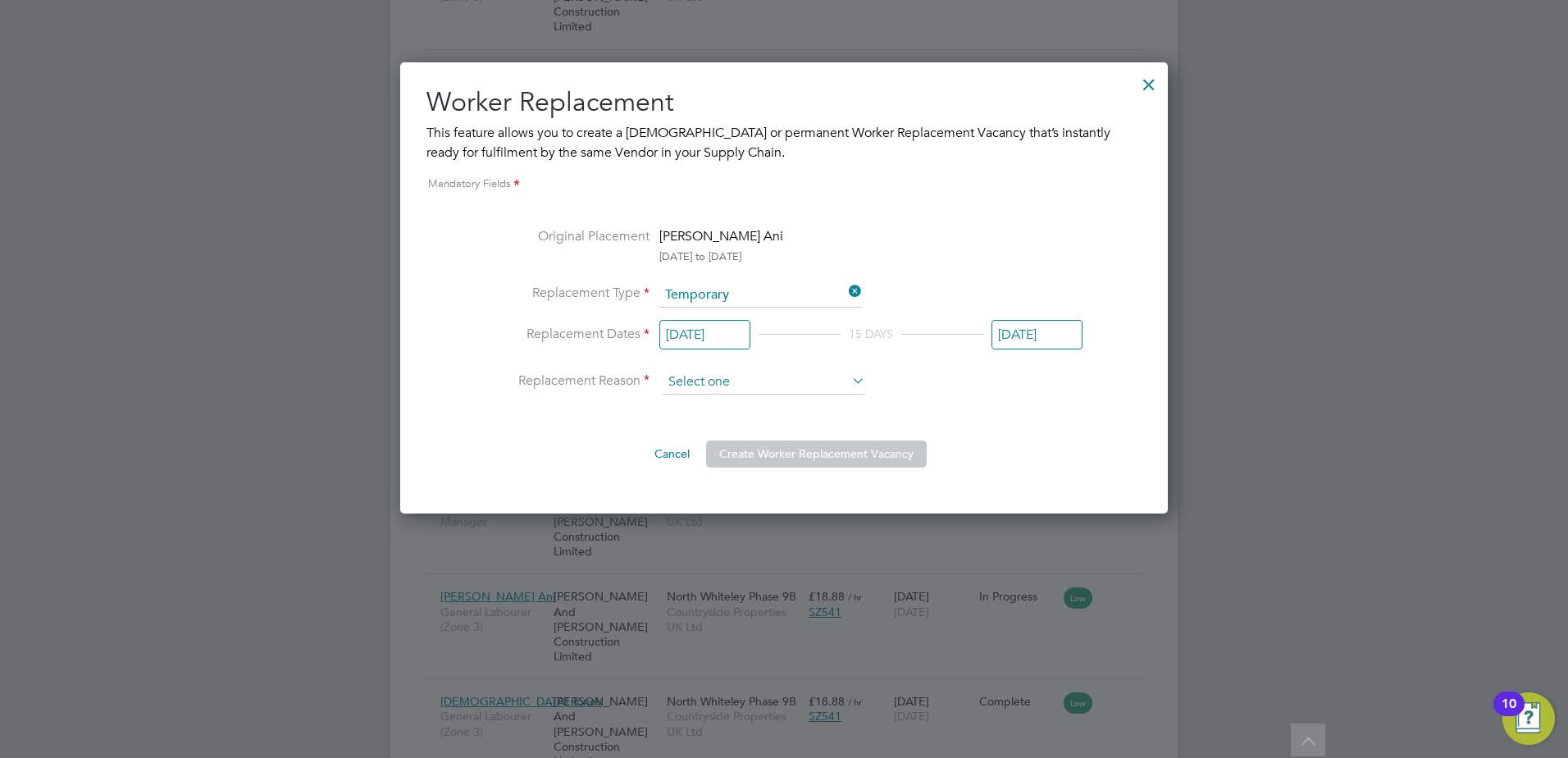
click at [768, 378] on input at bounding box center [764, 382] width 203 height 24
click at [724, 445] on li "Vacant Role" at bounding box center [764, 448] width 205 height 21
type input "Vacant Role"
click at [735, 375] on input at bounding box center [764, 382] width 203 height 24
click at [711, 441] on li "Vacant Role" at bounding box center [764, 448] width 205 height 21
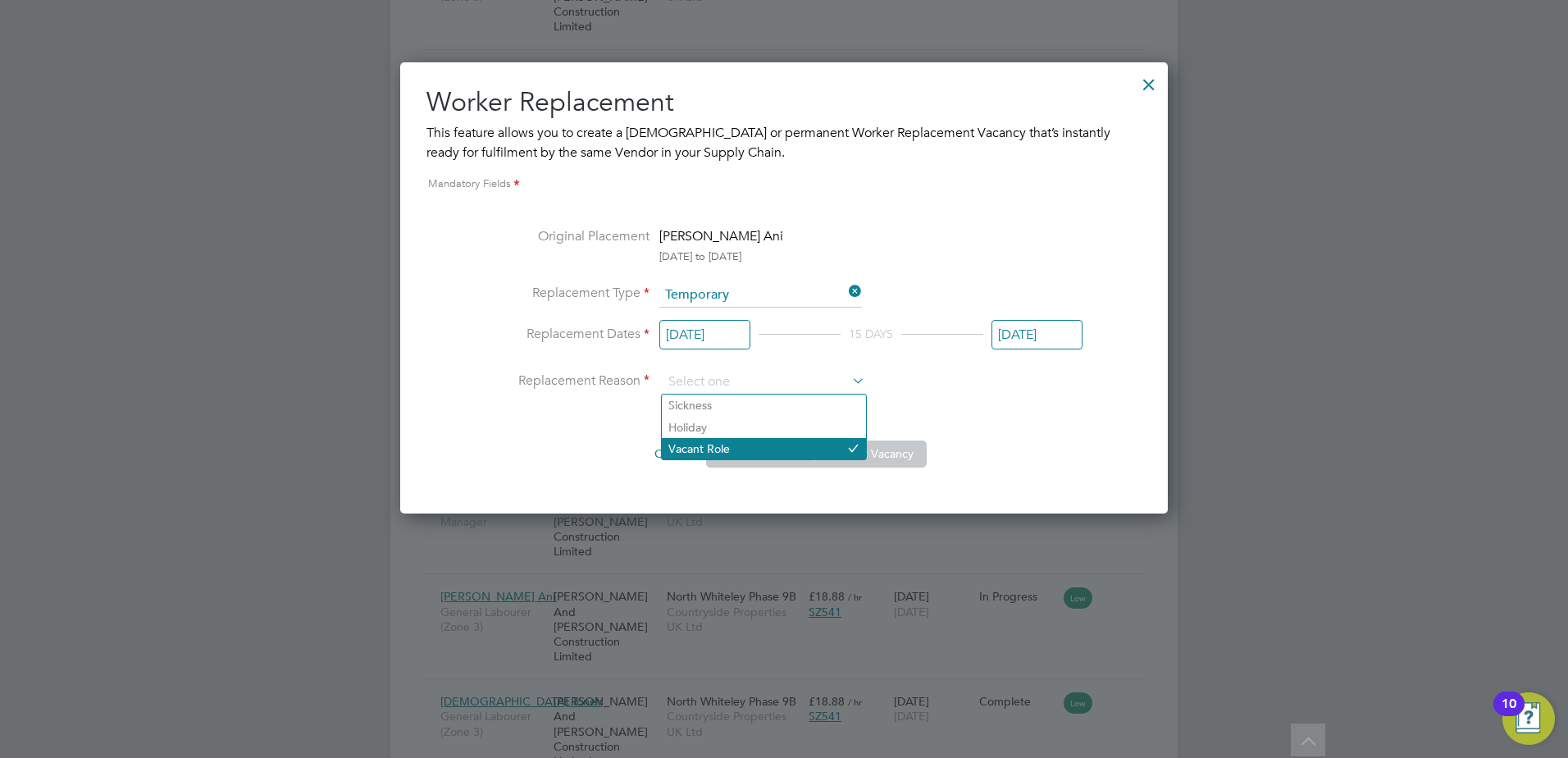
type input "Vacant Role"
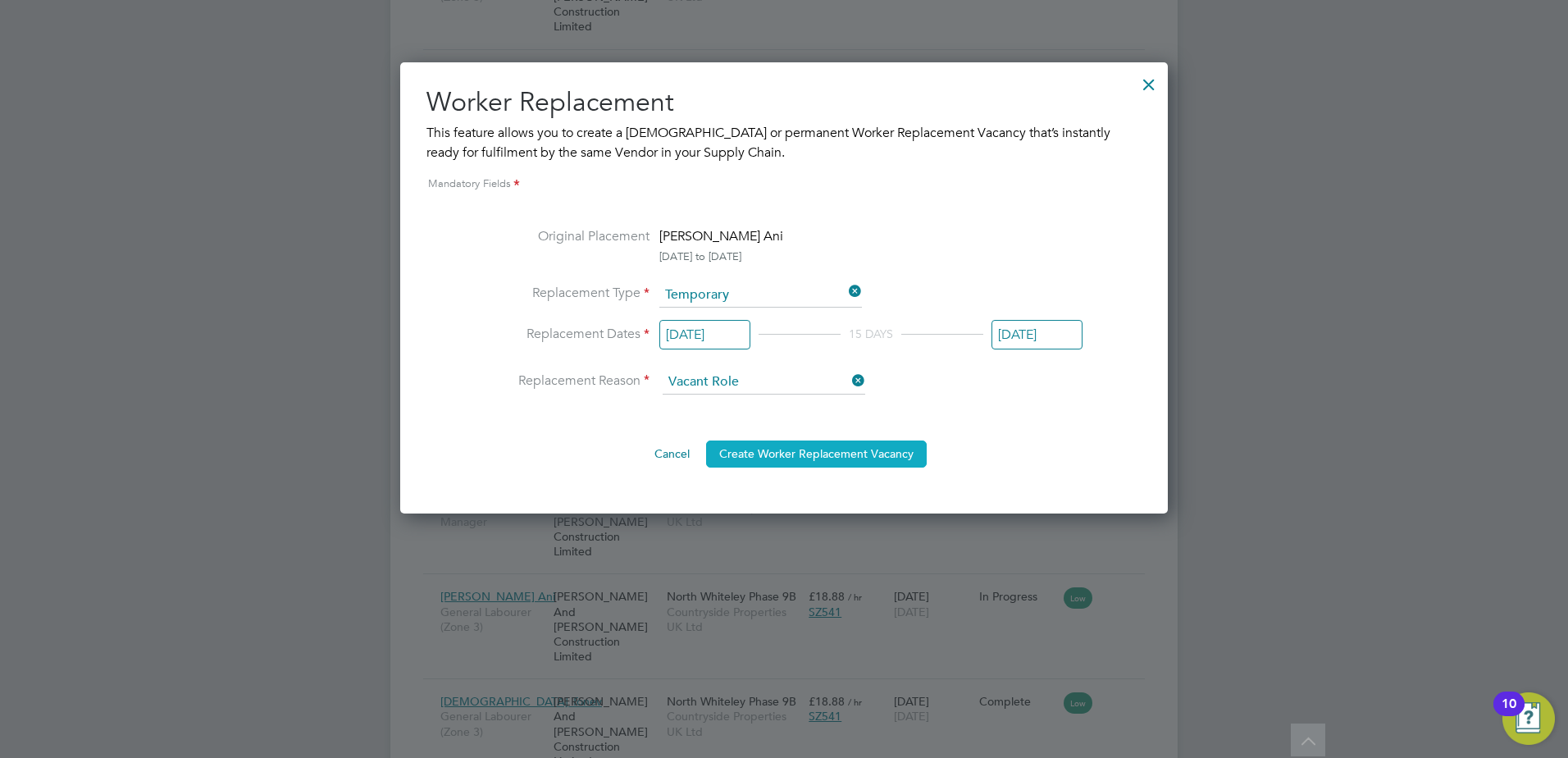
click at [874, 461] on button "Create Worker Replacement Vacancy" at bounding box center [816, 453] width 221 height 26
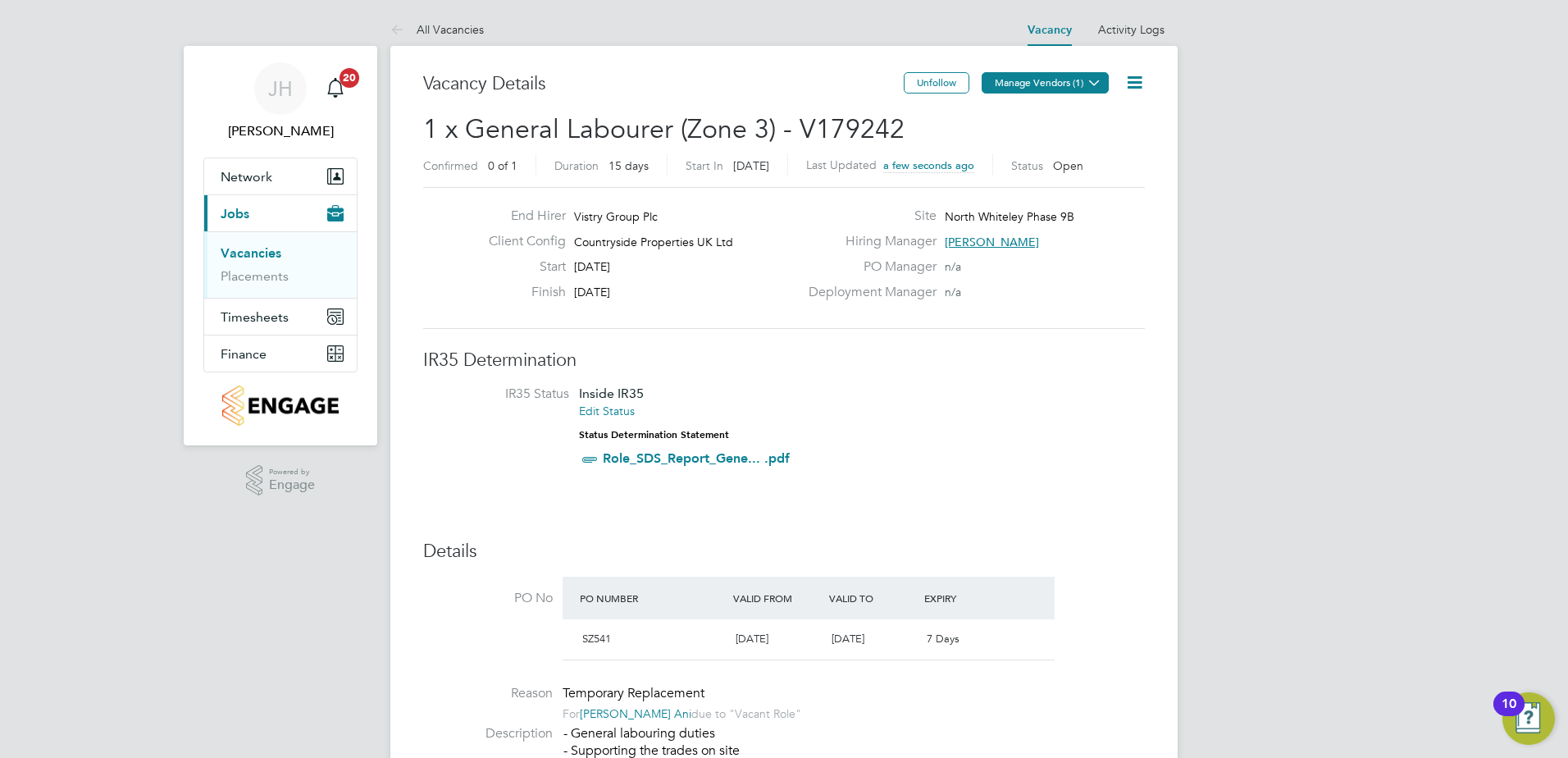
click at [1095, 87] on icon at bounding box center [1094, 82] width 13 height 13
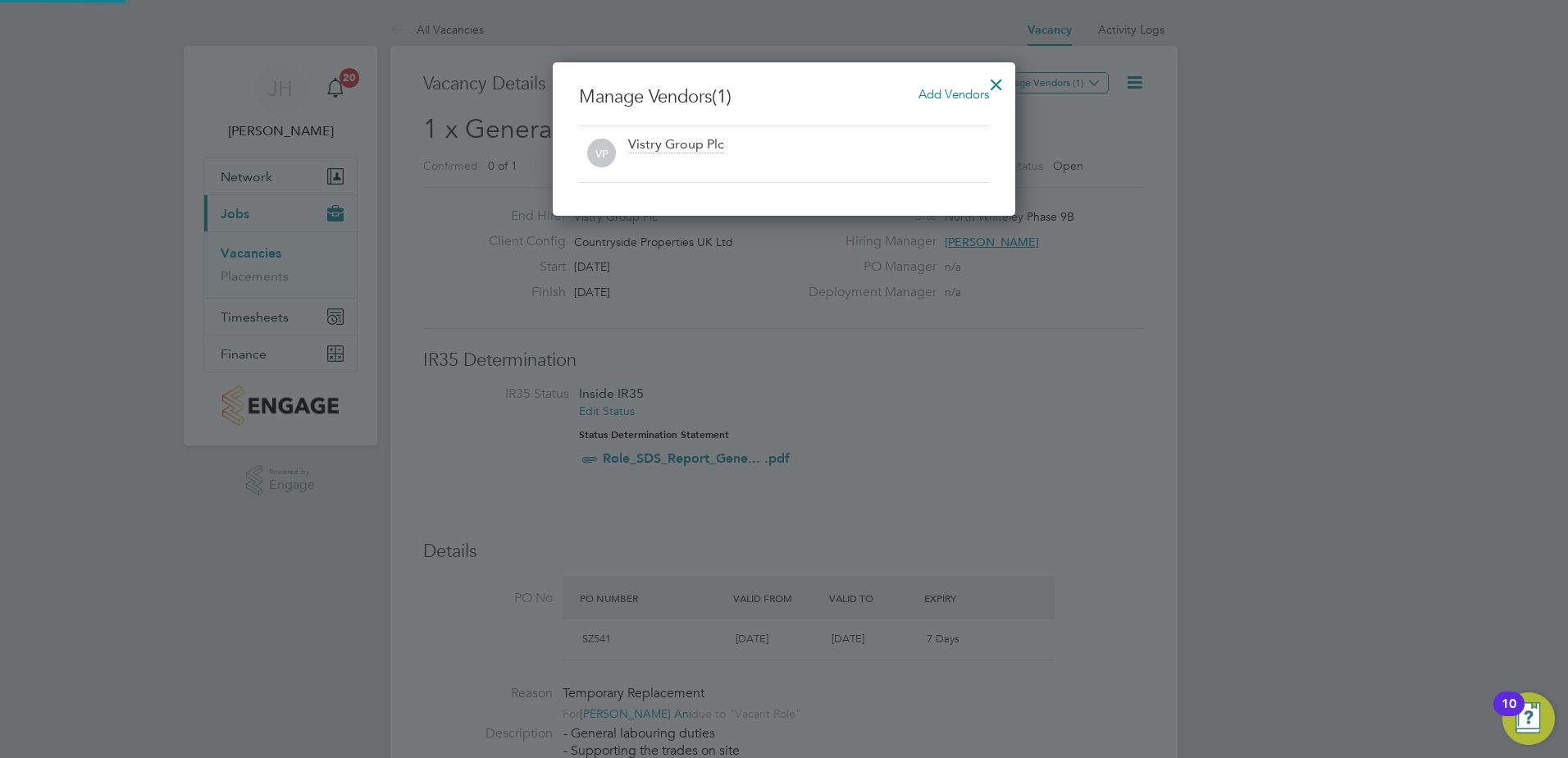
scroll to position [153, 464]
click at [962, 96] on span "Add Vendors" at bounding box center [954, 94] width 70 height 16
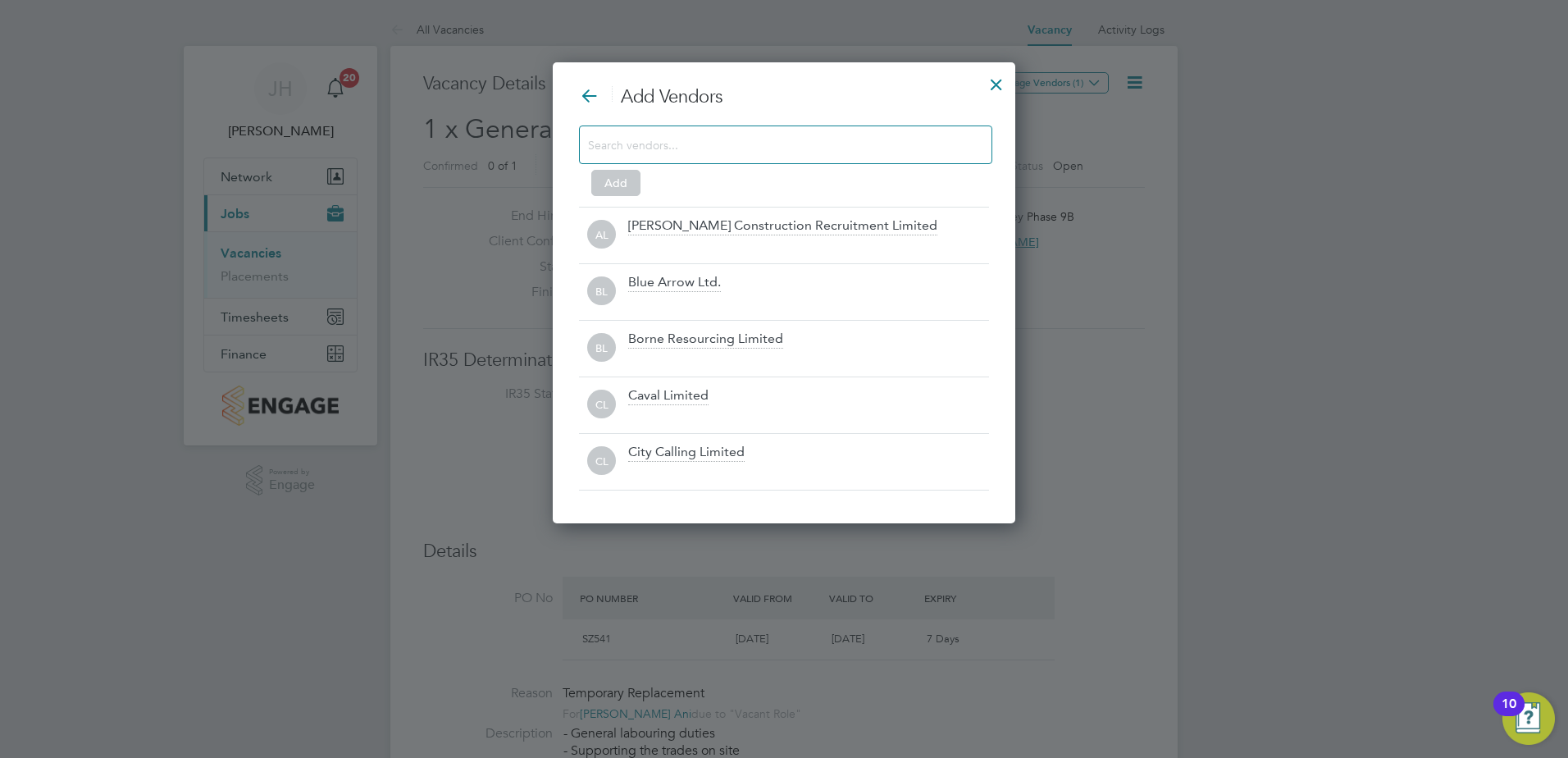
click at [800, 143] on input at bounding box center [772, 143] width 369 height 21
type input "0"
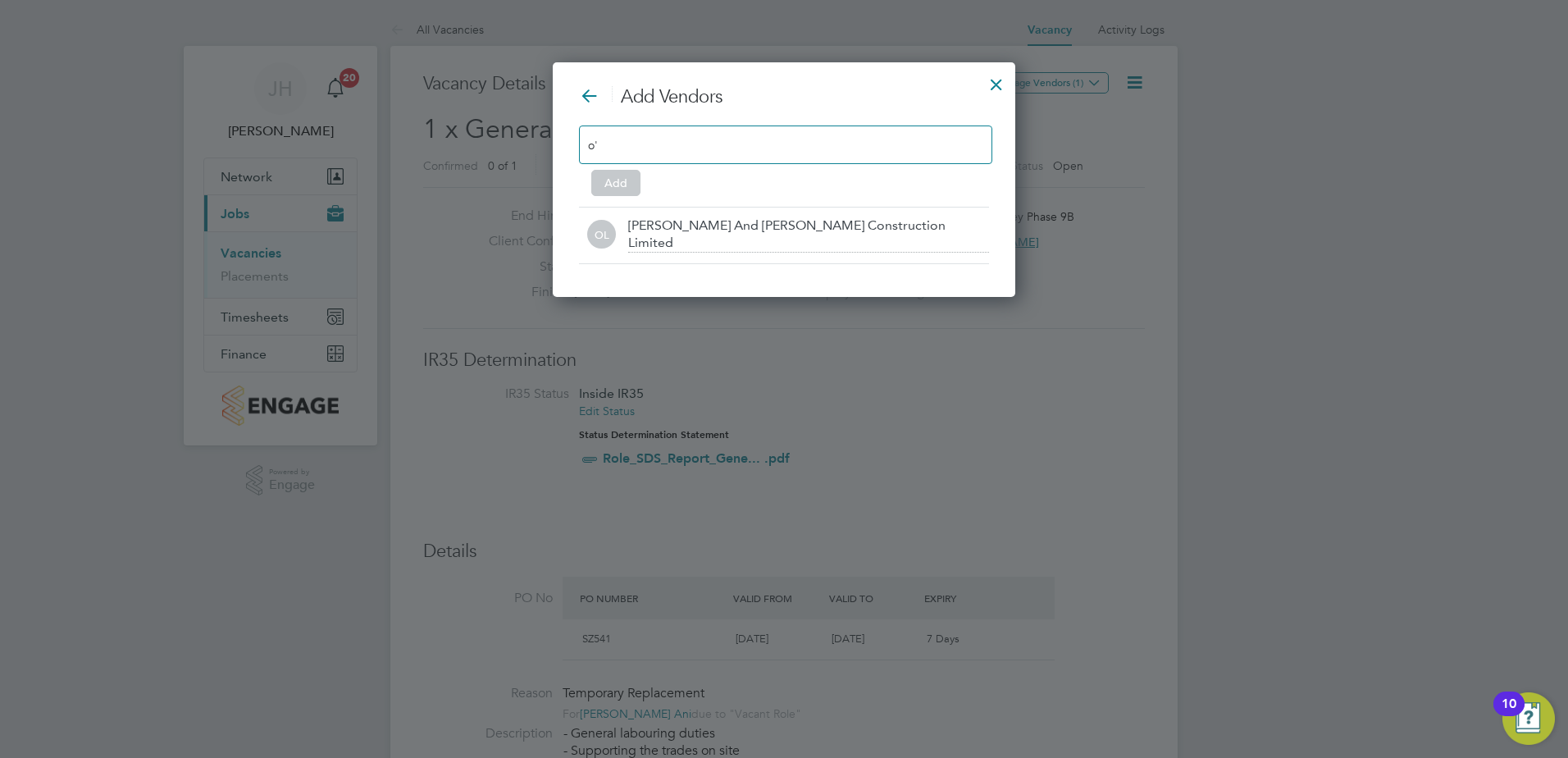
scroll to position [236, 464]
type input "o'n"
click at [792, 217] on div "[PERSON_NAME] And [PERSON_NAME] Construction Limited" at bounding box center [808, 235] width 361 height 35
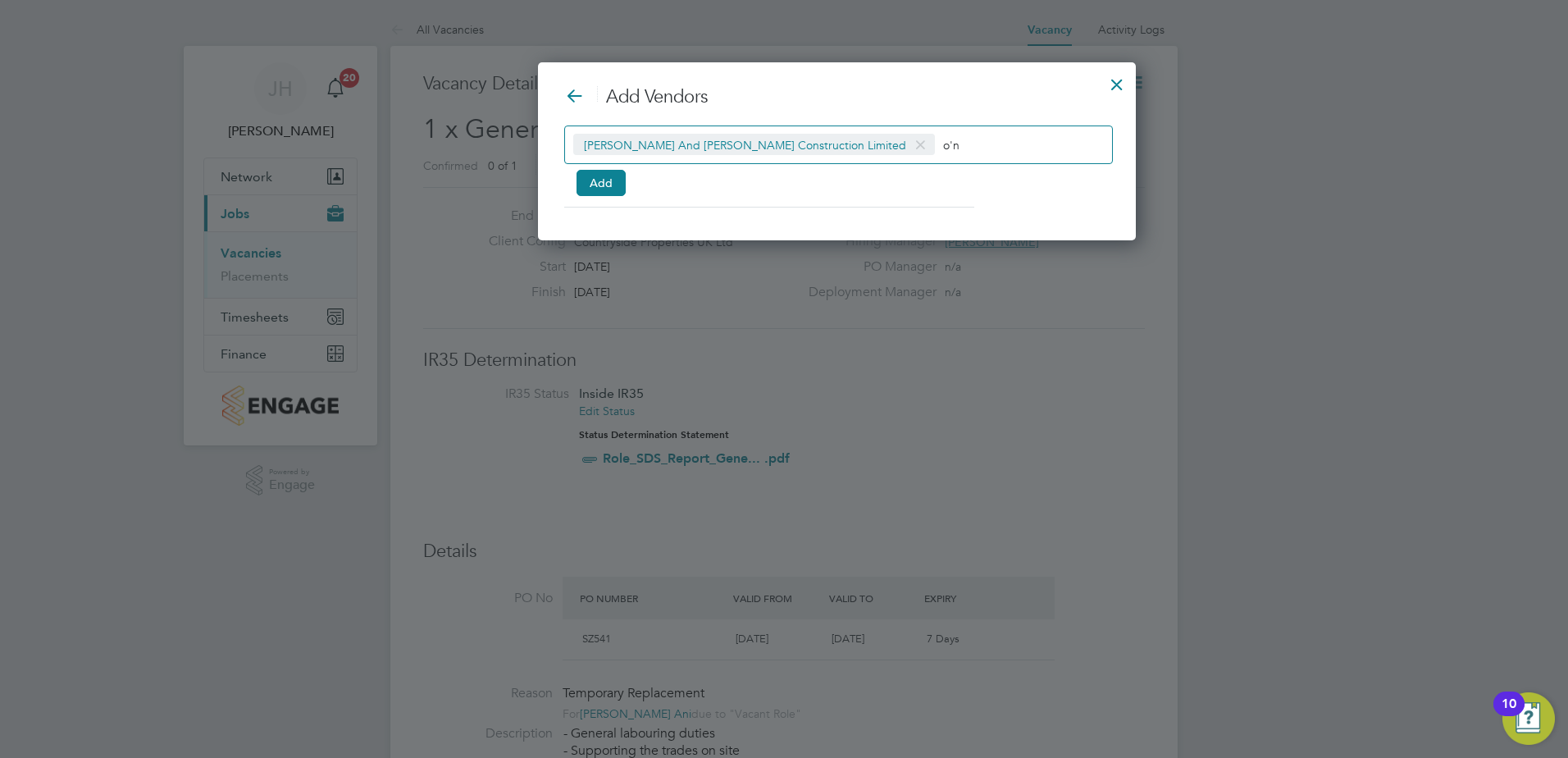
scroll to position [179, 491]
click at [597, 177] on button "Add" at bounding box center [601, 182] width 49 height 26
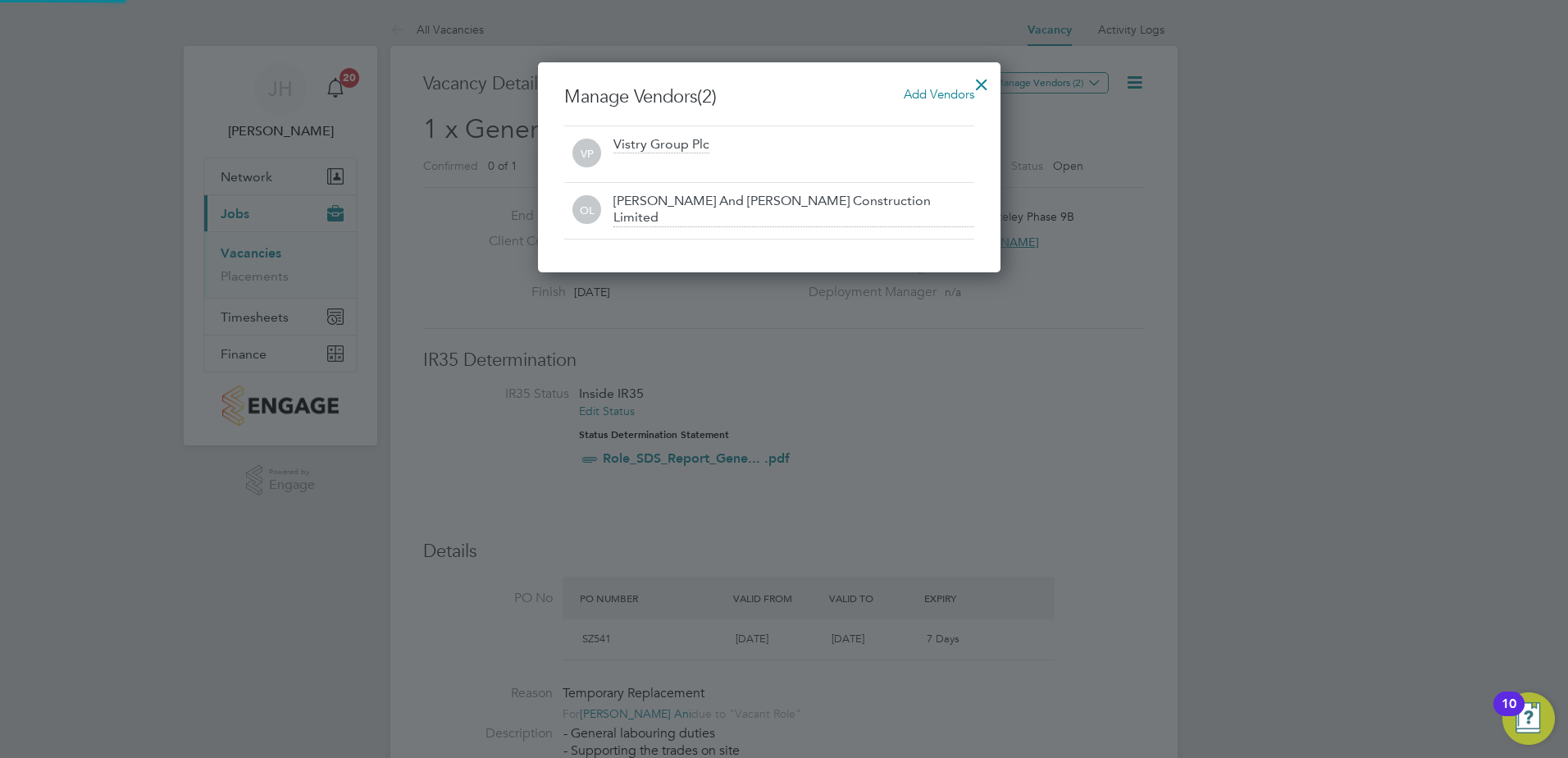
scroll to position [210, 464]
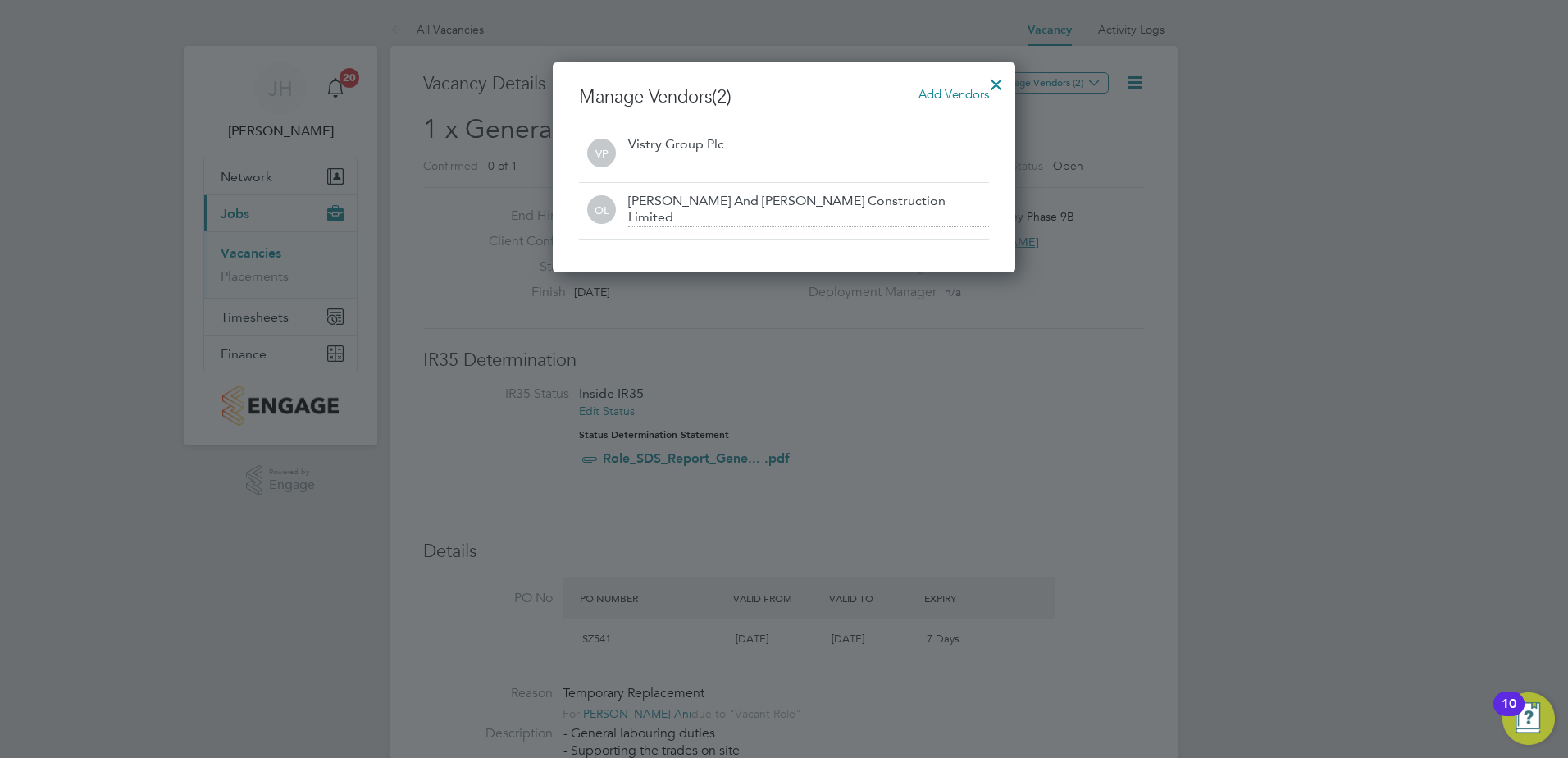
click at [1001, 82] on div at bounding box center [996, 80] width 29 height 29
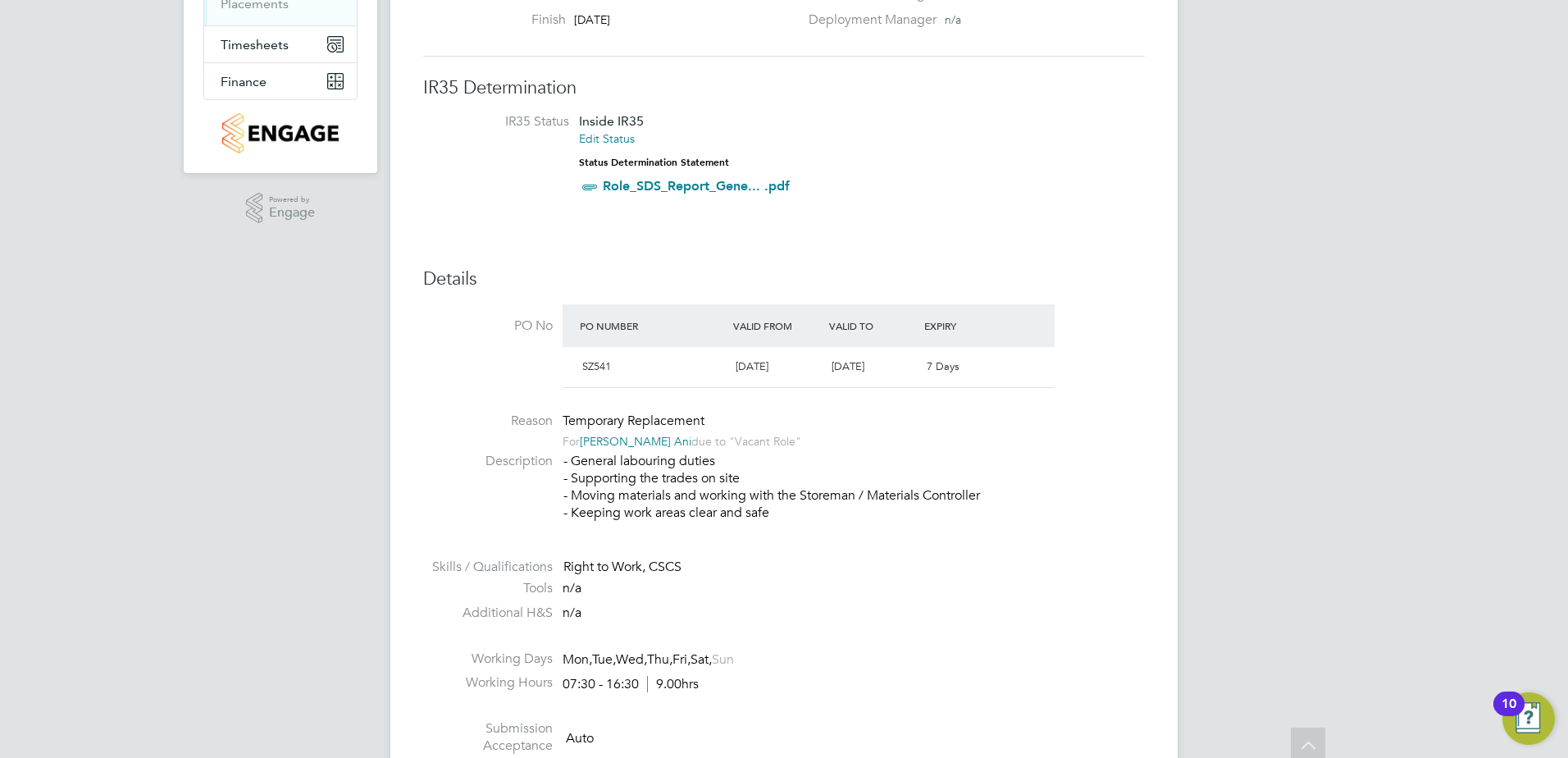
scroll to position [0, 0]
